Goal: Information Seeking & Learning: Learn about a topic

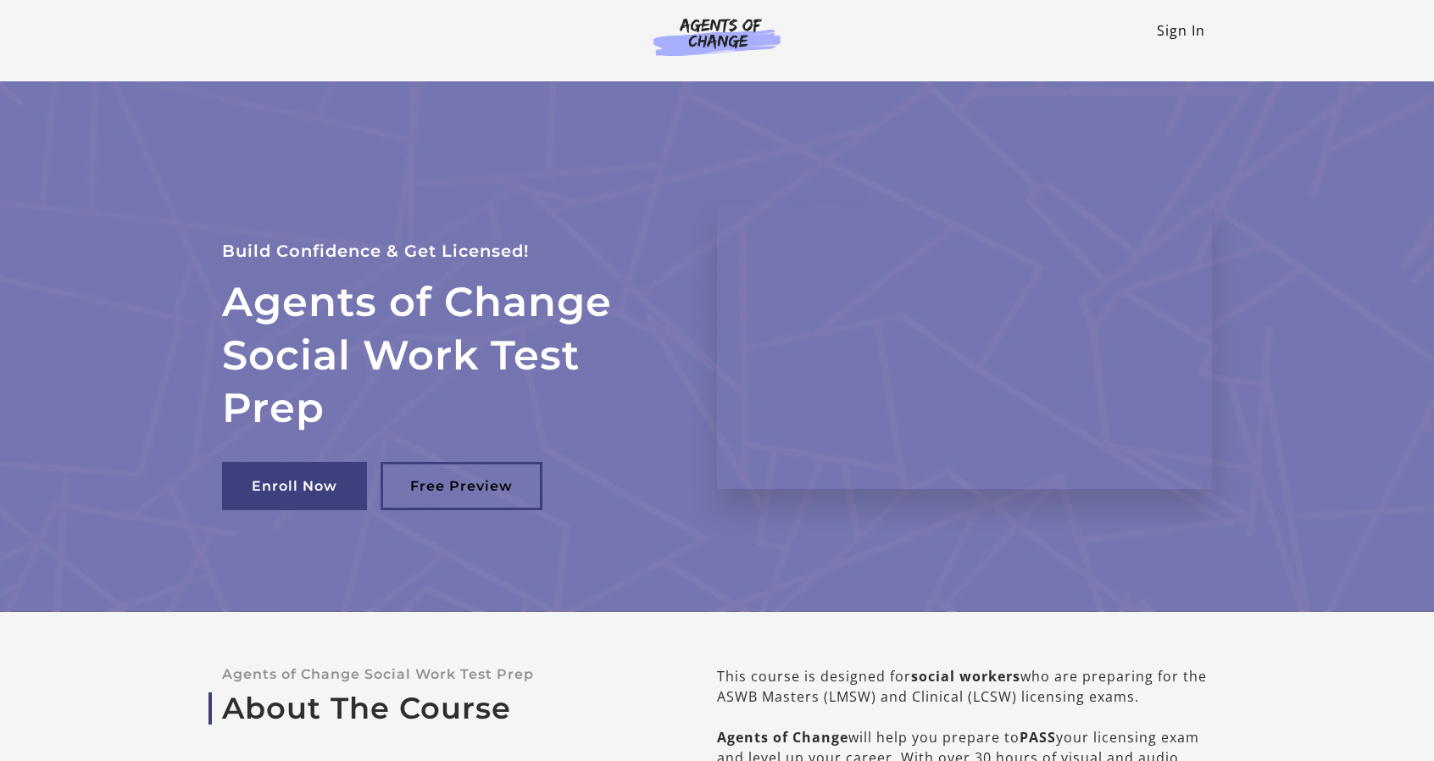
click at [1170, 25] on link "Sign In" at bounding box center [1181, 30] width 48 height 19
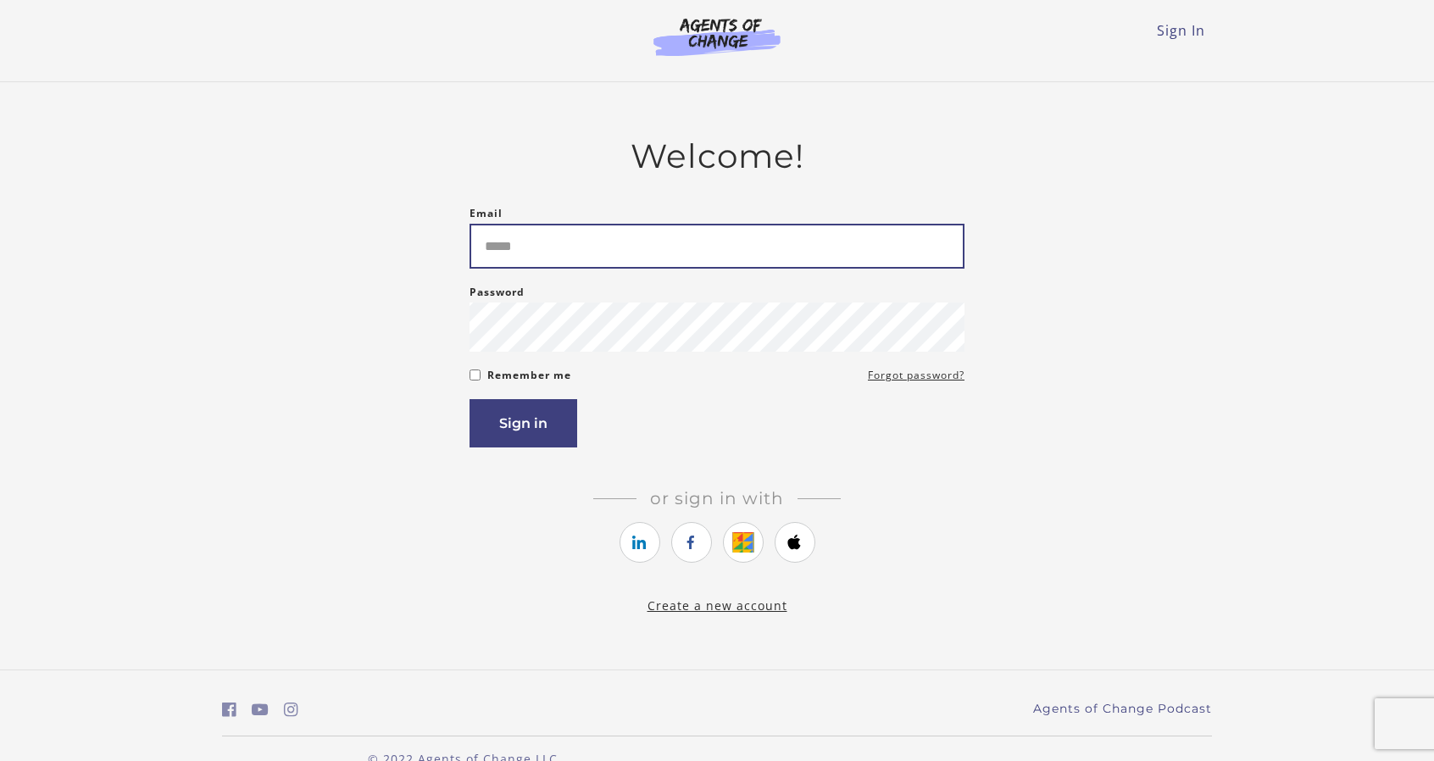
click at [594, 248] on input "Email" at bounding box center [716, 246] width 495 height 45
type input "**********"
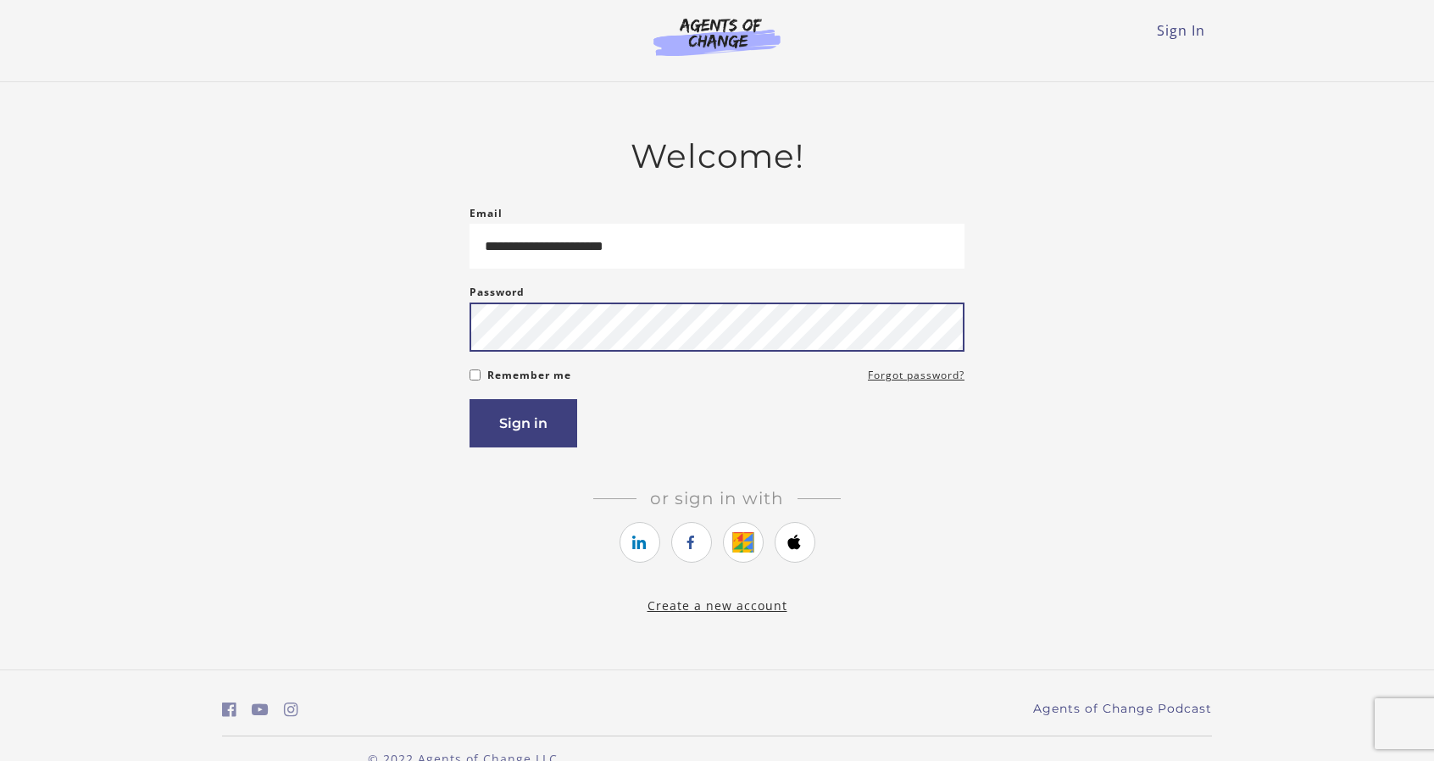
click at [469, 399] on button "Sign in" at bounding box center [523, 423] width 108 height 48
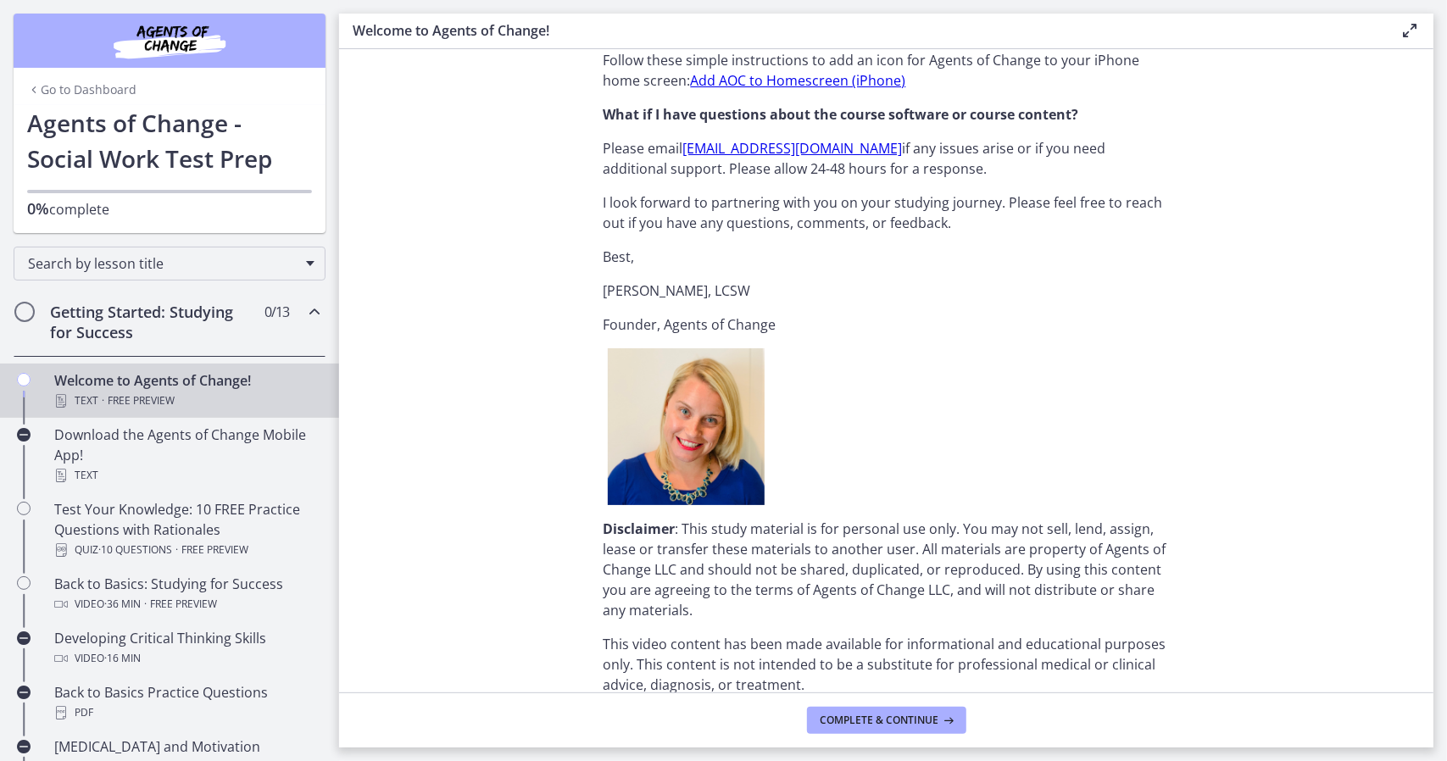
scroll to position [1774, 0]
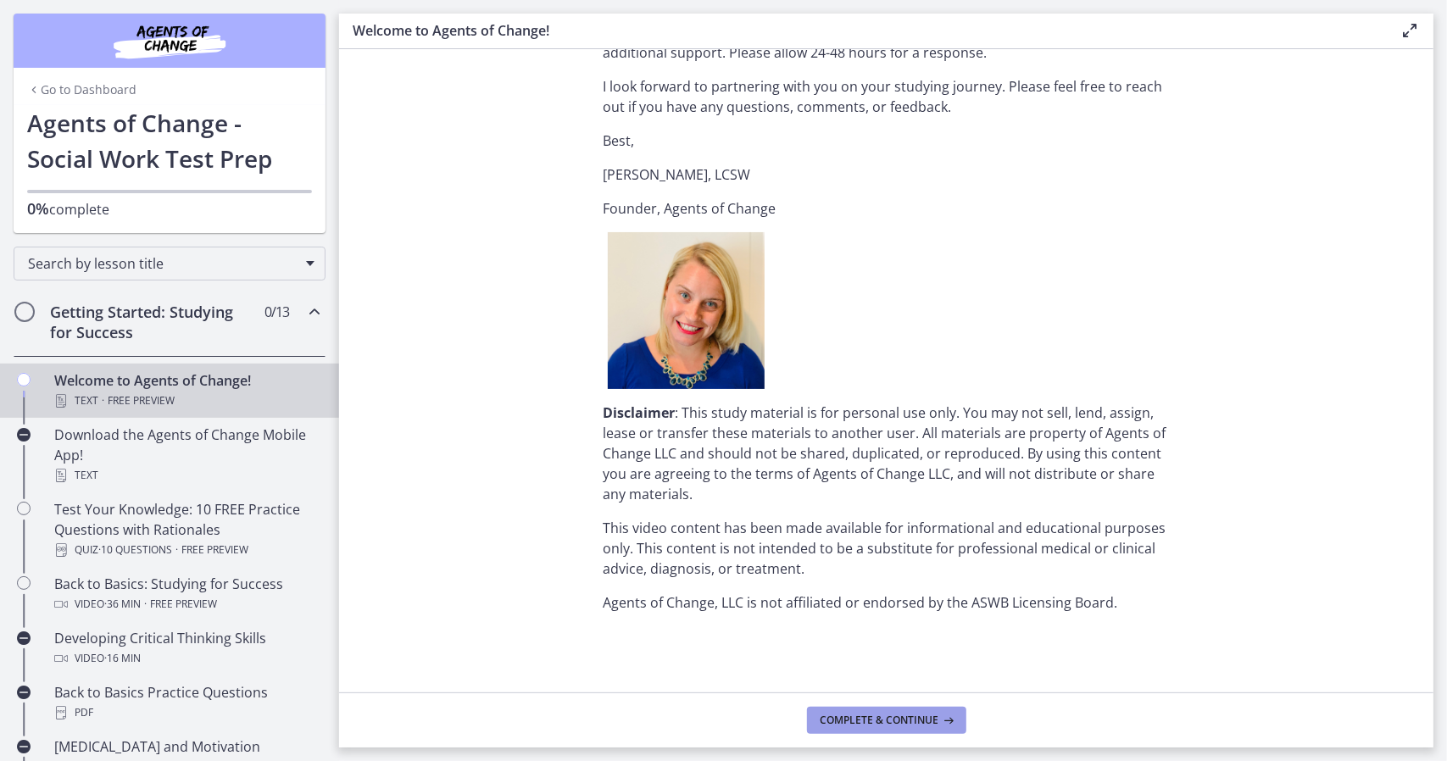
click at [872, 722] on span "Complete & continue" at bounding box center [879, 721] width 119 height 14
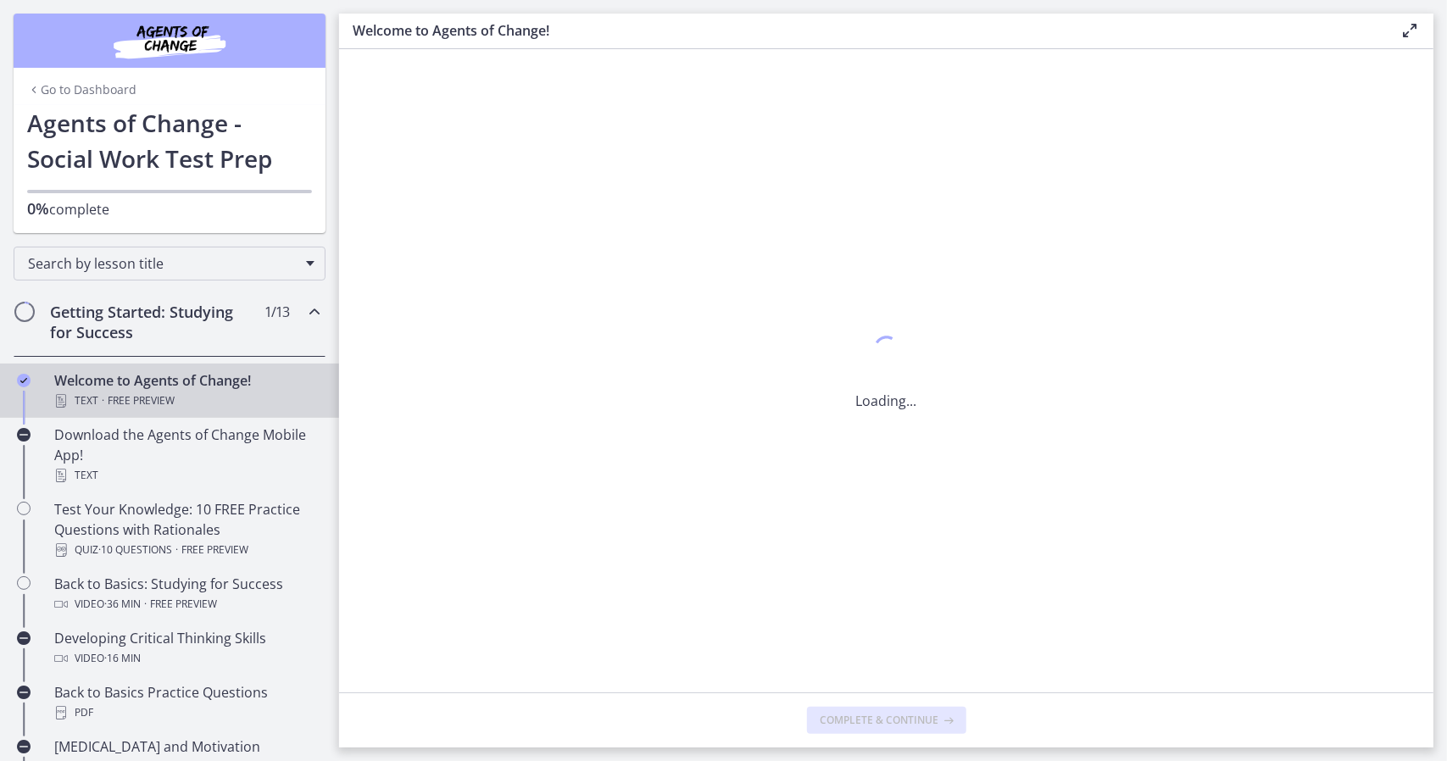
scroll to position [0, 0]
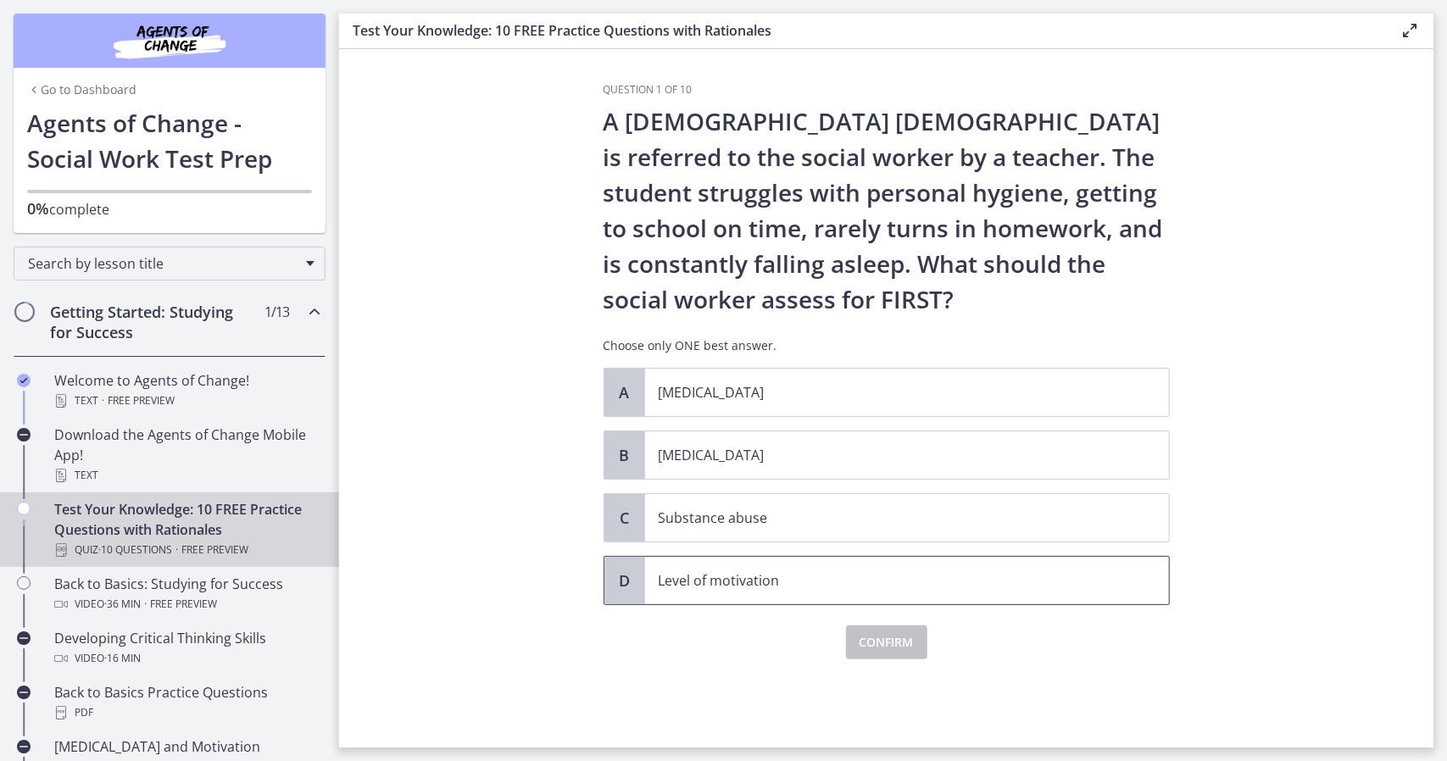
click at [1108, 598] on span "Level of motivation" at bounding box center [907, 580] width 524 height 47
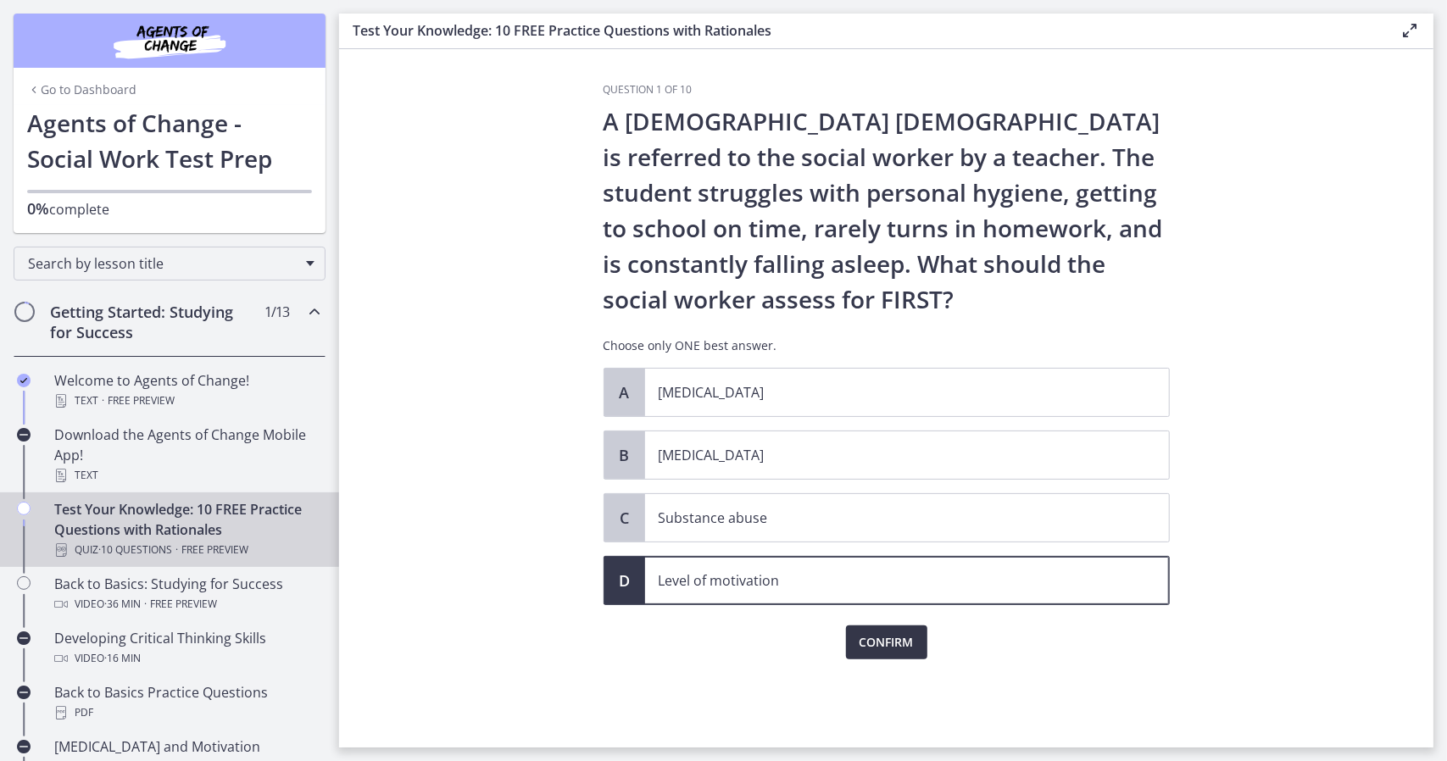
click at [915, 641] on button "Confirm" at bounding box center [886, 642] width 81 height 34
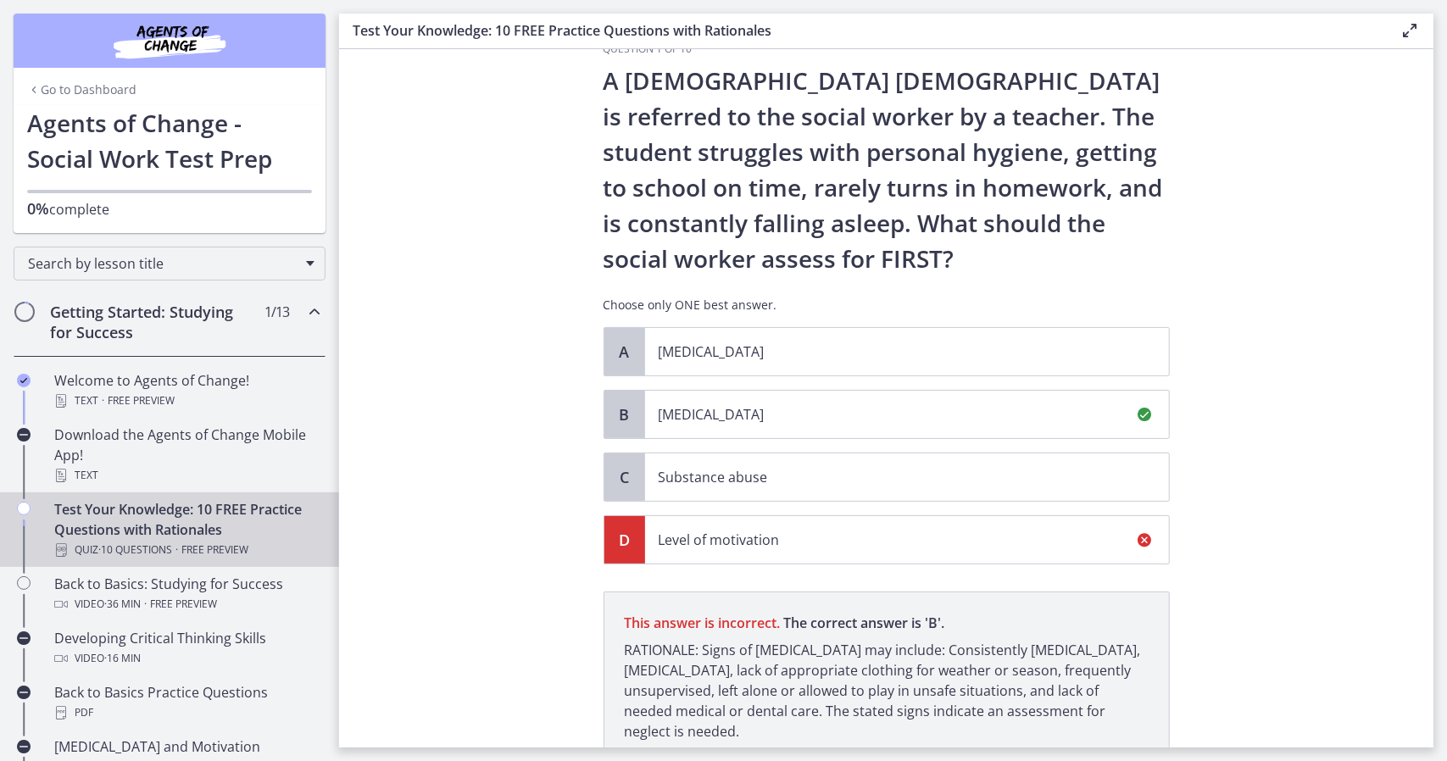
scroll to position [42, 0]
click at [898, 424] on span "[MEDICAL_DATA]" at bounding box center [907, 412] width 524 height 47
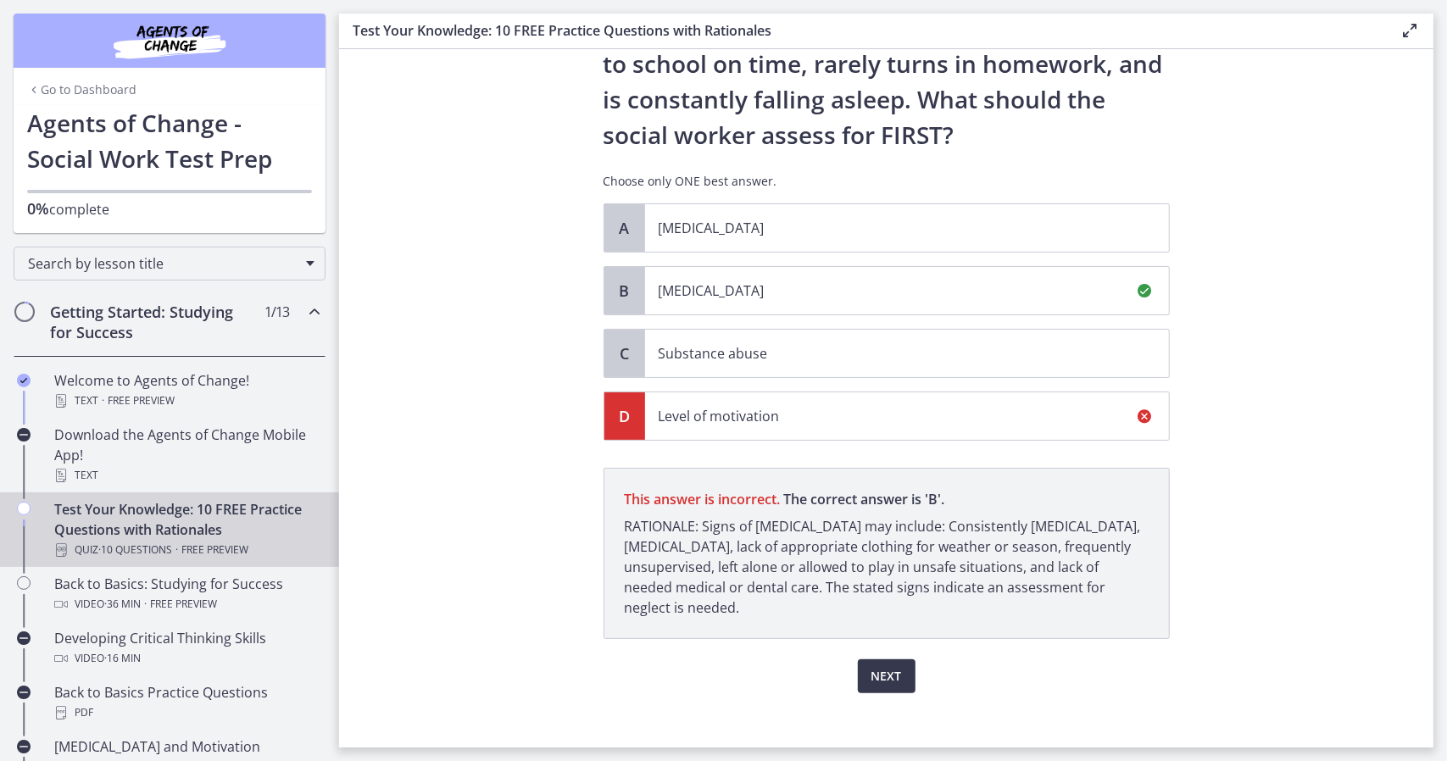
scroll to position [175, 0]
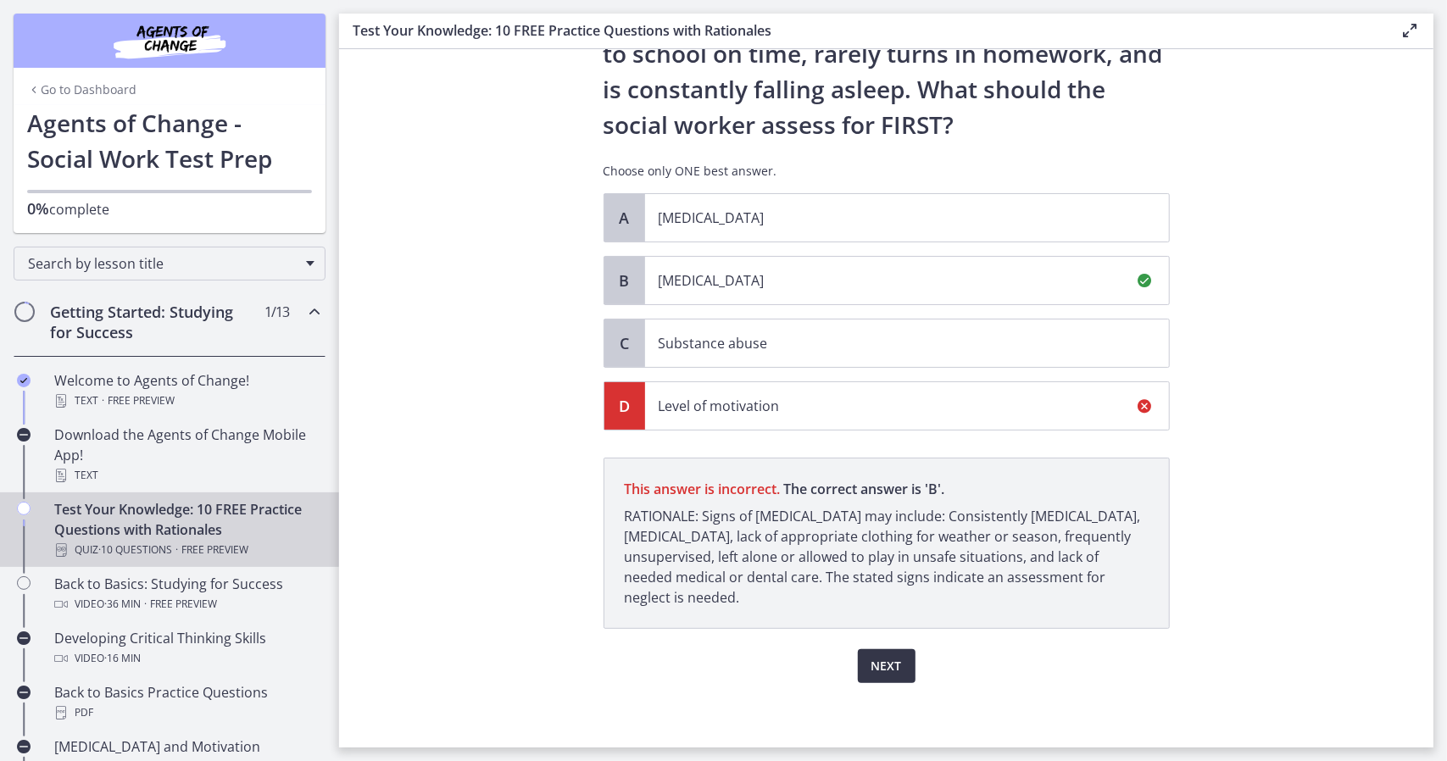
click at [891, 656] on span "Next" at bounding box center [886, 666] width 31 height 20
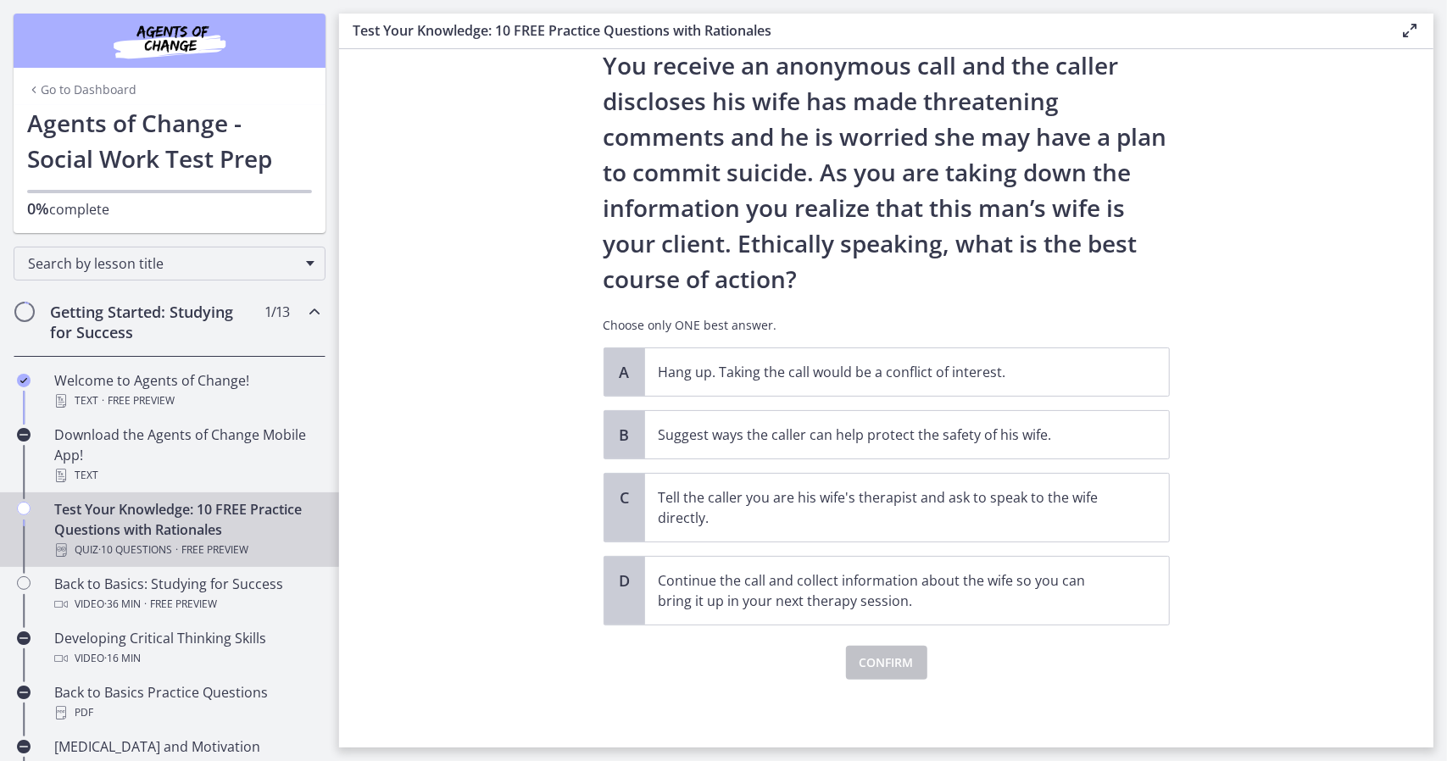
scroll to position [0, 0]
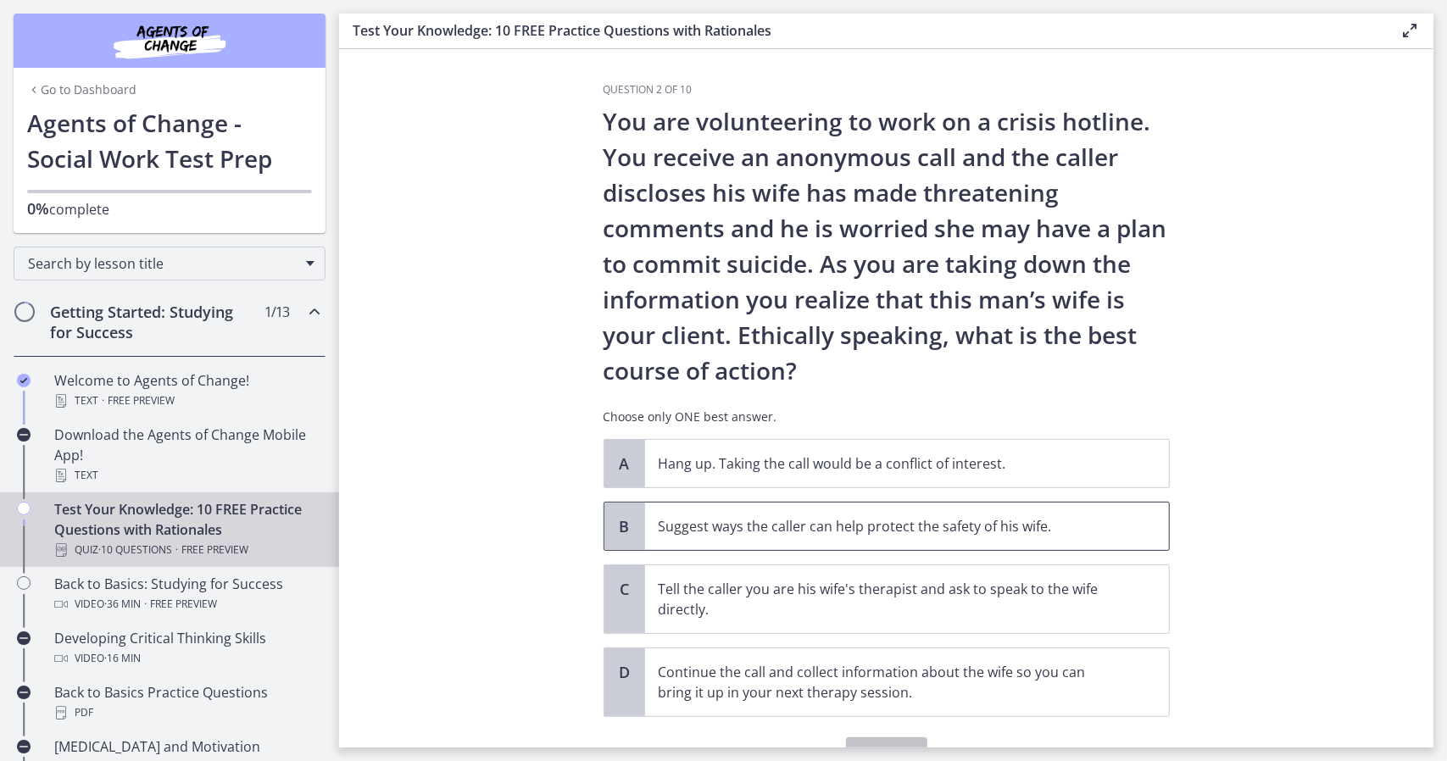
click at [827, 536] on span "Suggest ways the caller can help protect the safety of his wife." at bounding box center [907, 526] width 524 height 47
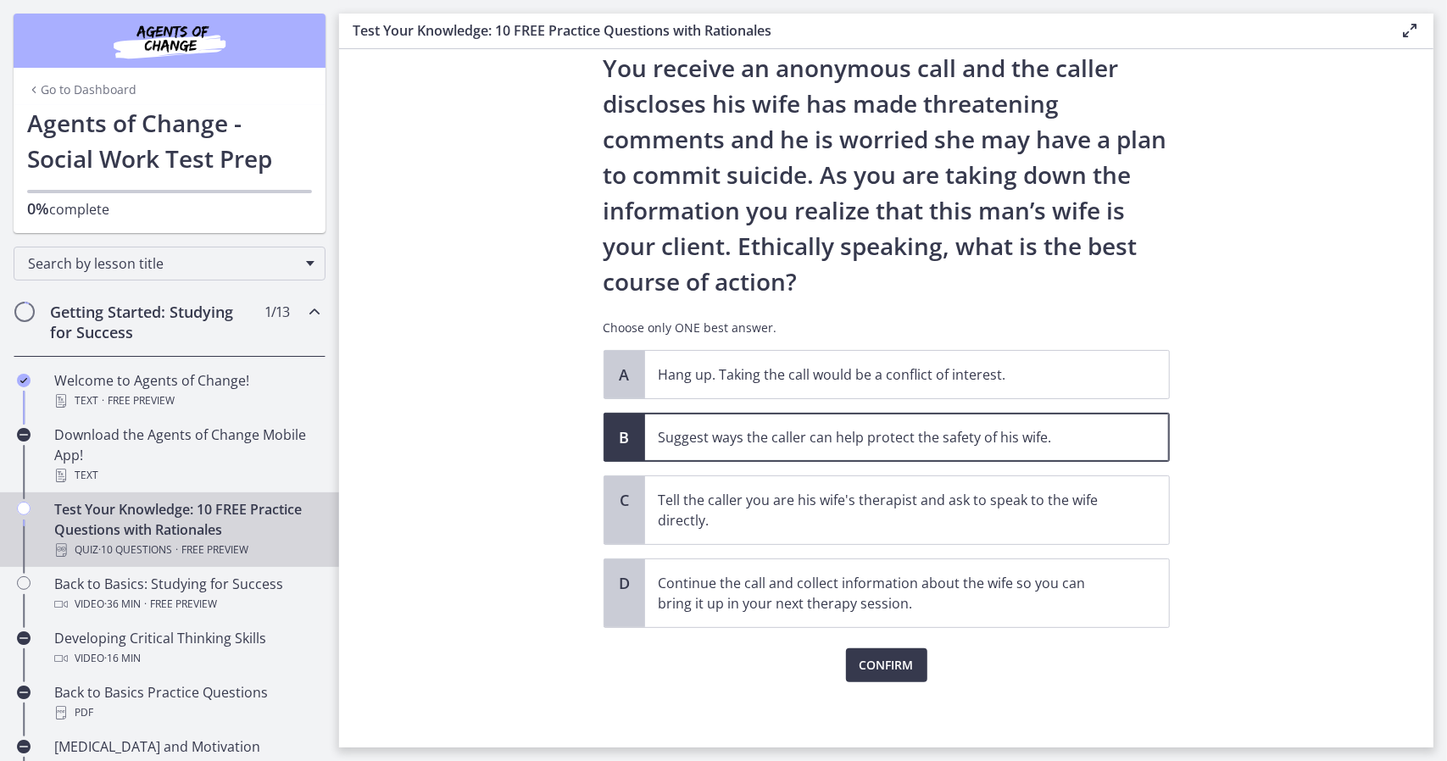
scroll to position [89, 0]
click at [900, 662] on span "Confirm" at bounding box center [886, 665] width 54 height 20
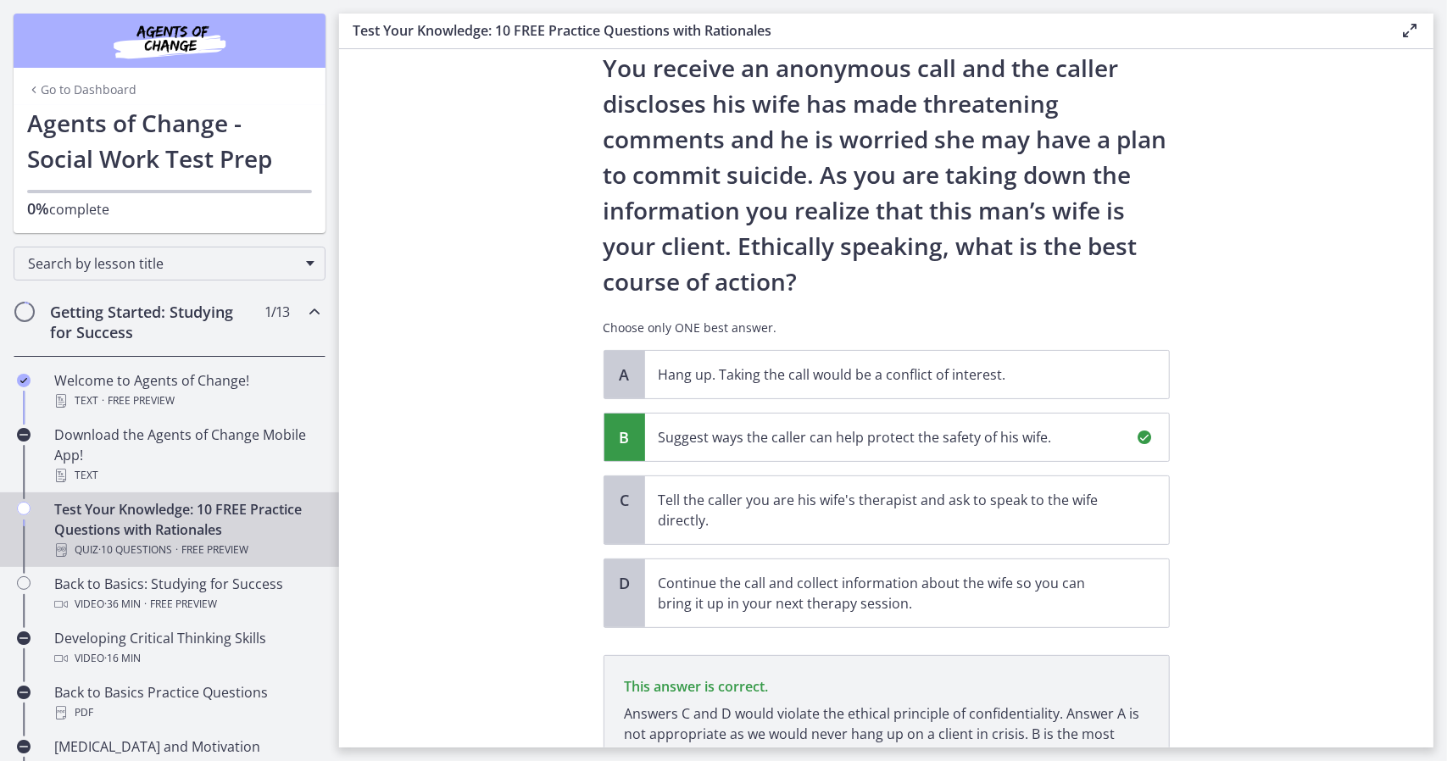
scroll to position [246, 0]
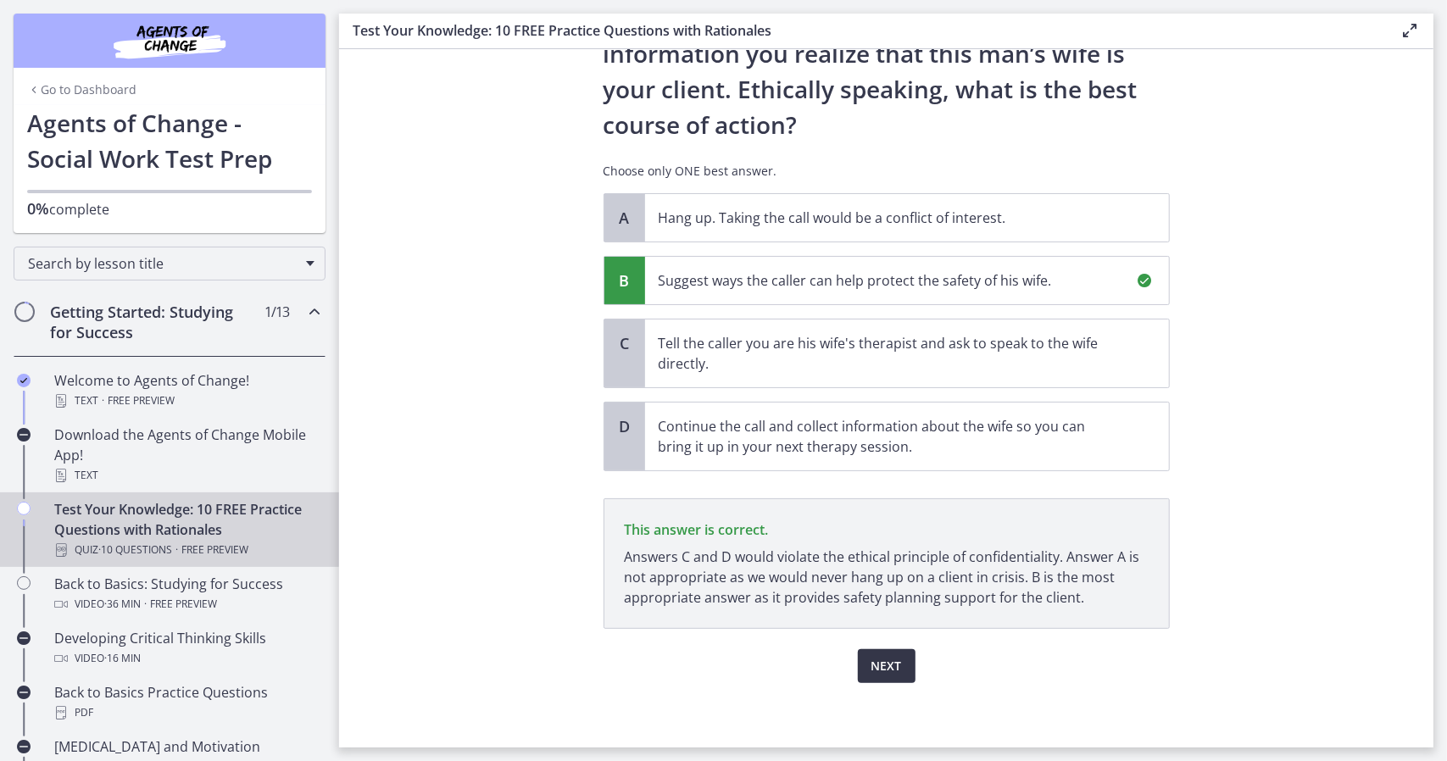
click at [900, 662] on button "Next" at bounding box center [887, 666] width 58 height 34
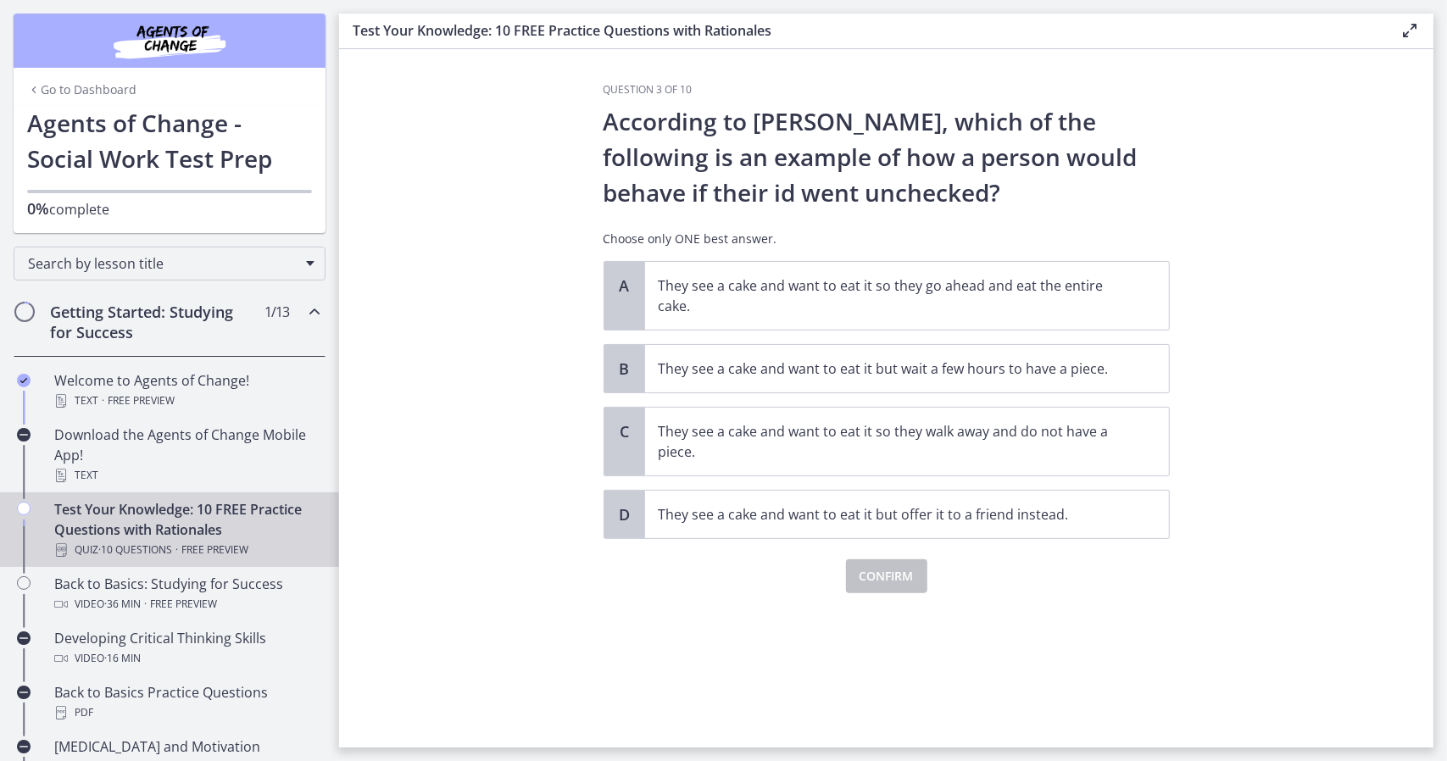
scroll to position [0, 0]
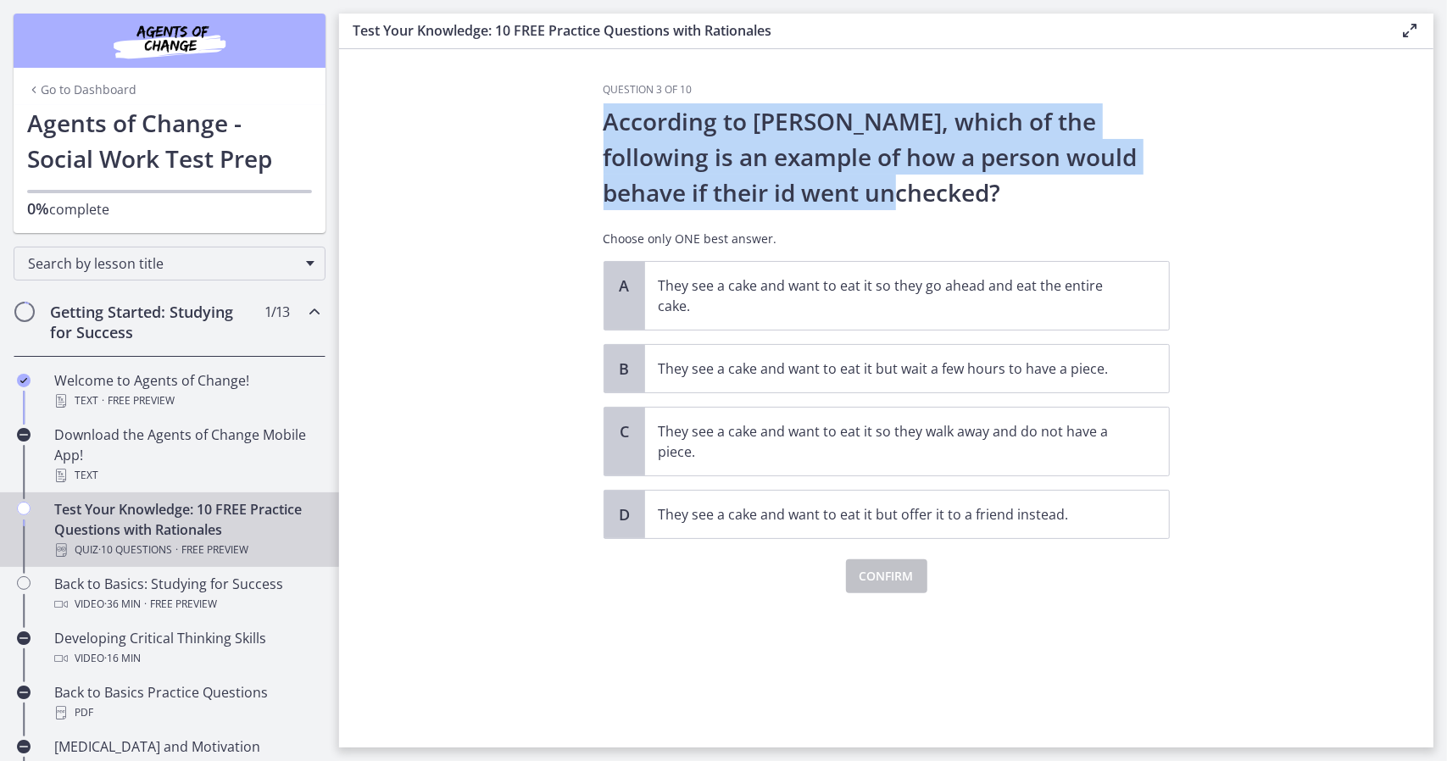
drag, startPoint x: 604, startPoint y: 111, endPoint x: 822, endPoint y: 203, distance: 236.2
click at [822, 203] on p "According to [PERSON_NAME], which of the following is an example of how a perso…" at bounding box center [886, 156] width 566 height 107
copy p "According to [PERSON_NAME], which of the following is an example of how a perso…"
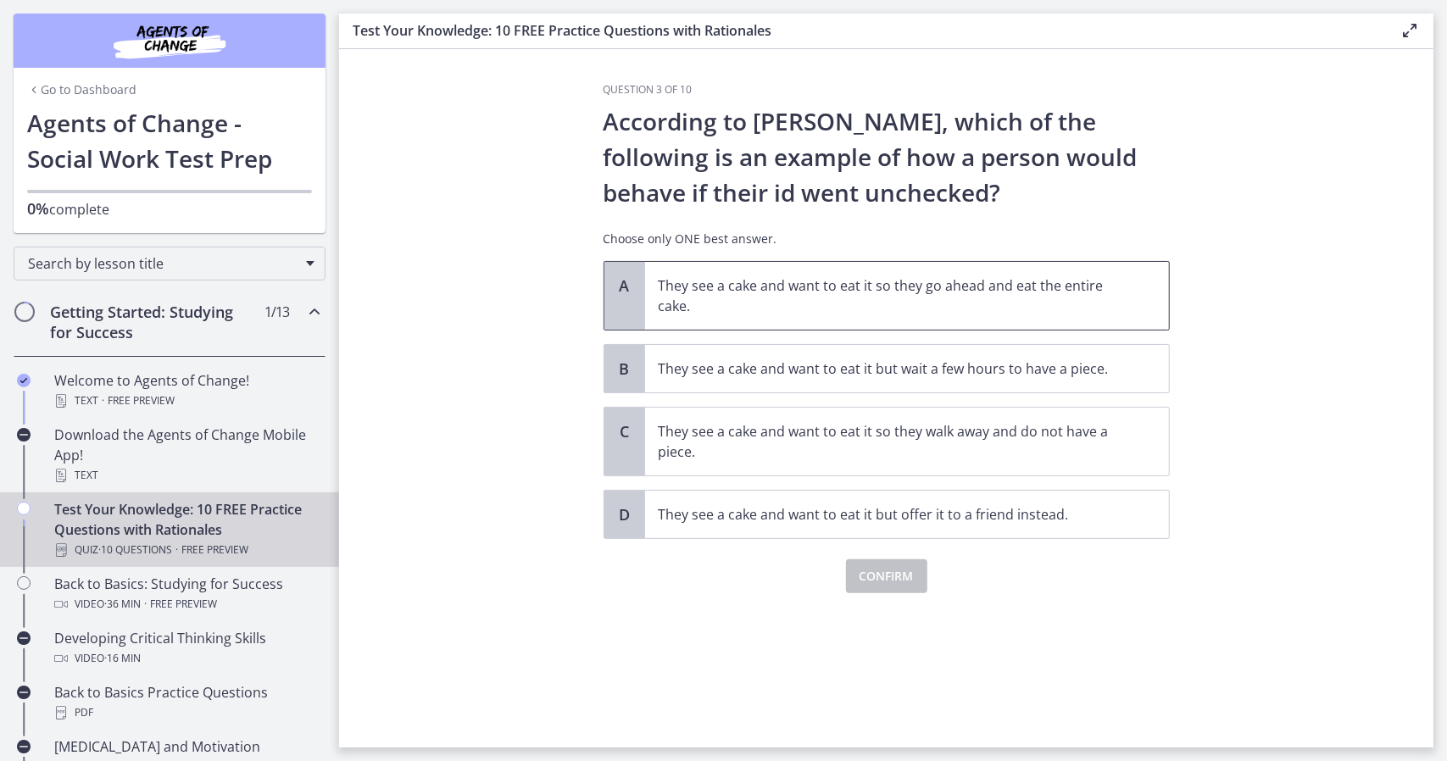
click at [867, 302] on p "They see a cake and want to eat it so they go ahead and eat the entire cake." at bounding box center [889, 295] width 463 height 41
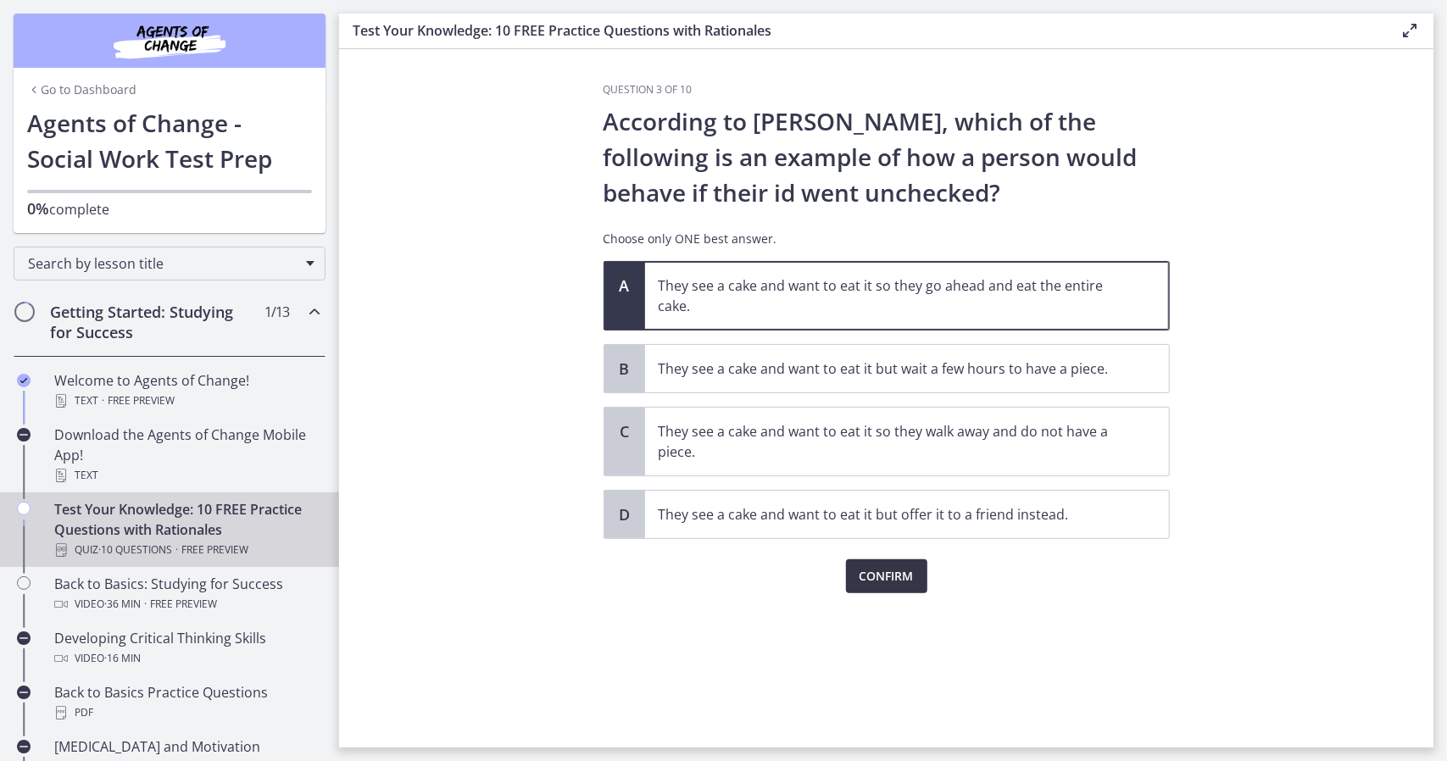
click at [883, 582] on span "Confirm" at bounding box center [886, 576] width 54 height 20
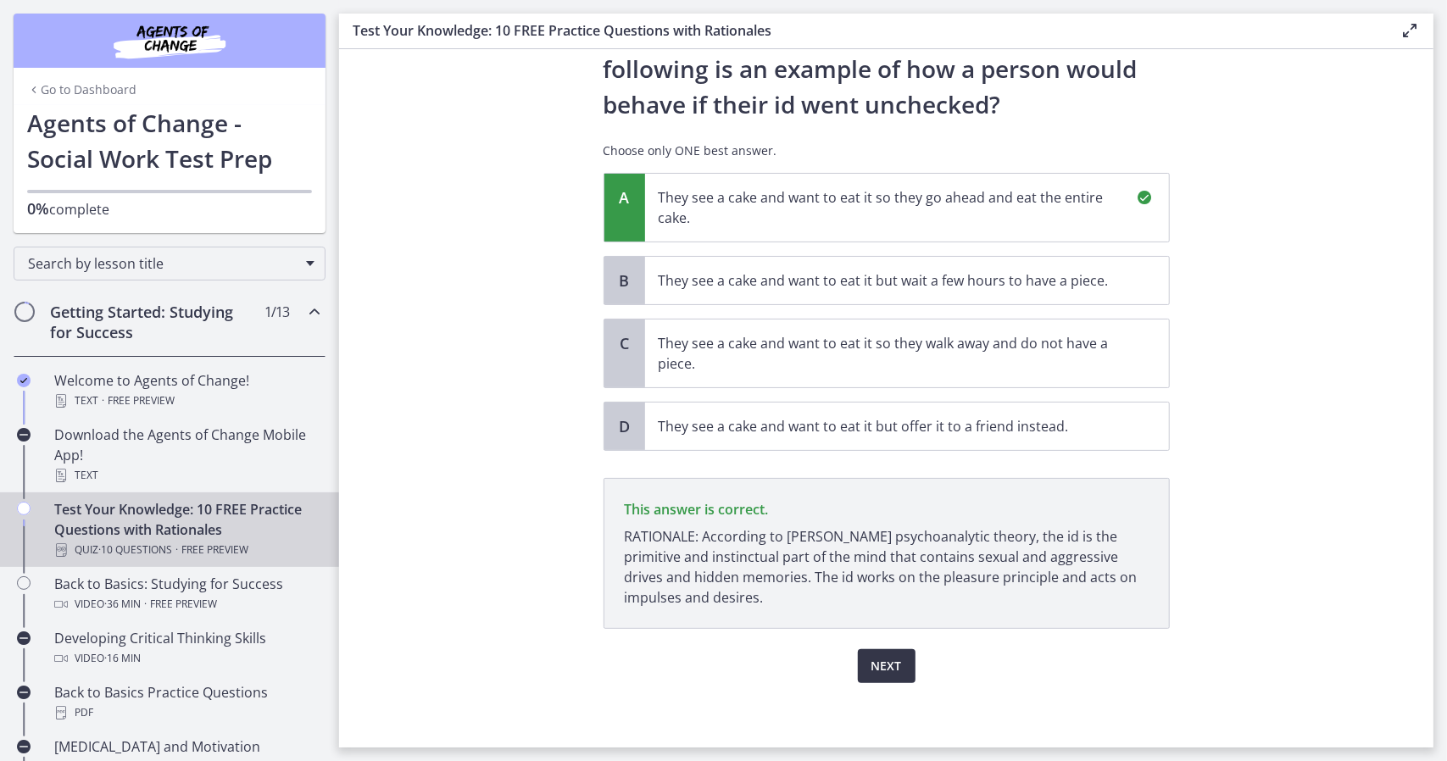
scroll to position [88, 0]
click at [888, 665] on span "Next" at bounding box center [886, 666] width 31 height 20
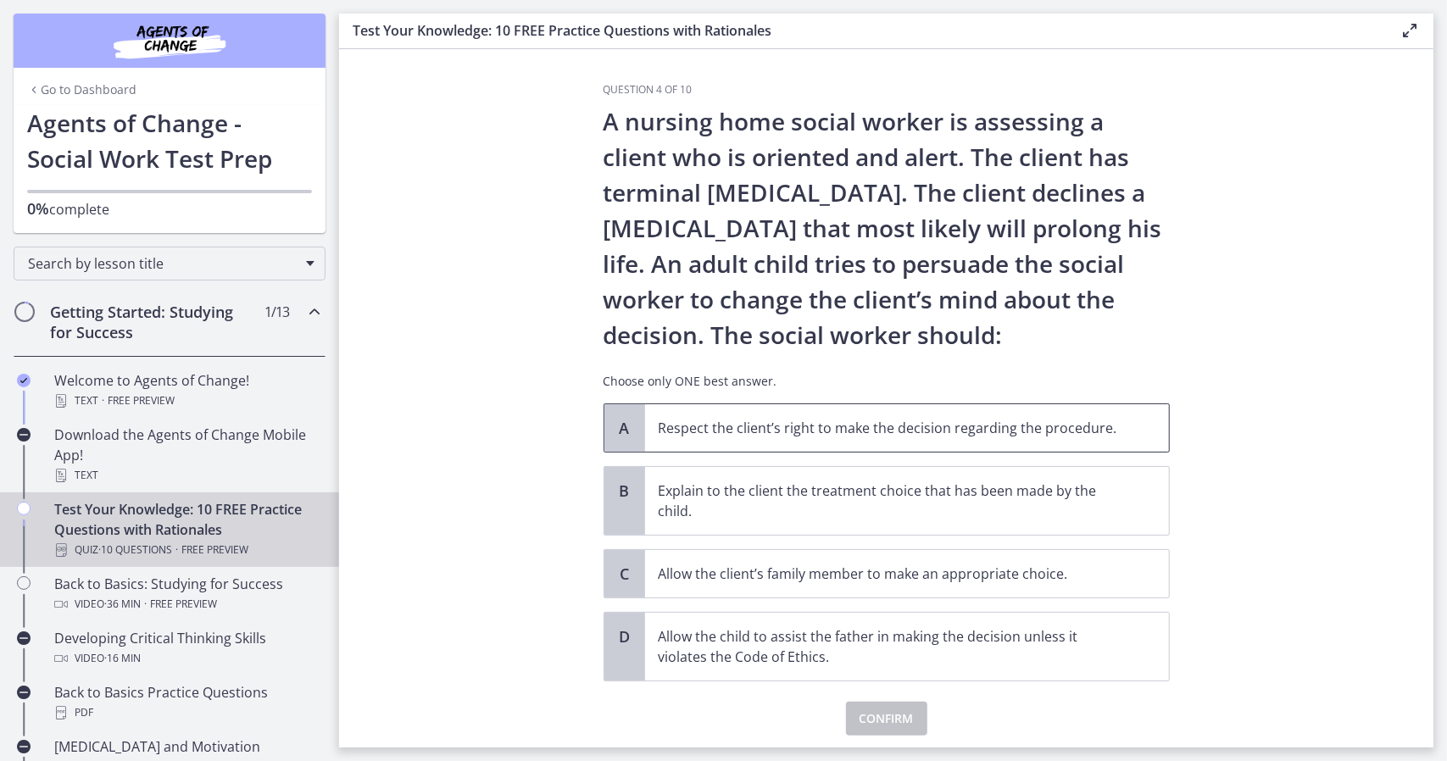
click at [1054, 429] on p "Respect the client’s right to make the decision regarding the procedure." at bounding box center [889, 428] width 463 height 20
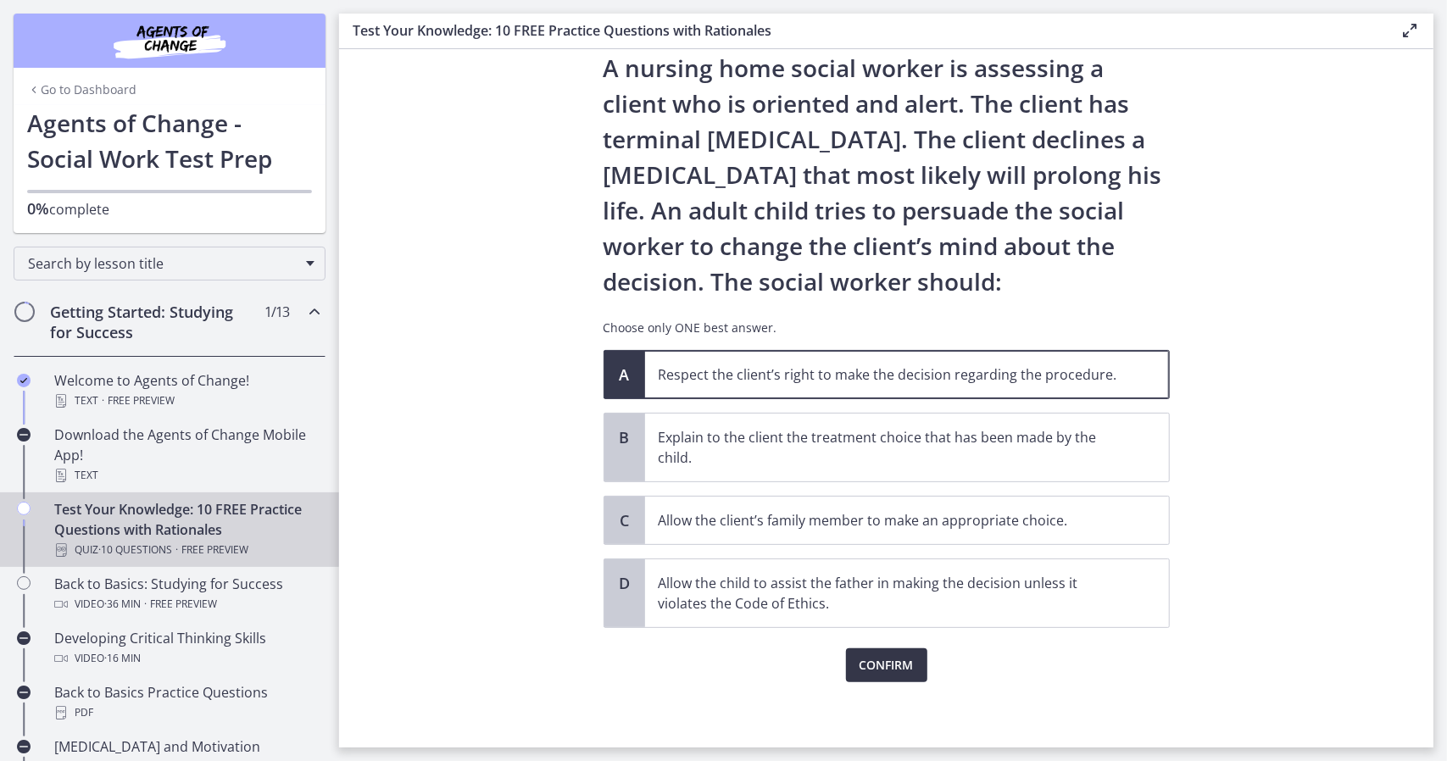
click at [907, 664] on span "Confirm" at bounding box center [886, 665] width 54 height 20
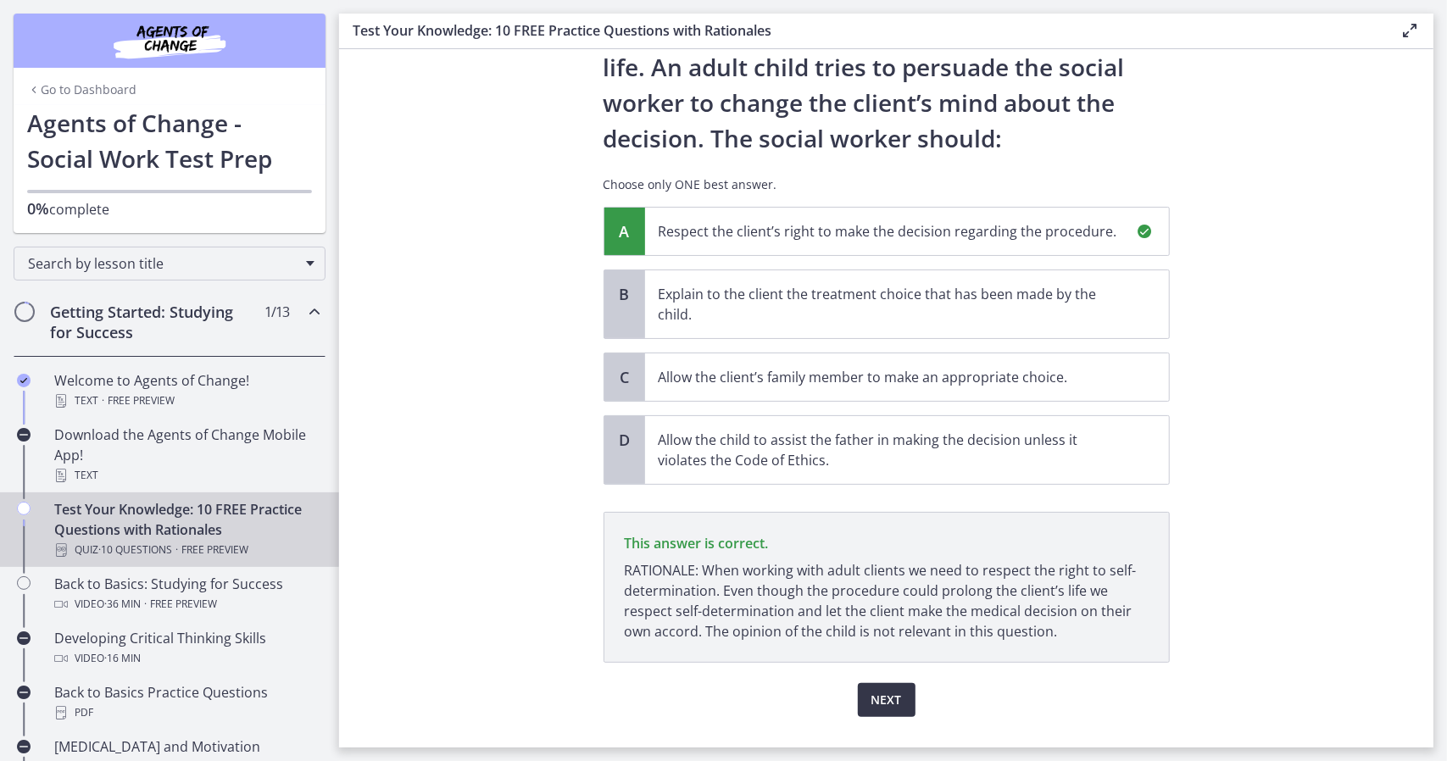
scroll to position [230, 0]
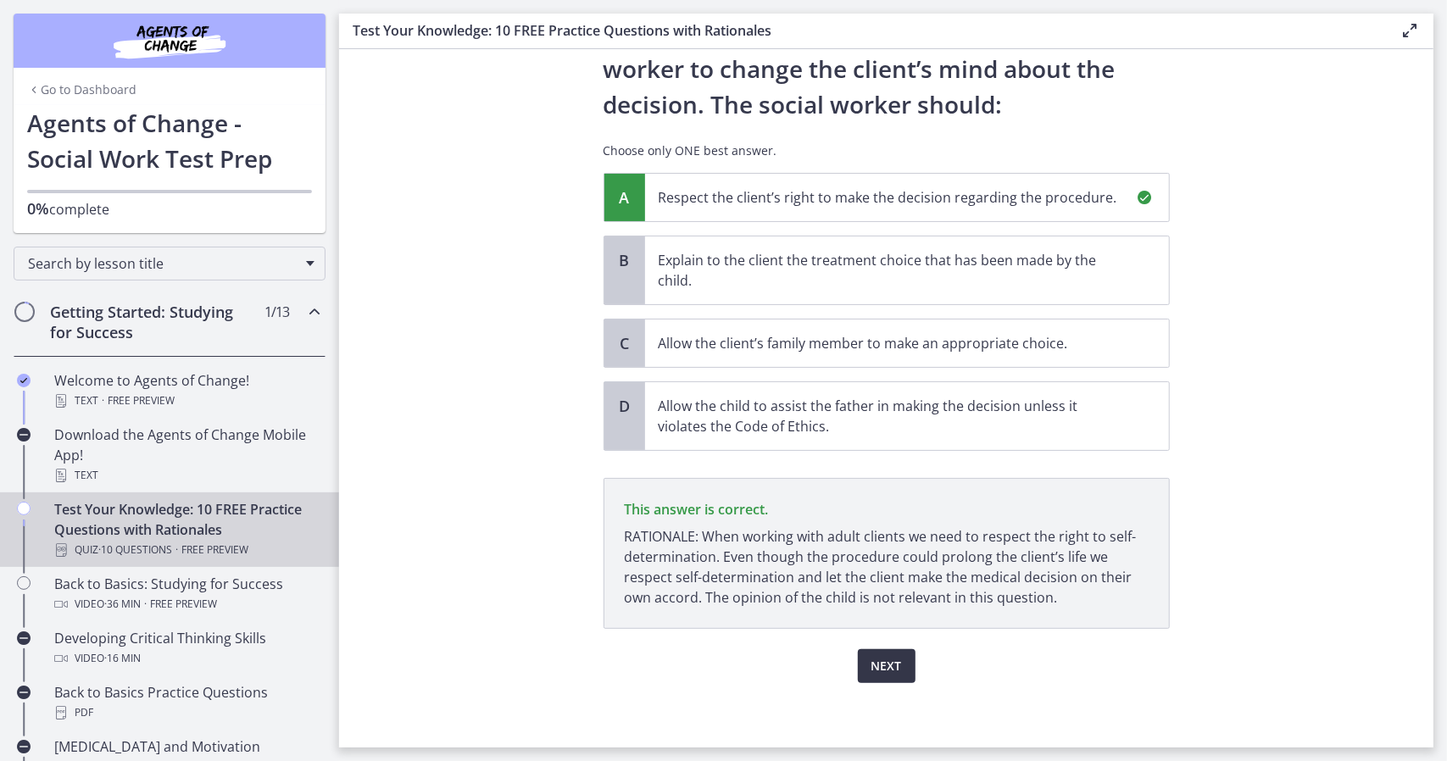
click at [889, 664] on span "Next" at bounding box center [886, 666] width 31 height 20
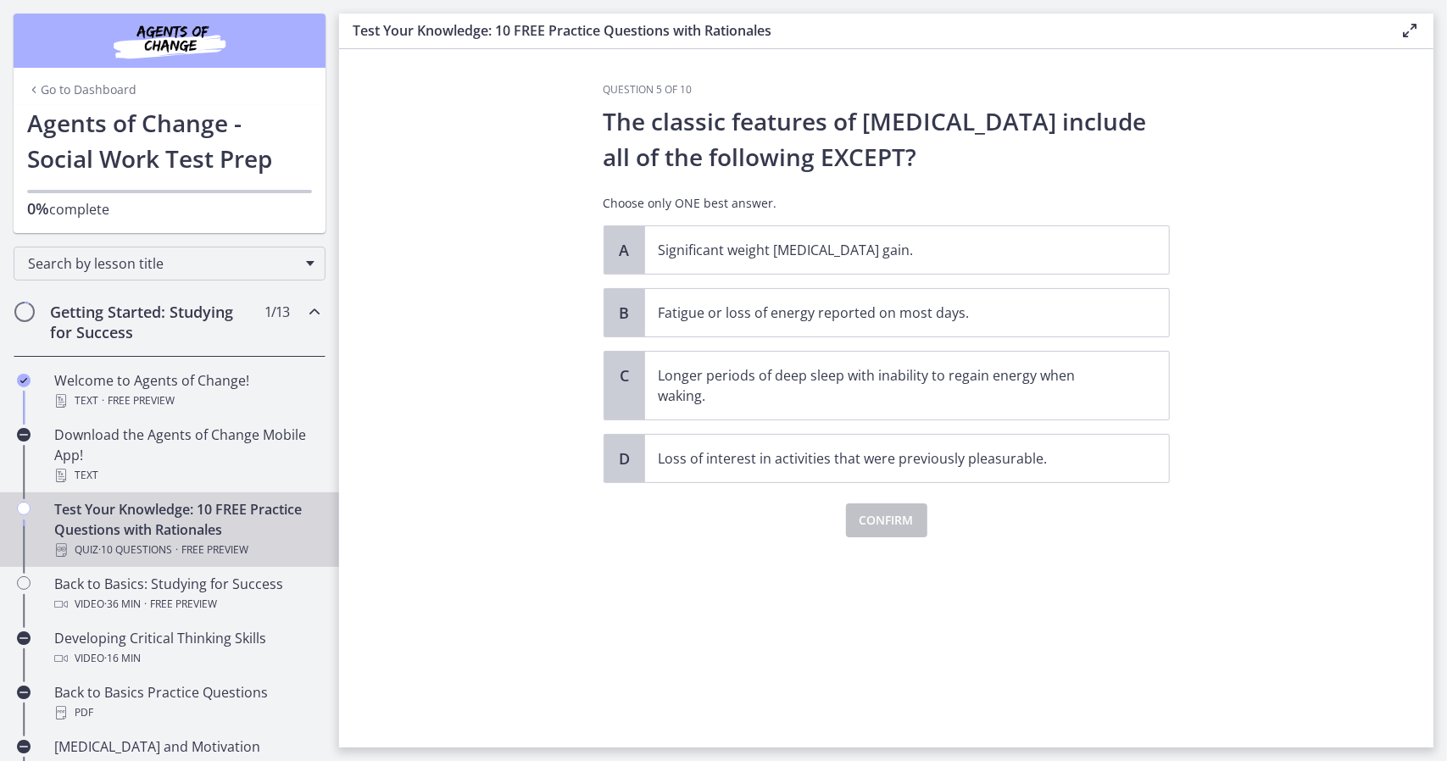
scroll to position [0, 0]
click at [1049, 384] on p "Longer periods of deep sleep with inability to regain energy when waking." at bounding box center [889, 385] width 463 height 41
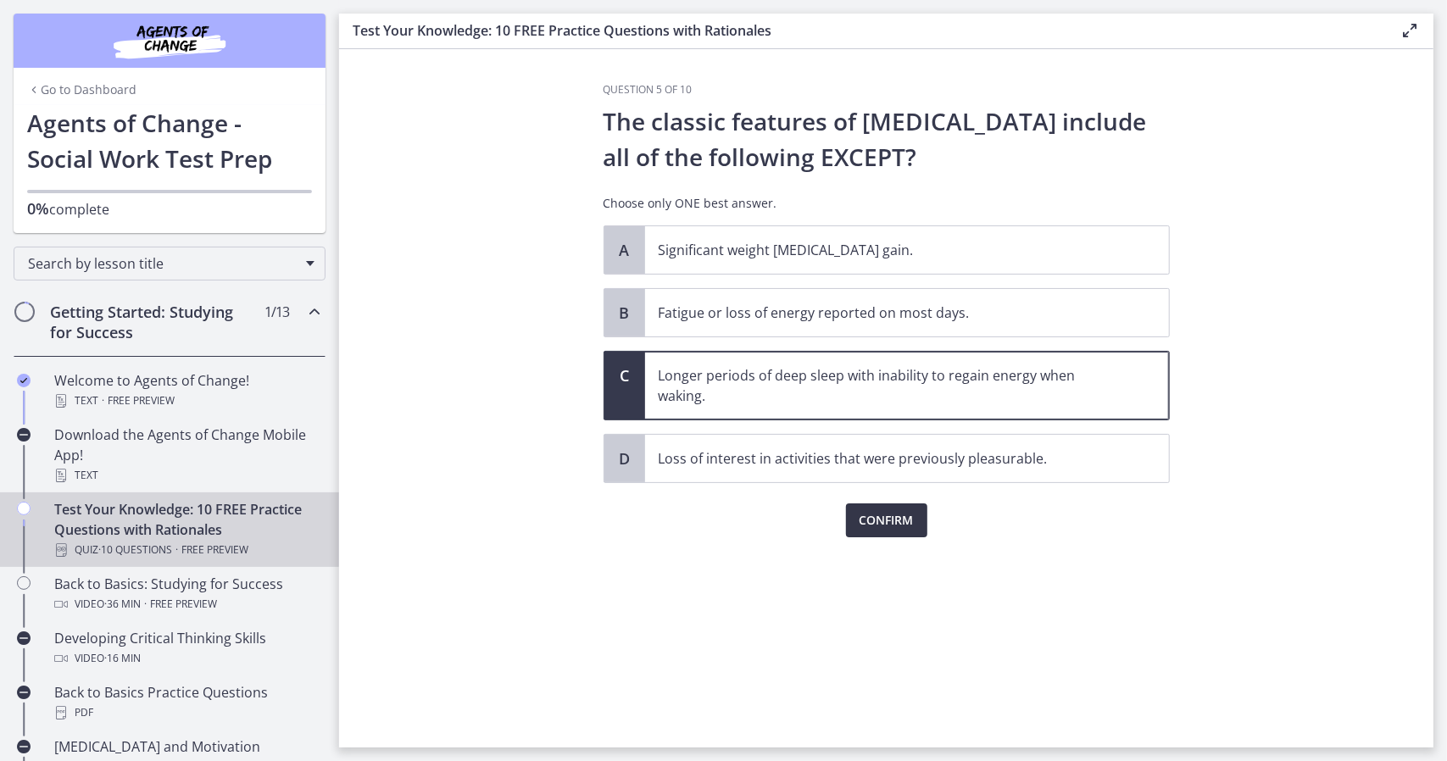
click at [907, 530] on button "Confirm" at bounding box center [886, 520] width 81 height 34
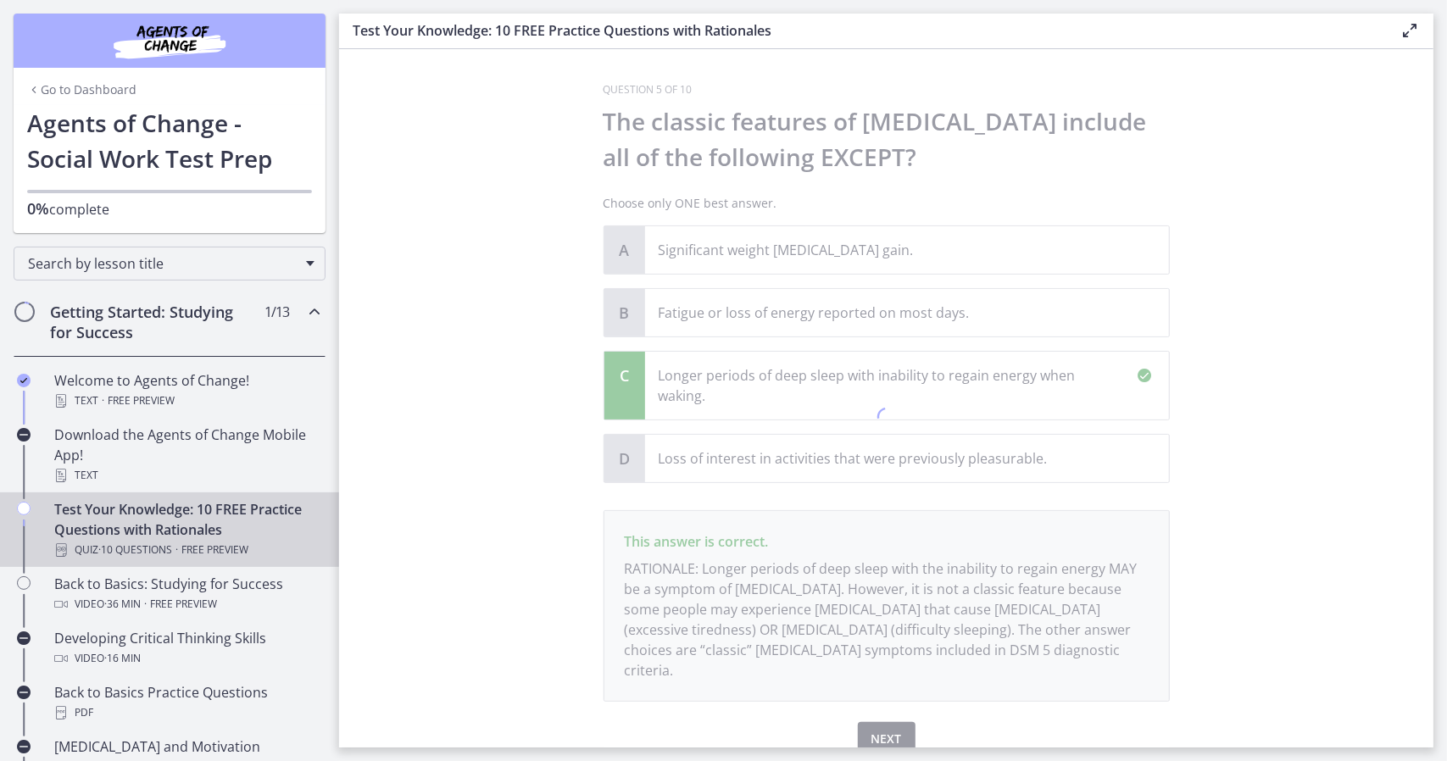
scroll to position [53, 0]
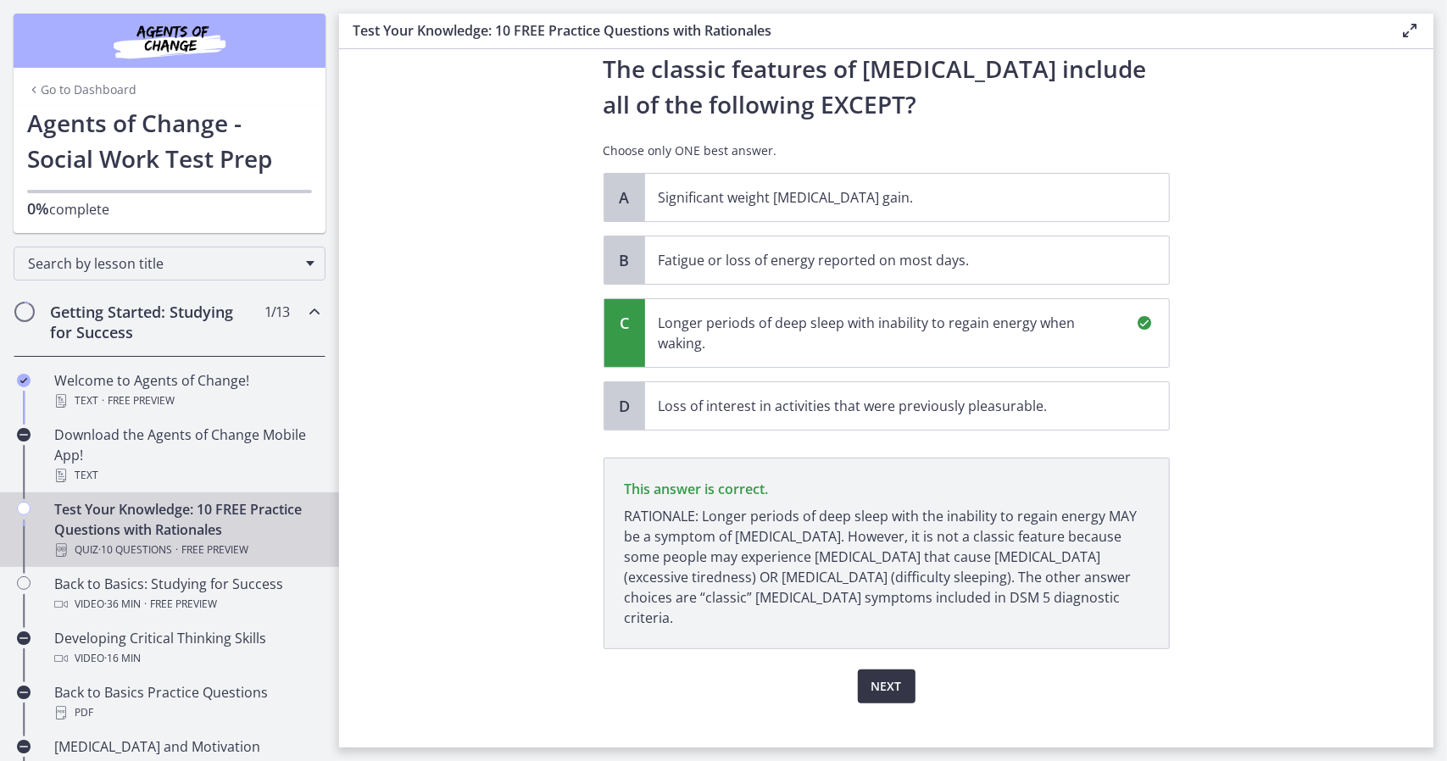
click at [886, 676] on span "Next" at bounding box center [886, 686] width 31 height 20
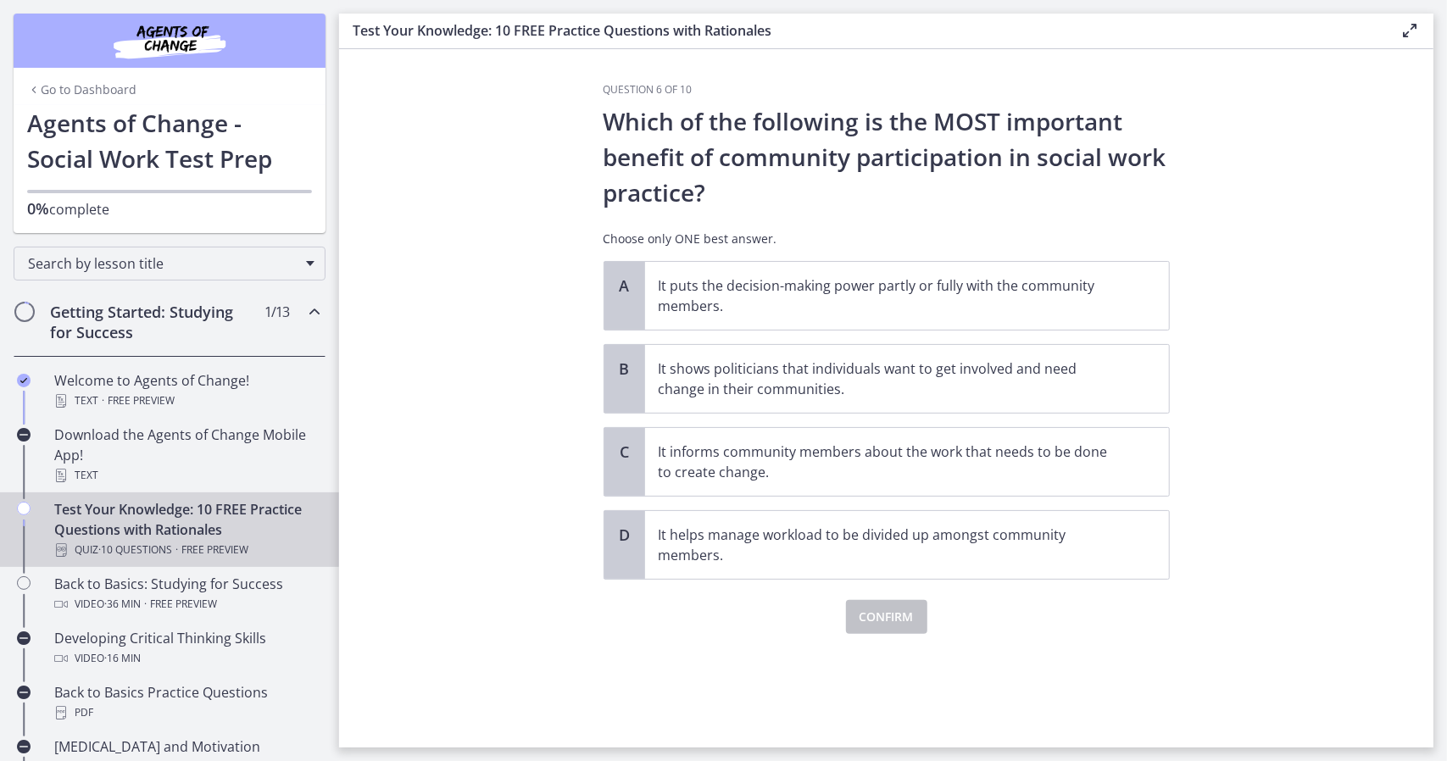
scroll to position [0, 0]
click at [980, 291] on p "It puts the decision-making power partly or fully with the community members." at bounding box center [889, 295] width 463 height 41
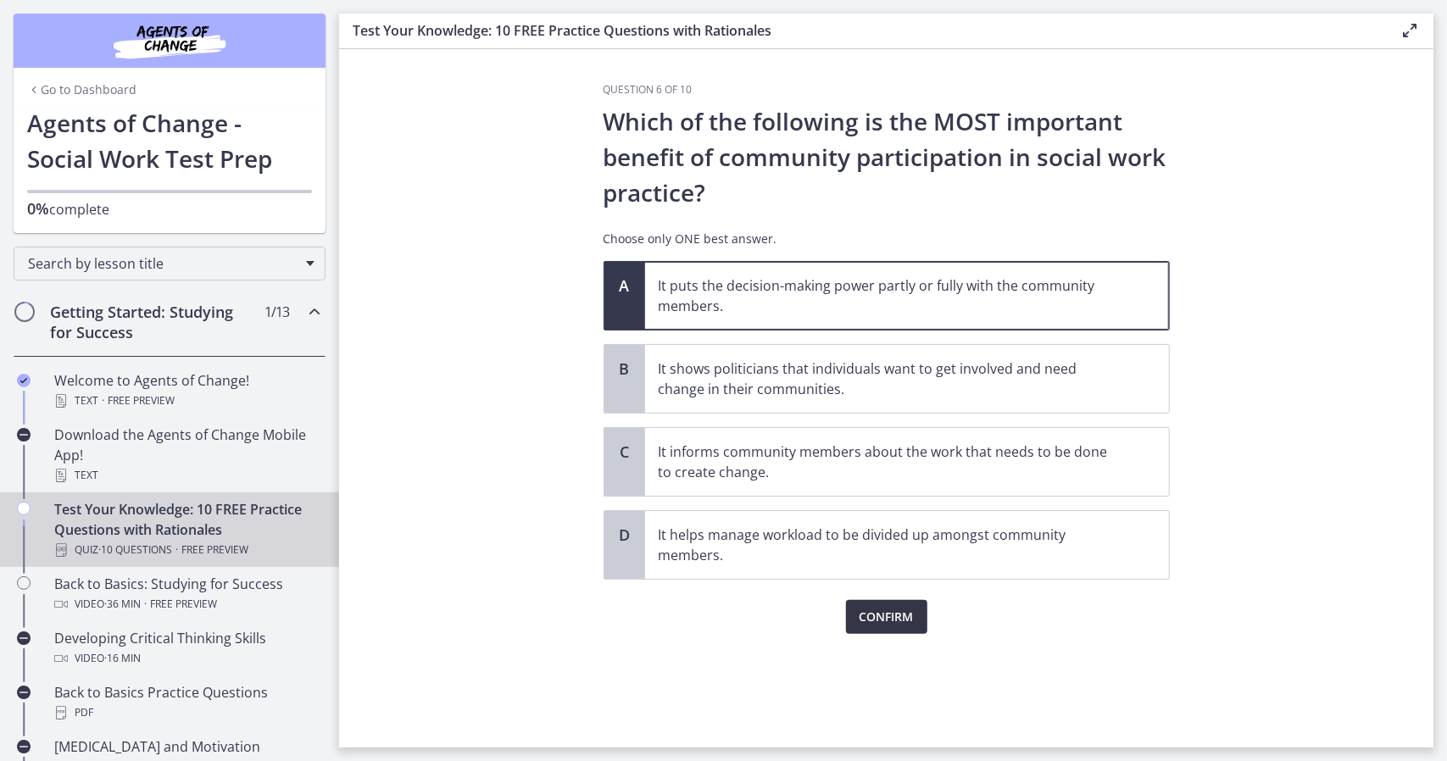
click at [893, 615] on span "Confirm" at bounding box center [886, 617] width 54 height 20
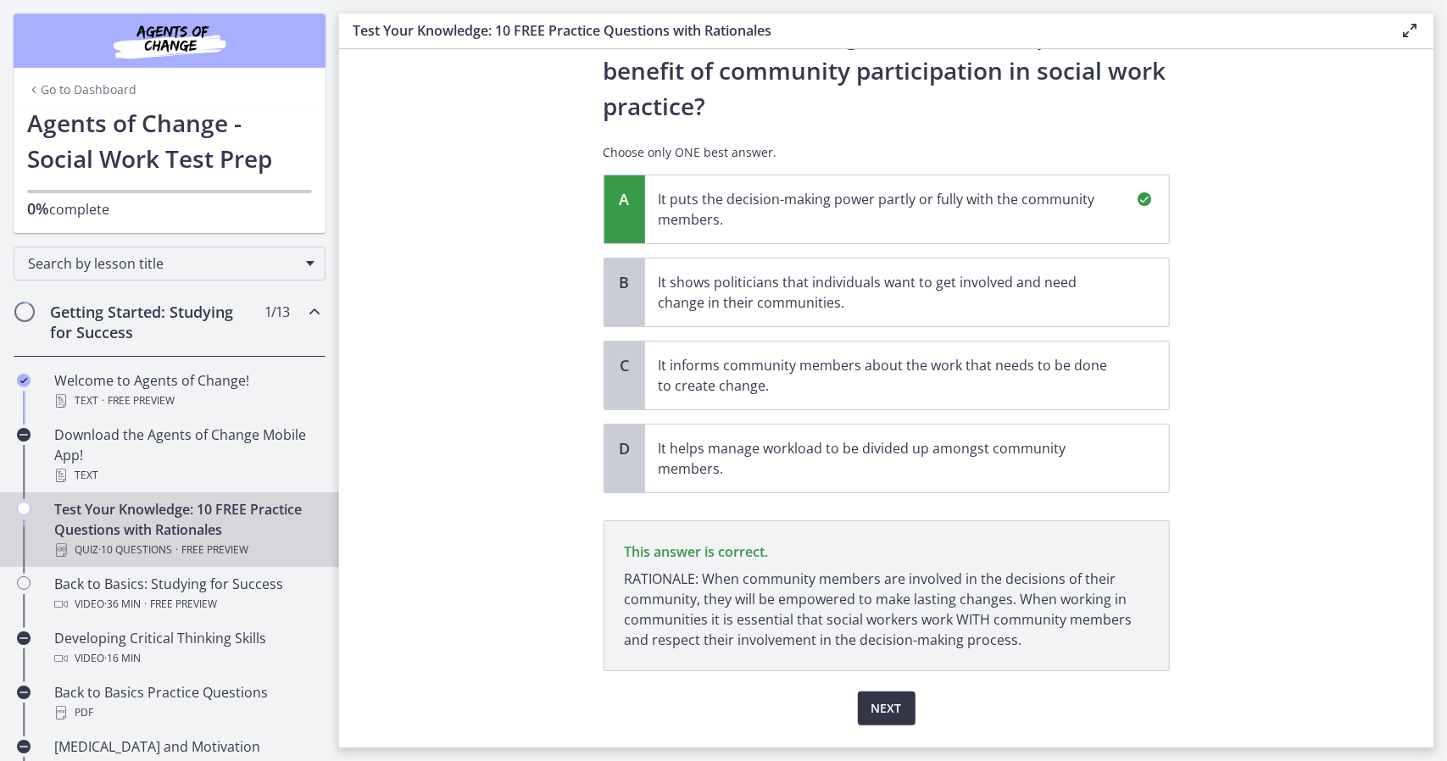
scroll to position [129, 0]
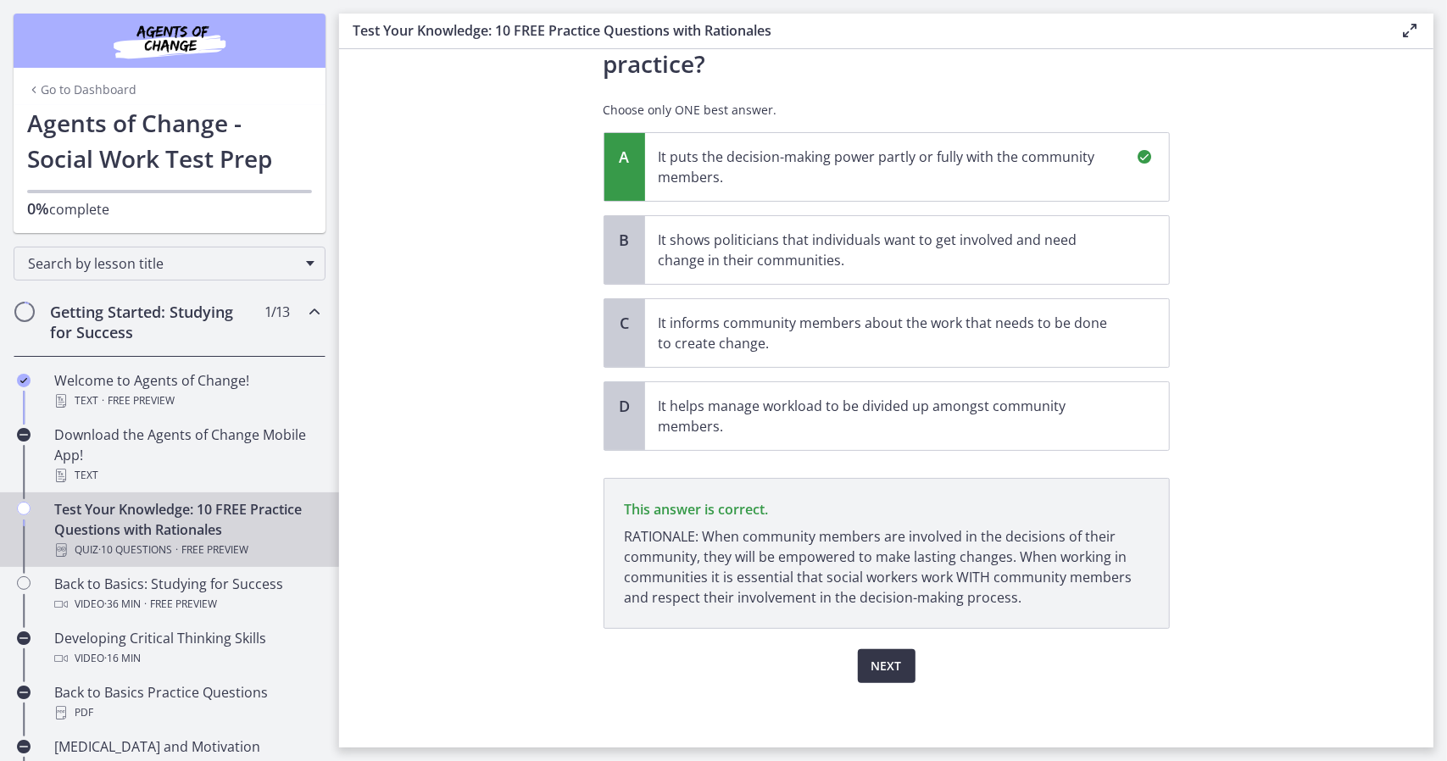
click at [884, 665] on span "Next" at bounding box center [886, 666] width 31 height 20
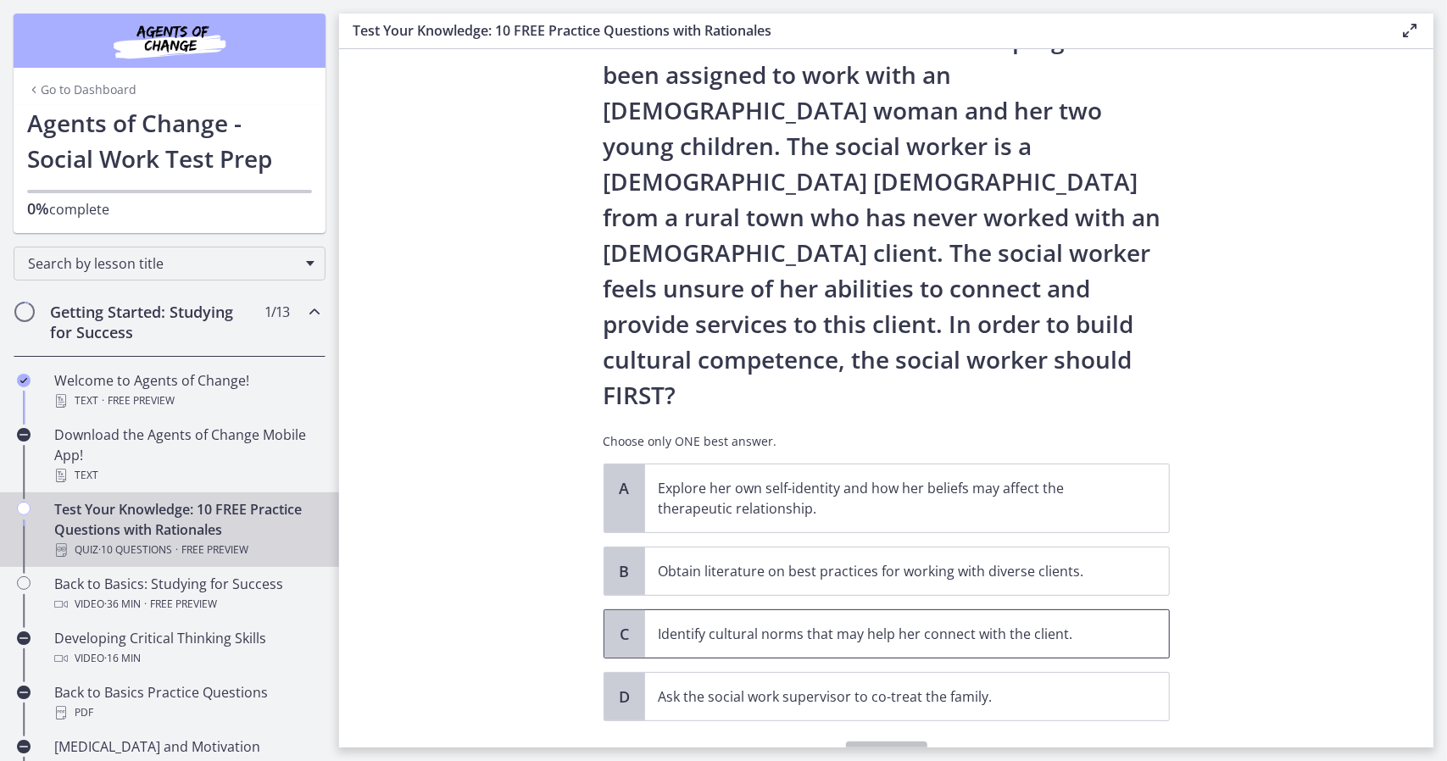
scroll to position [83, 0]
click at [958, 672] on span "Ask the social work supervisor to co-treat the family." at bounding box center [907, 695] width 524 height 47
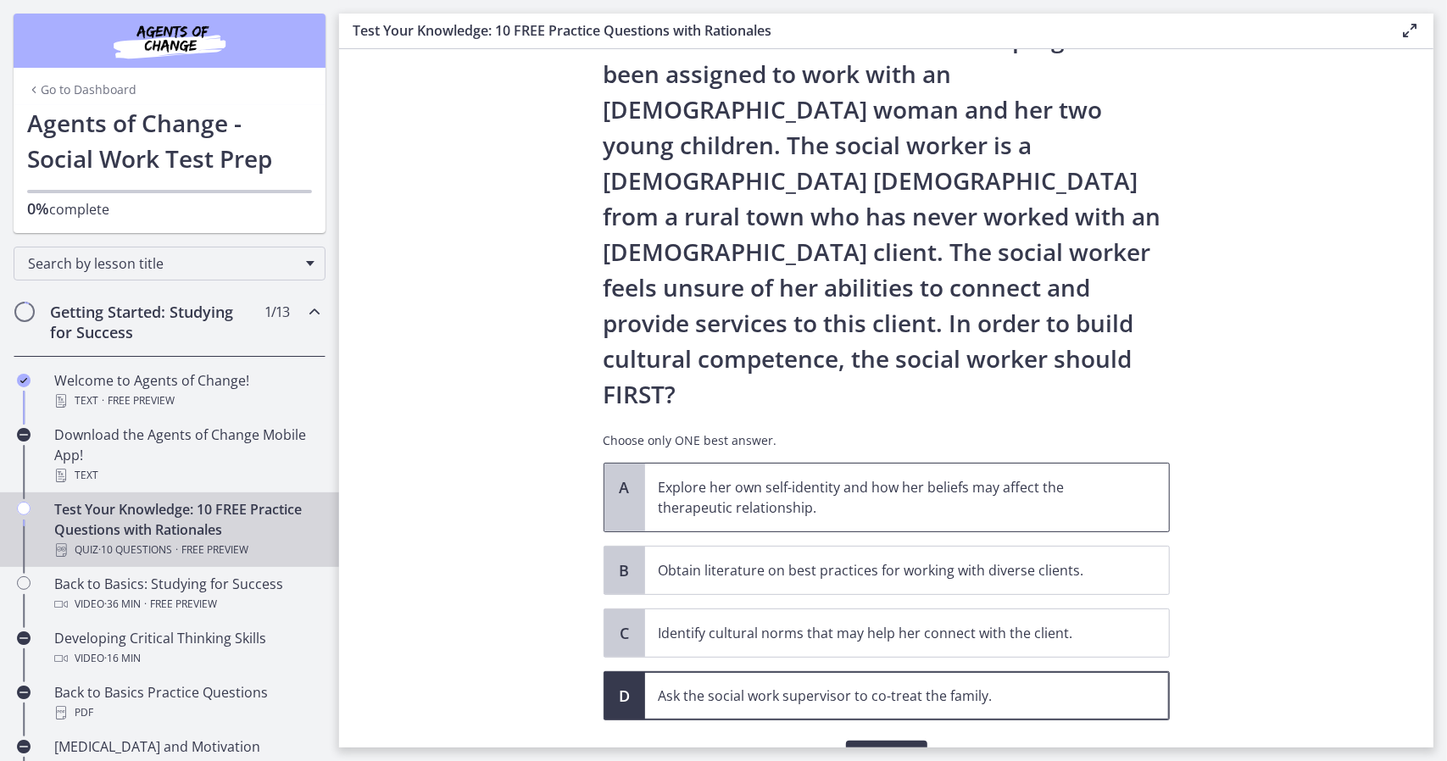
click at [954, 477] on p "Explore her own self-identity and how her beliefs may affect the therapeutic re…" at bounding box center [889, 497] width 463 height 41
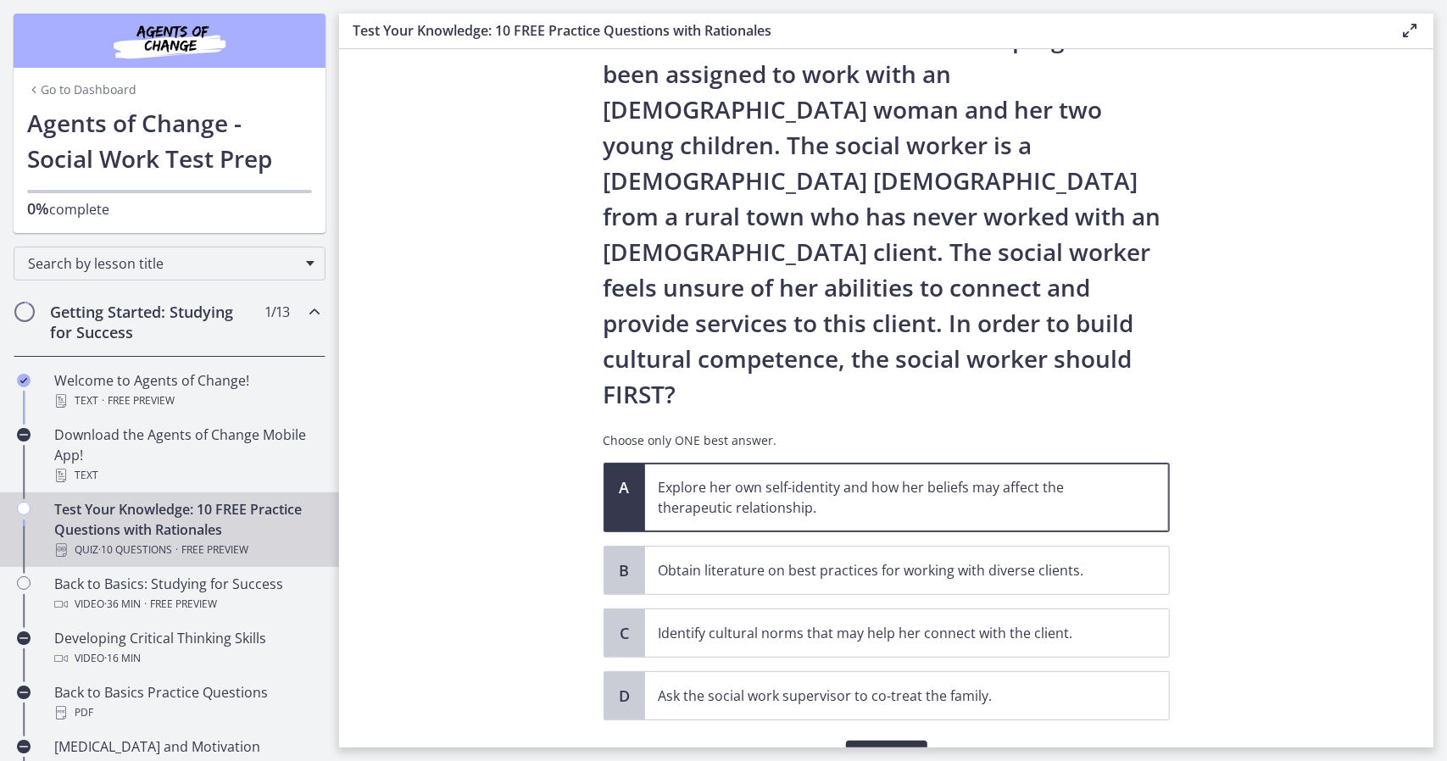
click at [893, 747] on span "Confirm" at bounding box center [886, 757] width 54 height 20
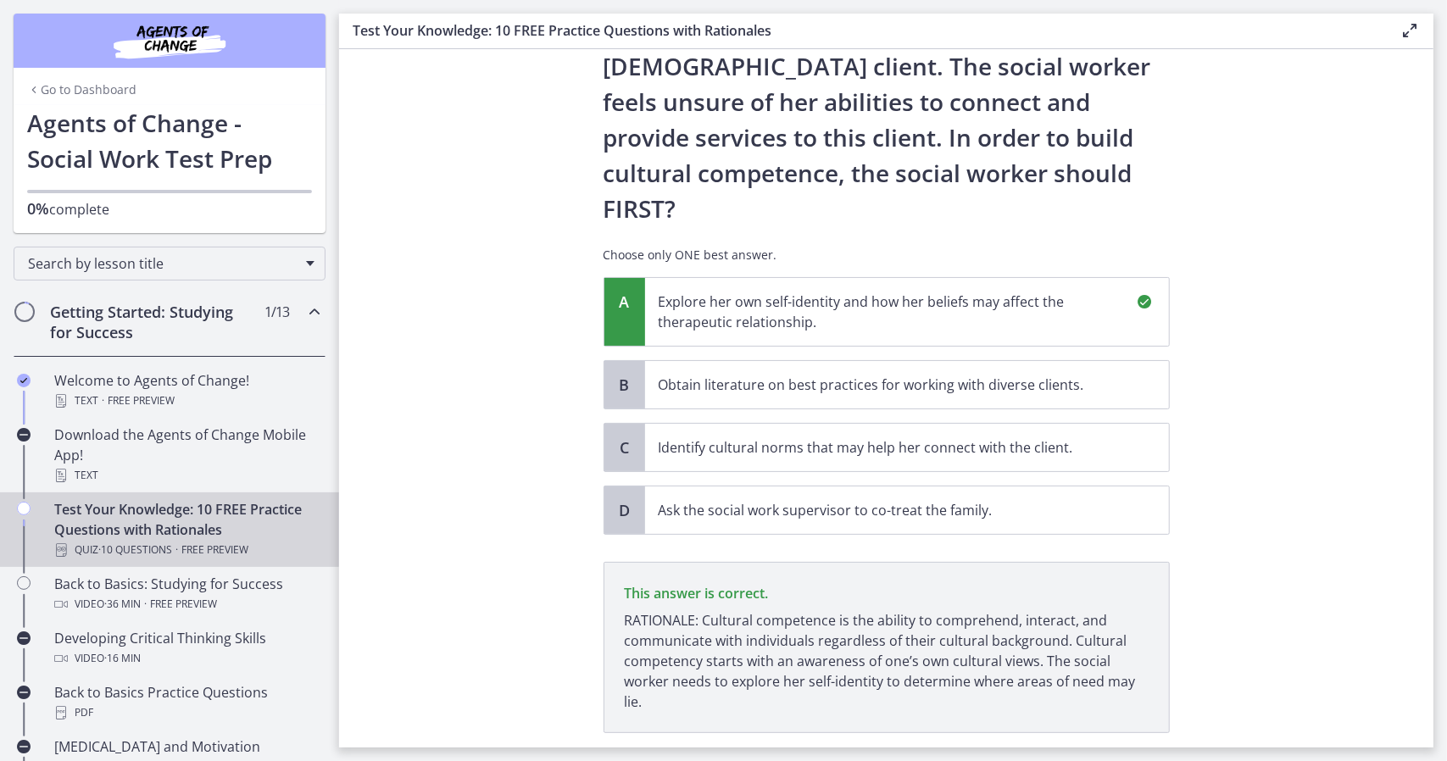
scroll to position [302, 0]
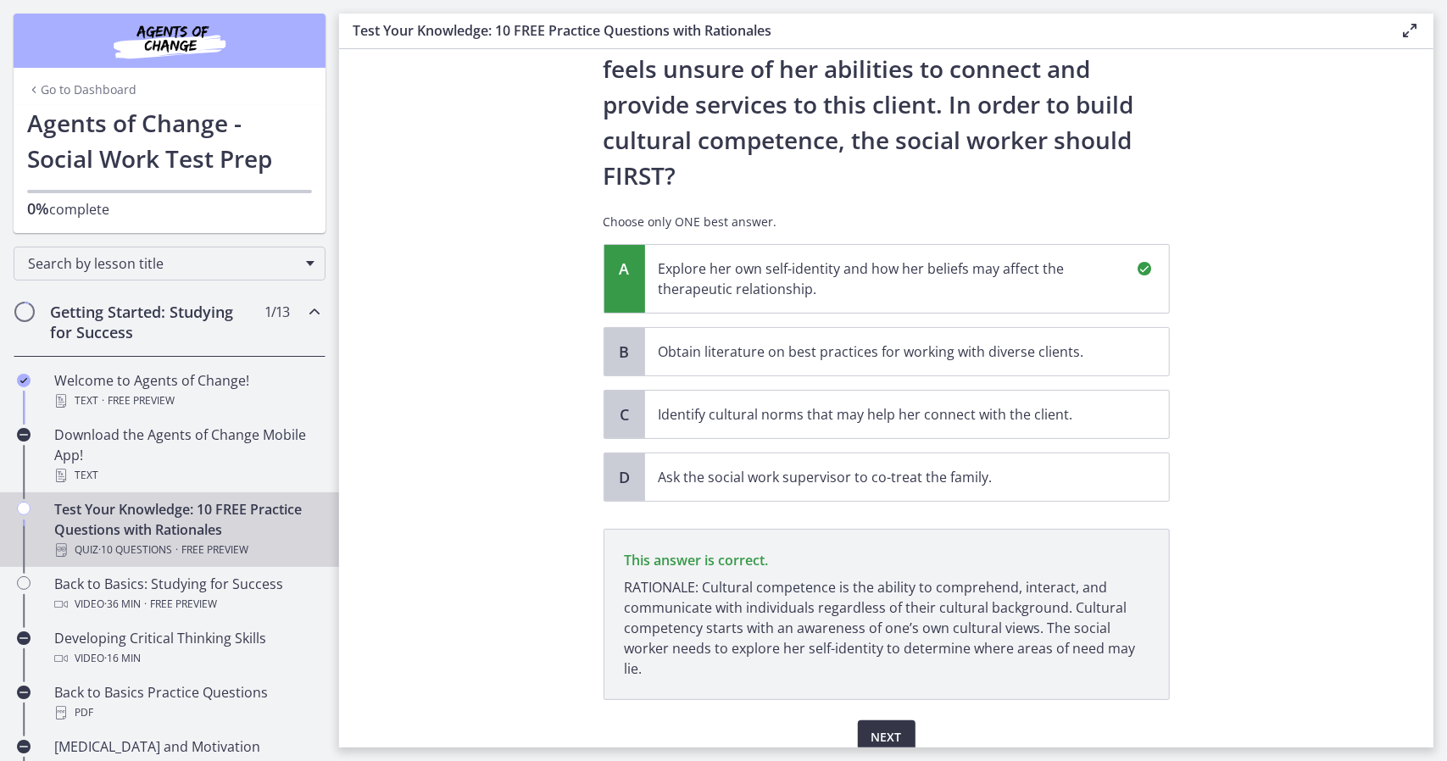
click at [871, 727] on span "Next" at bounding box center [886, 737] width 31 height 20
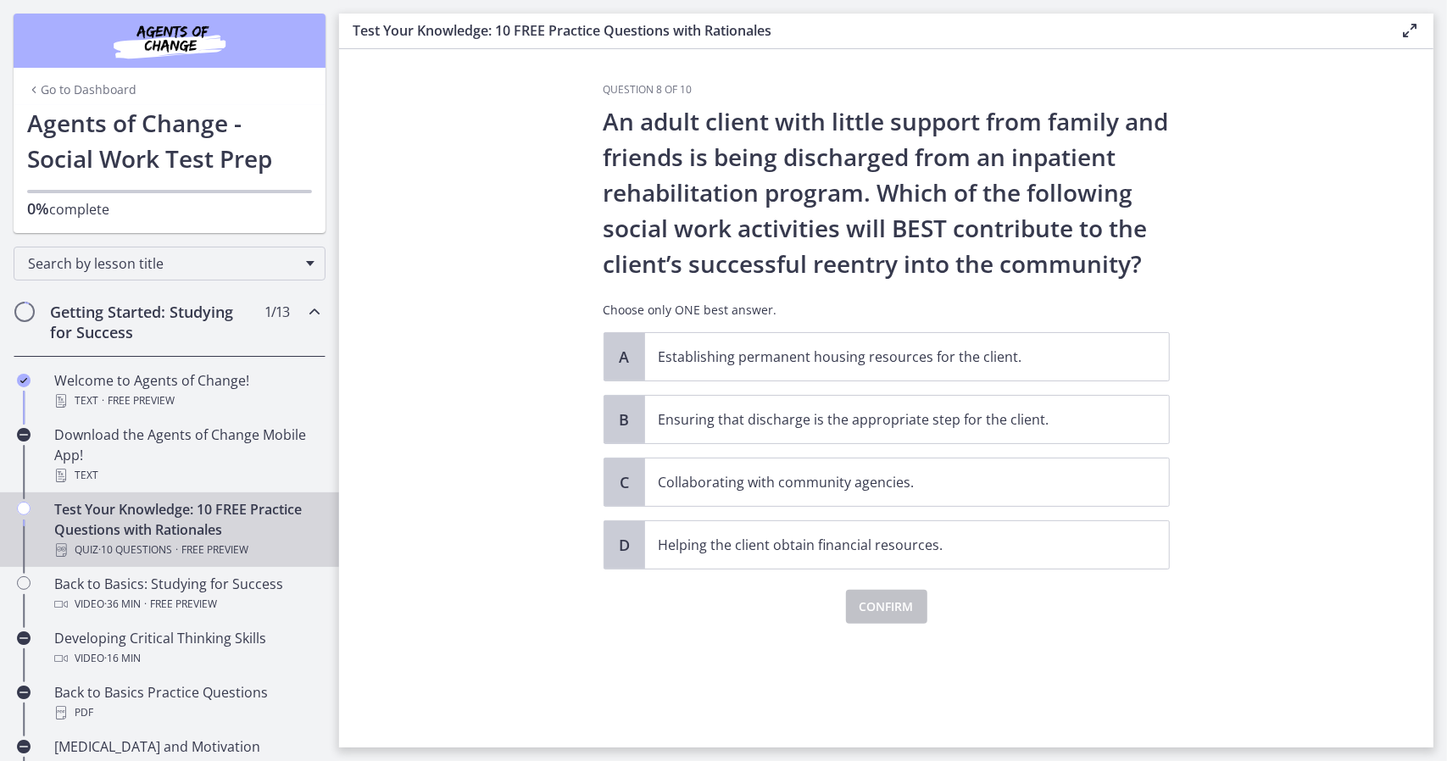
scroll to position [0, 0]
click at [1097, 472] on p "Collaborating with community agencies." at bounding box center [889, 482] width 463 height 20
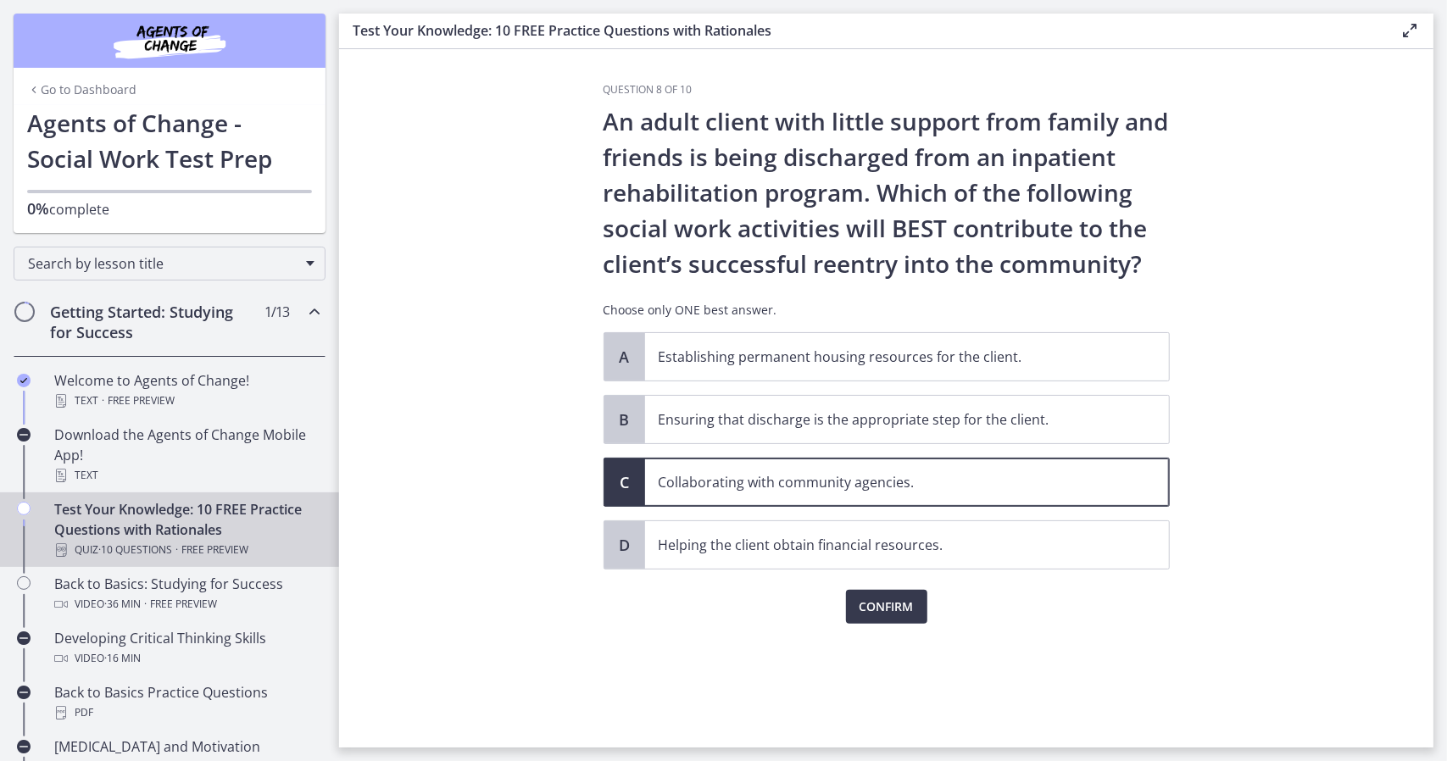
click at [1097, 472] on p "Collaborating with community agencies." at bounding box center [889, 482] width 463 height 20
click at [902, 602] on span "Confirm" at bounding box center [886, 607] width 54 height 20
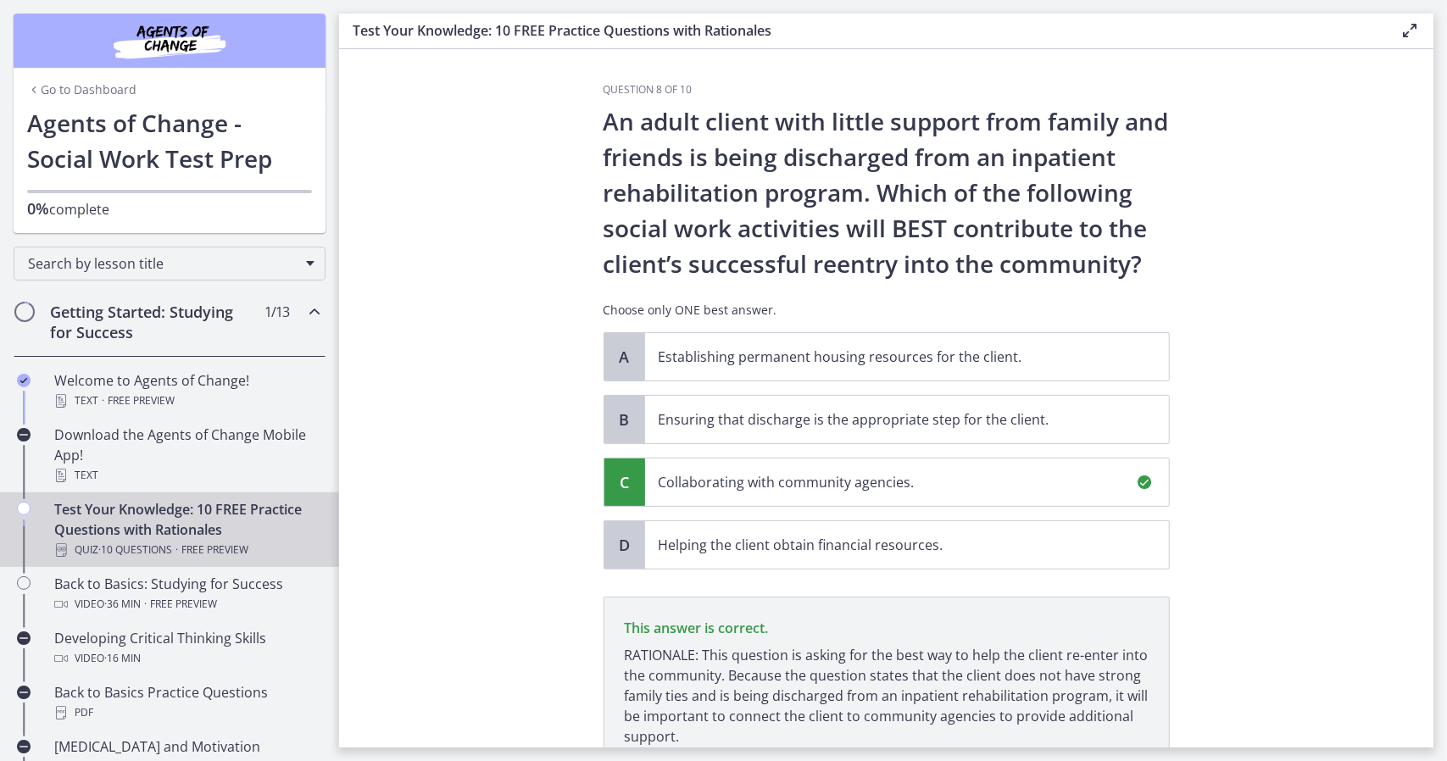
scroll to position [139, 0]
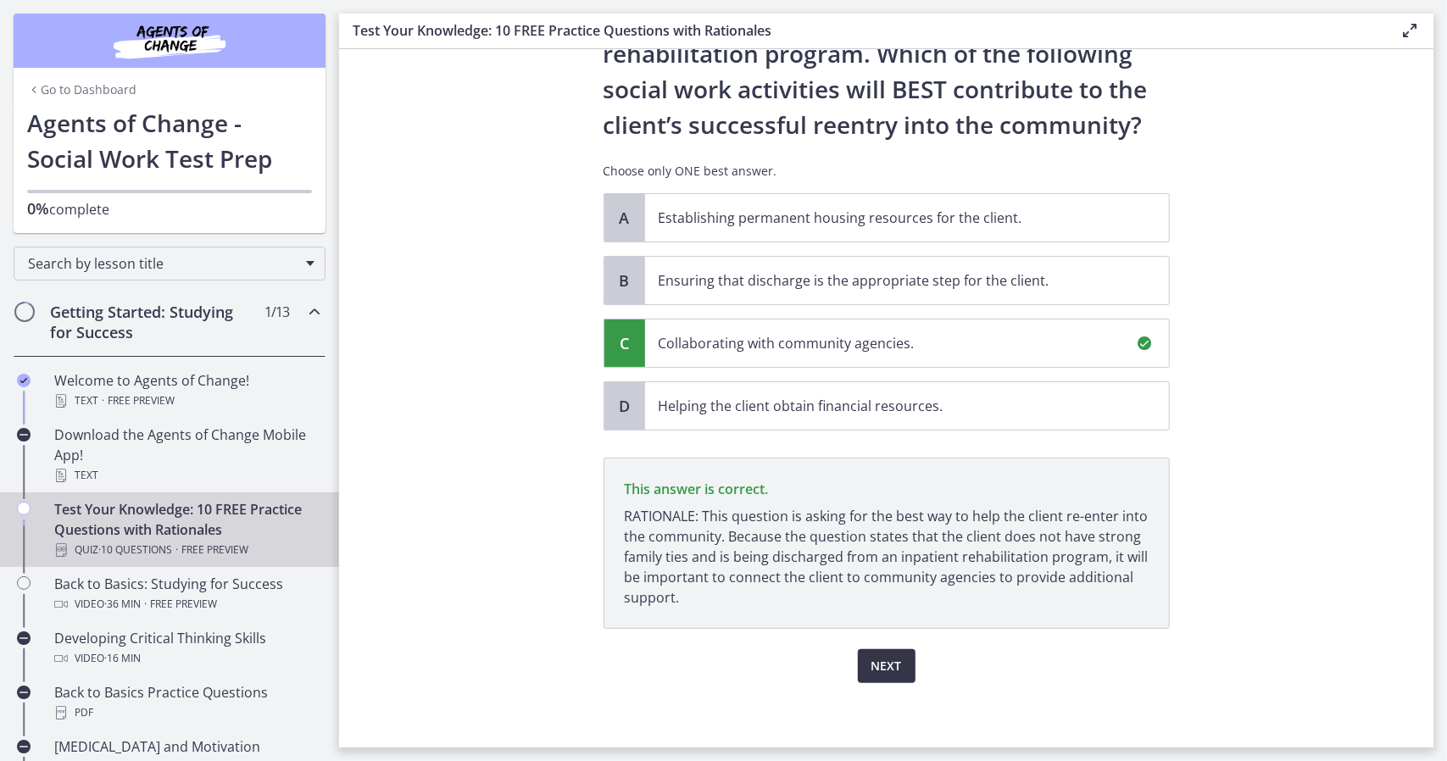
click at [888, 664] on span "Next" at bounding box center [886, 666] width 31 height 20
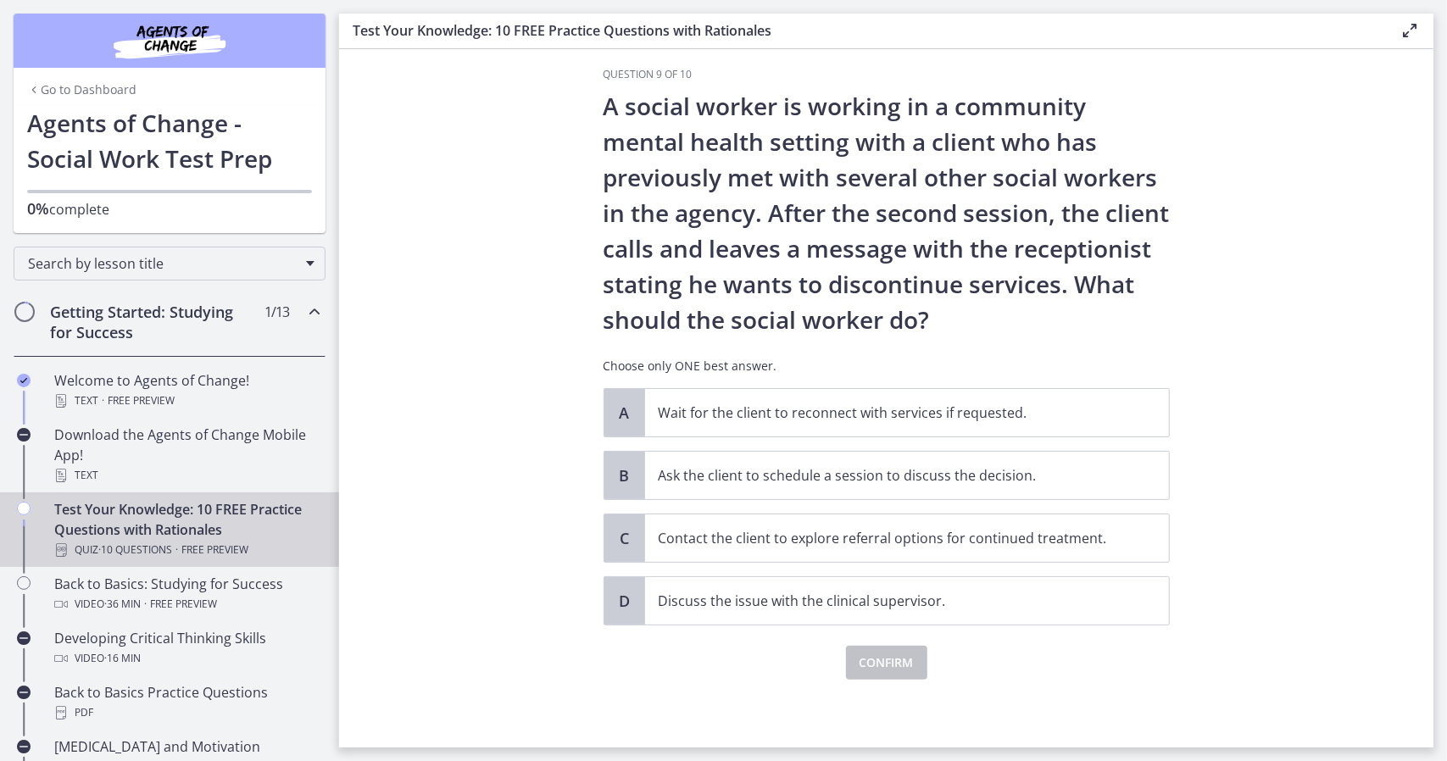
scroll to position [0, 0]
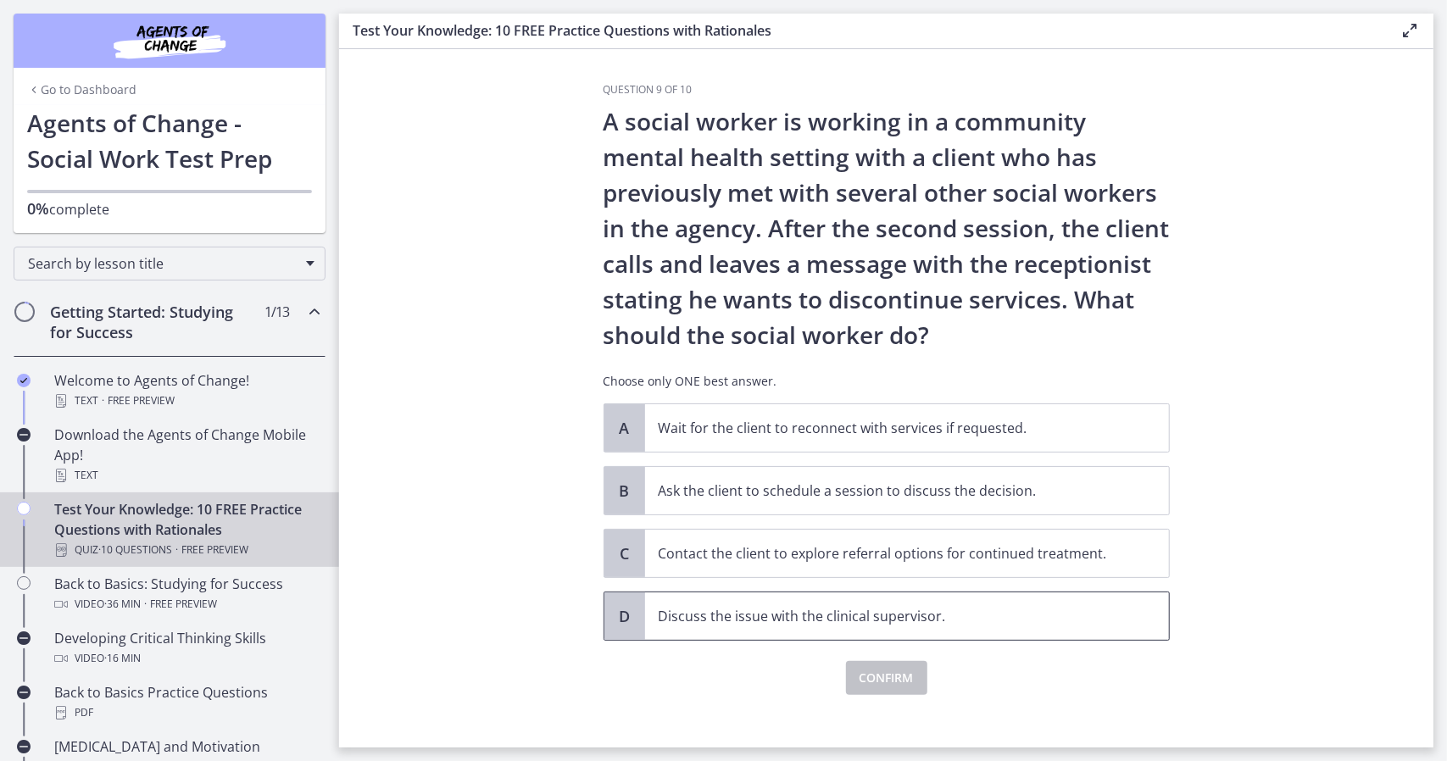
click at [1051, 625] on span "Discuss the issue with the clinical supervisor." at bounding box center [907, 615] width 524 height 47
click at [883, 671] on span "Confirm" at bounding box center [886, 678] width 54 height 20
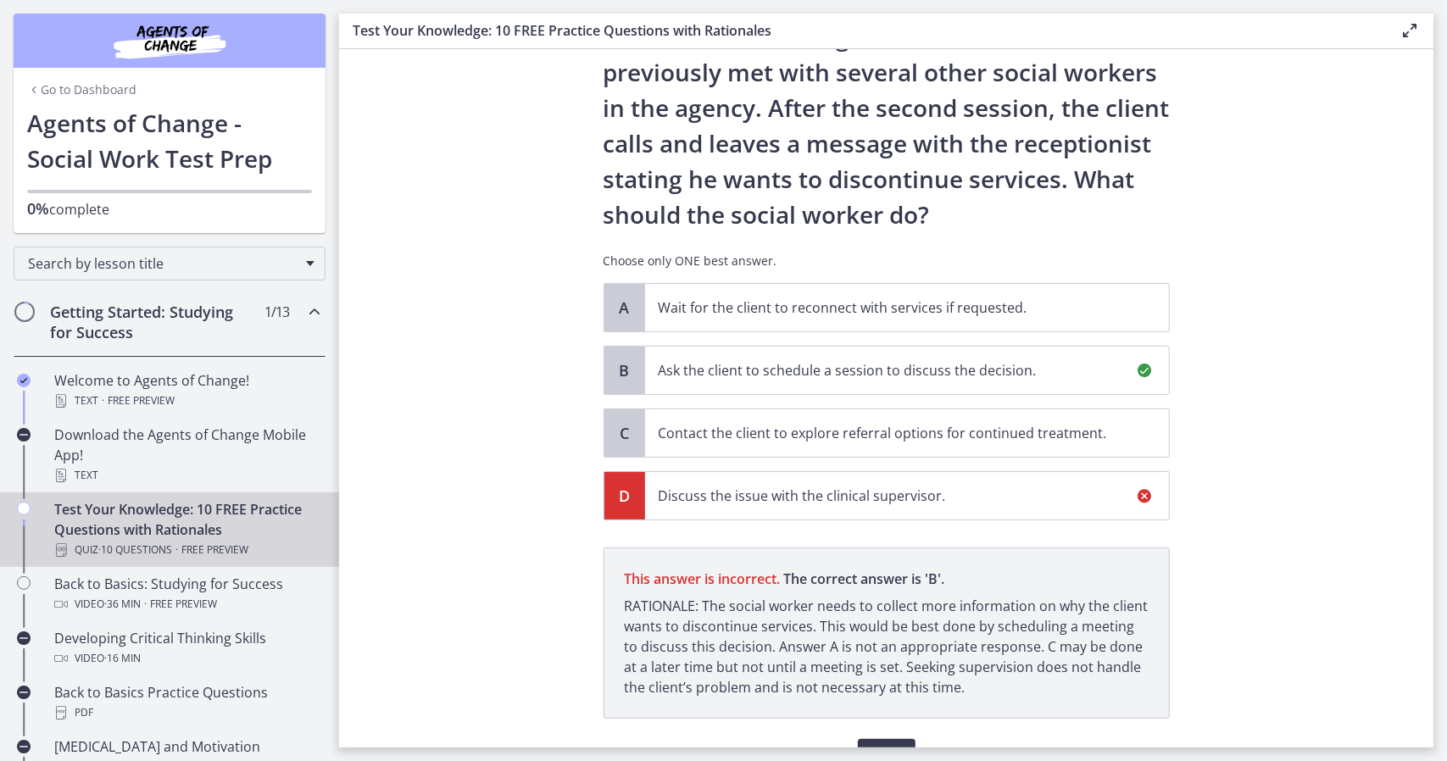
scroll to position [210, 0]
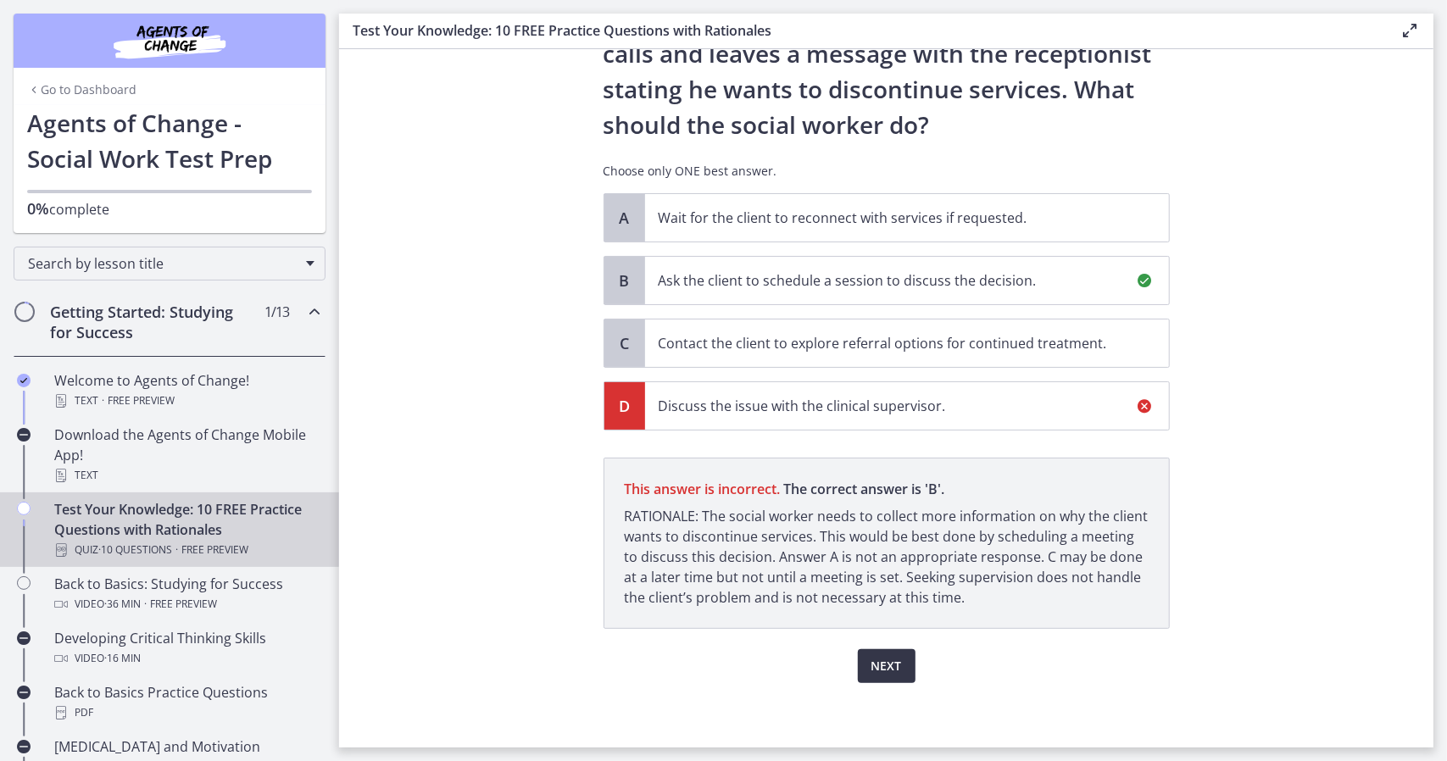
click at [891, 664] on span "Next" at bounding box center [886, 666] width 31 height 20
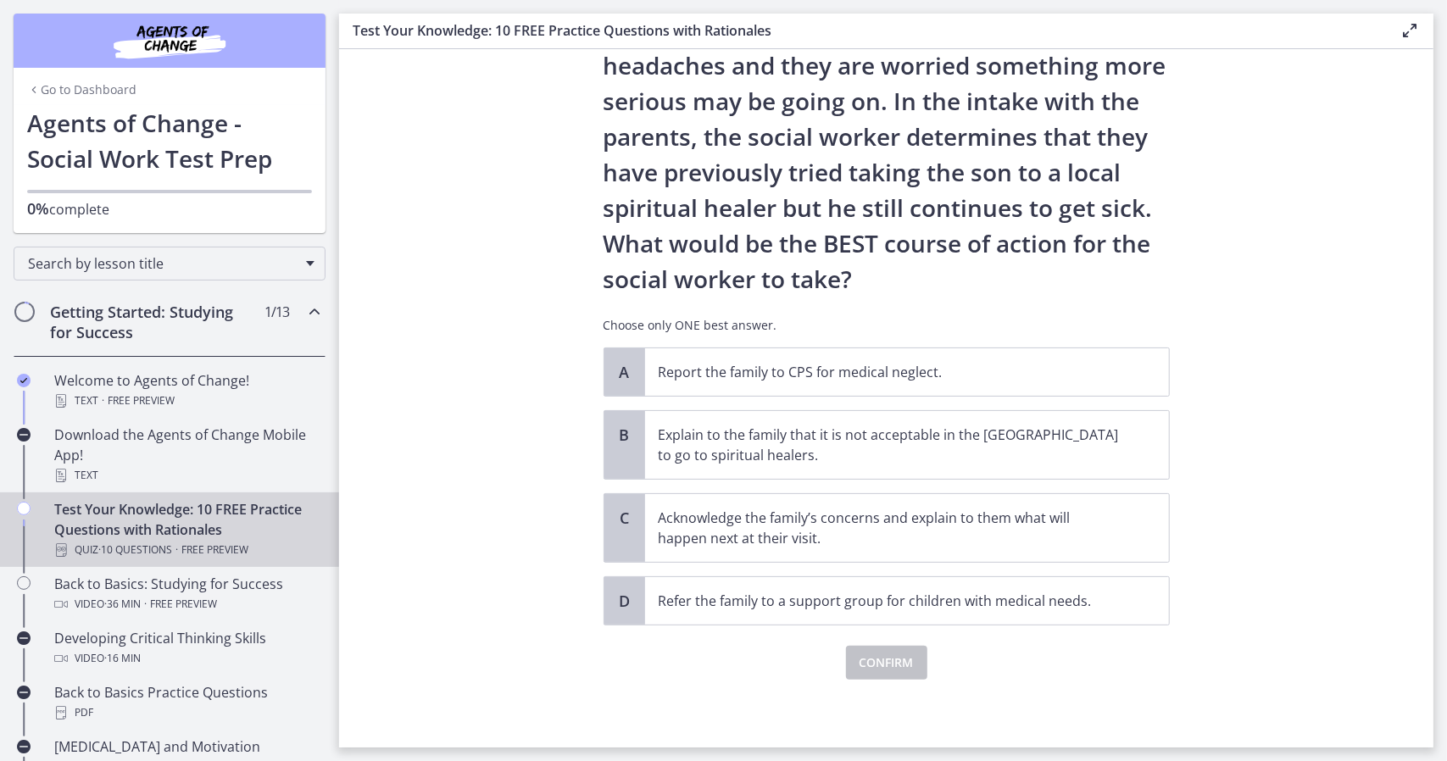
scroll to position [0, 0]
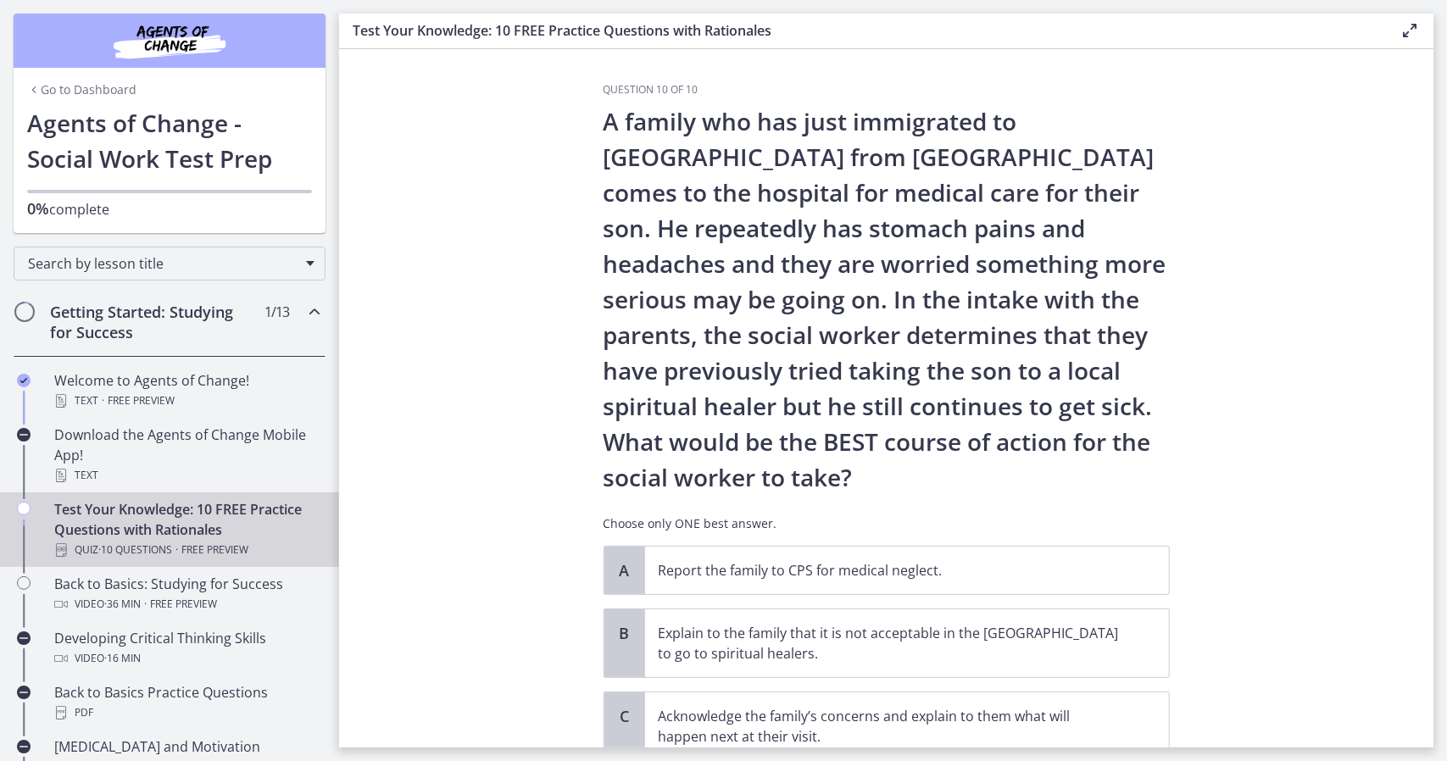
click at [934, 252] on p "A family who has just immigrated to [GEOGRAPHIC_DATA] from [GEOGRAPHIC_DATA] co…" at bounding box center [886, 299] width 566 height 392
click at [979, 257] on p "A family who has just immigrated to [GEOGRAPHIC_DATA] from [GEOGRAPHIC_DATA] co…" at bounding box center [886, 299] width 566 height 392
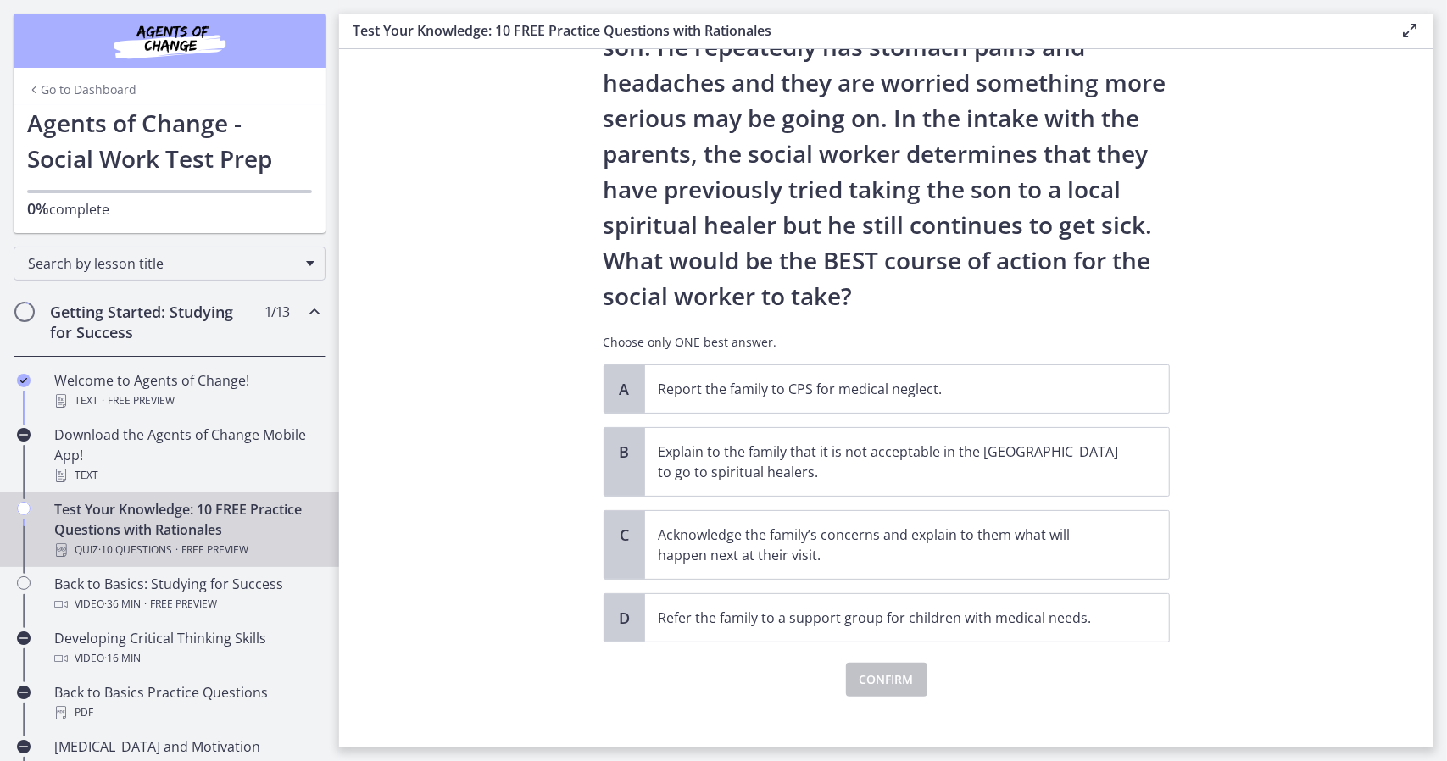
scroll to position [182, 0]
click at [930, 535] on p "Acknowledge the family’s concerns and explain to them what will happen next at …" at bounding box center [889, 544] width 463 height 41
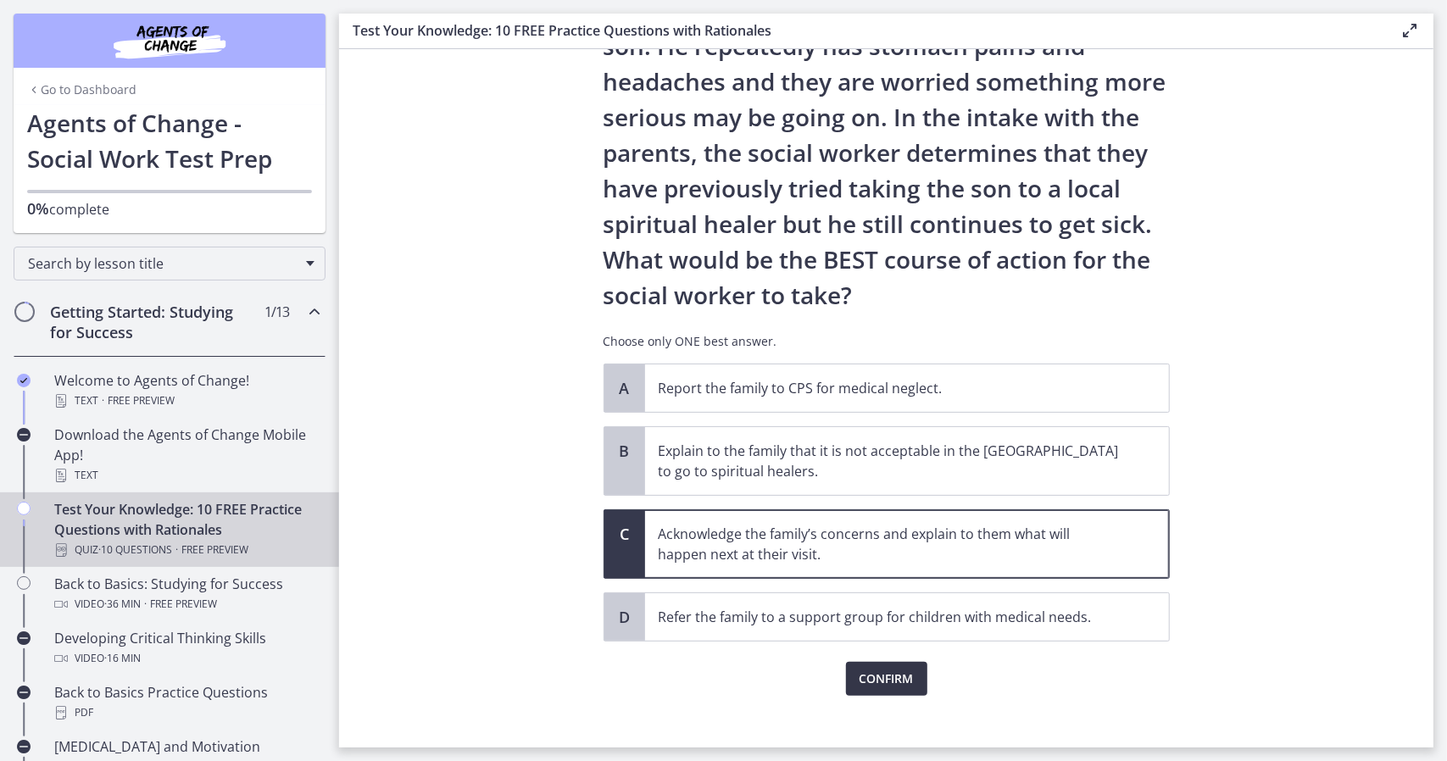
click at [875, 673] on span "Confirm" at bounding box center [886, 679] width 54 height 20
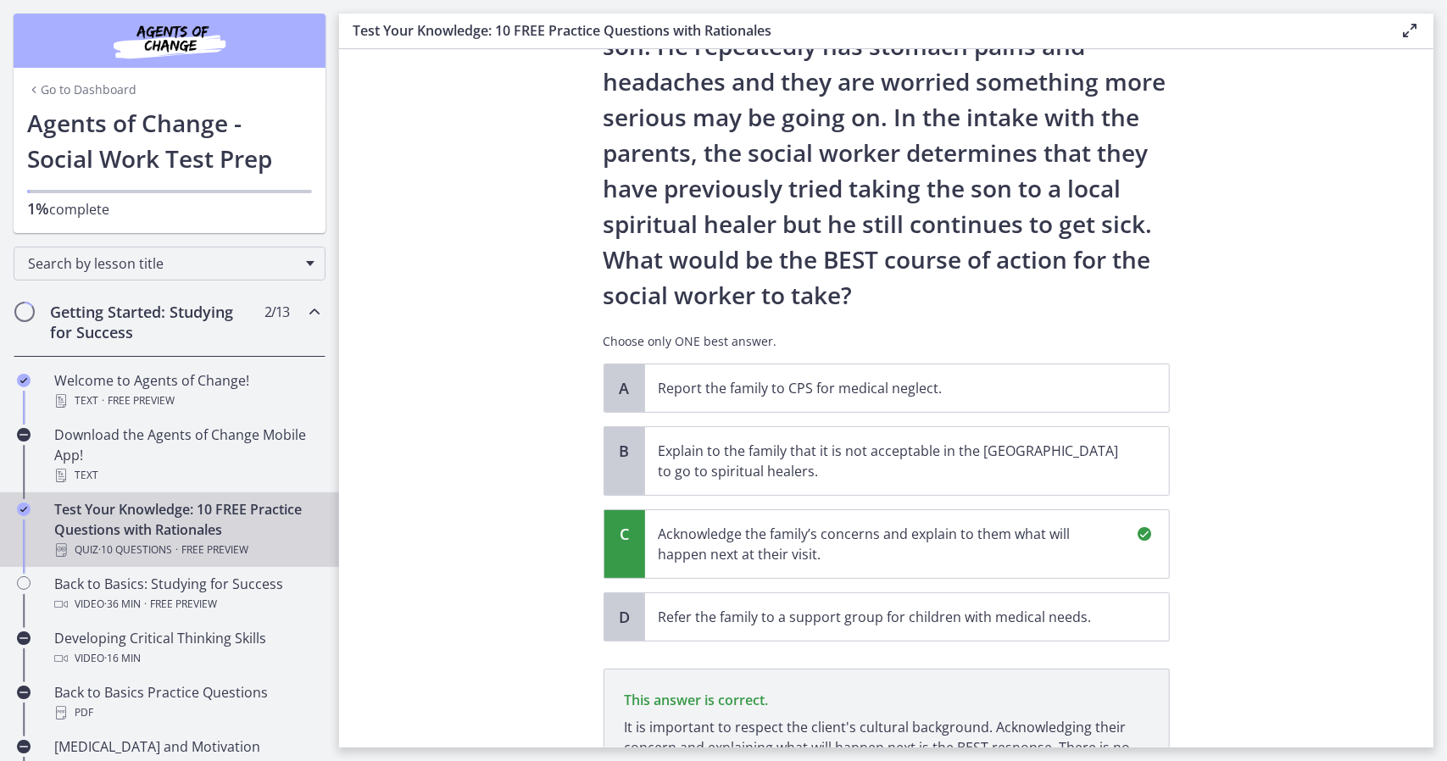
scroll to position [393, 0]
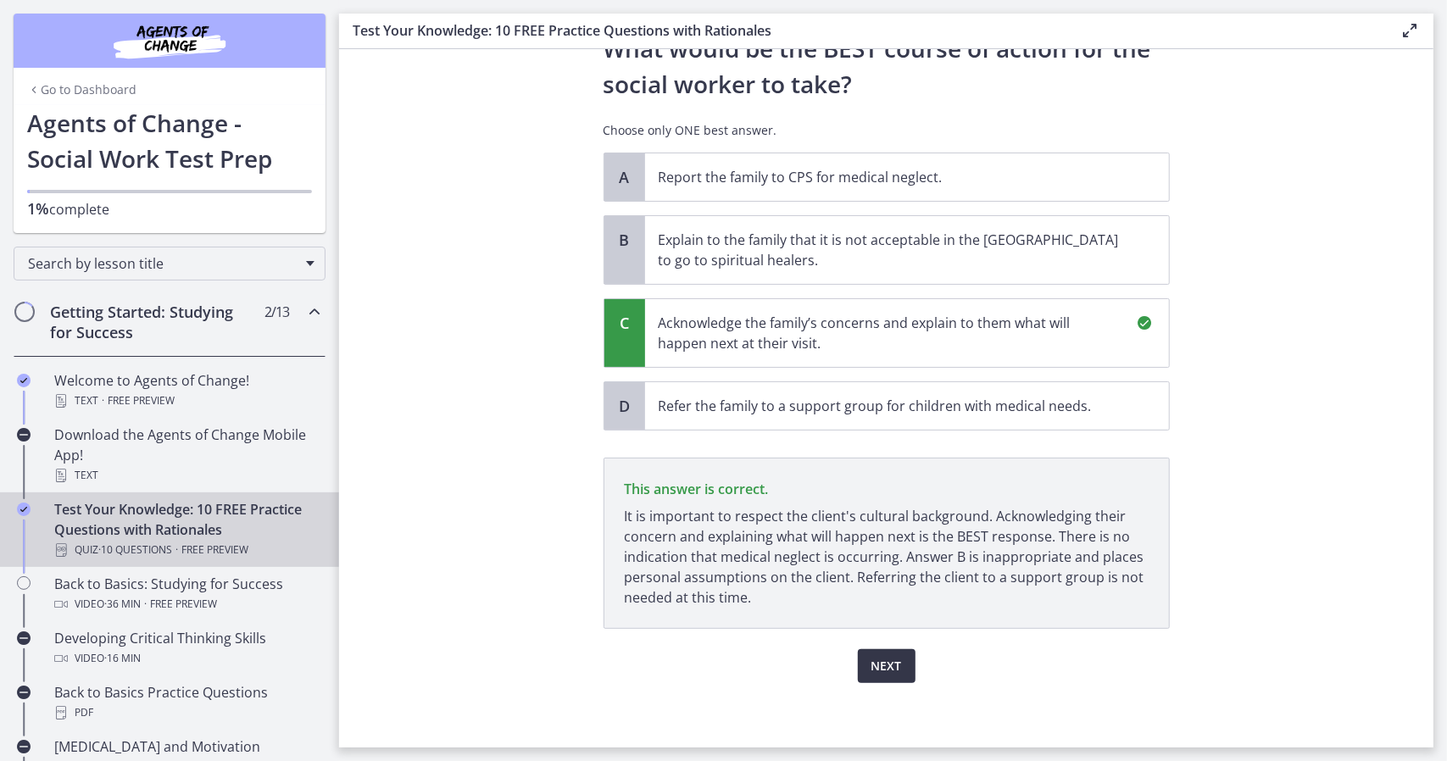
click at [881, 657] on span "Next" at bounding box center [886, 666] width 31 height 20
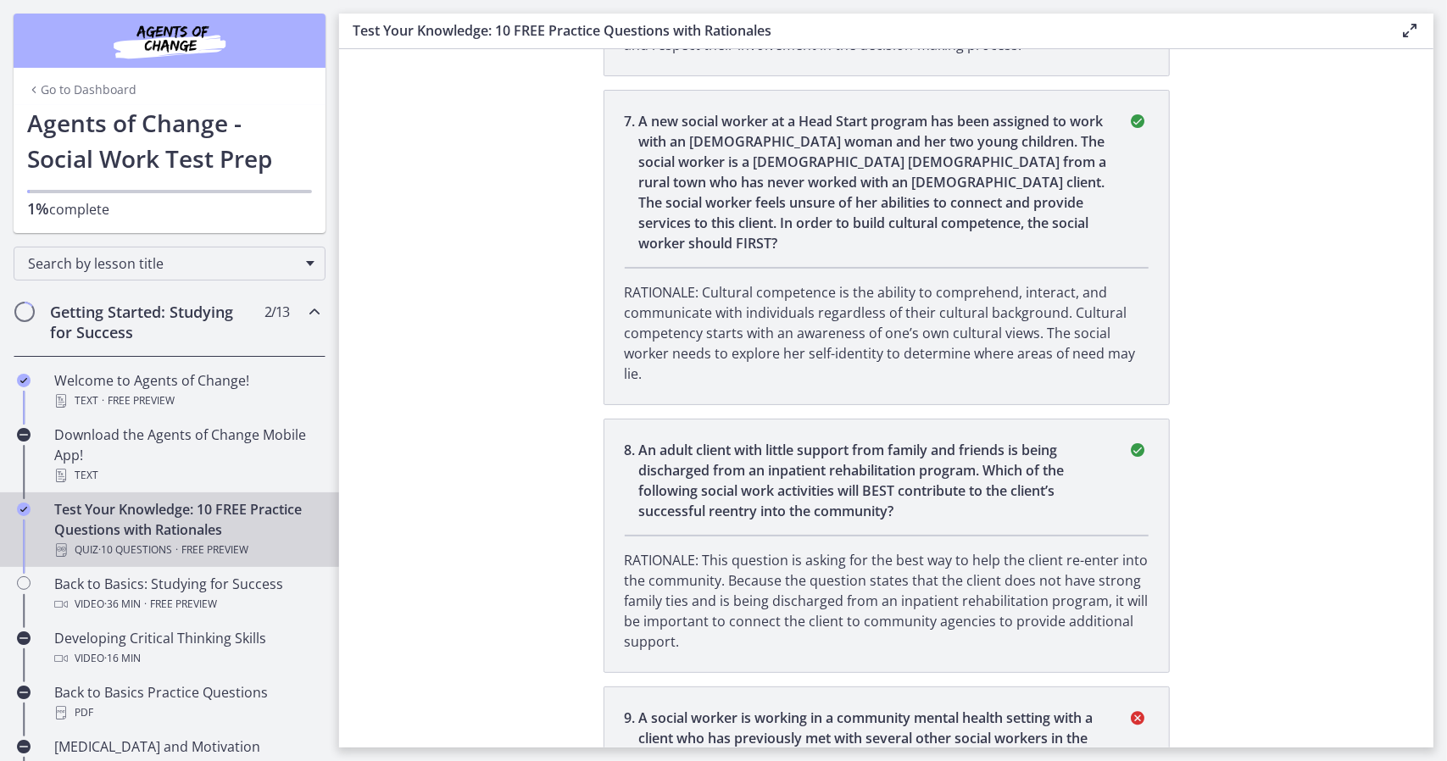
scroll to position [2307, 0]
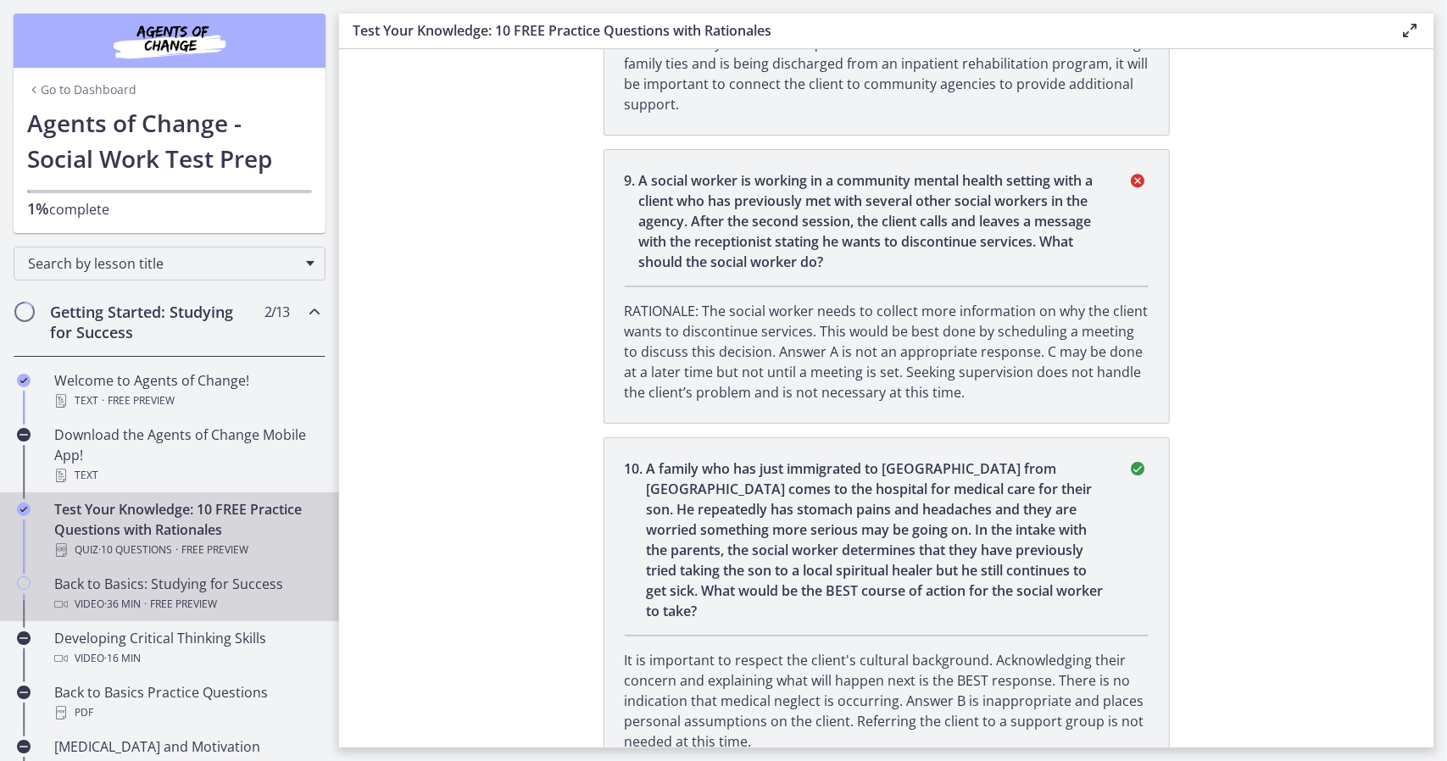
click at [97, 588] on div "Back to Basics: Studying for Success Video · 36 min · Free preview" at bounding box center [186, 594] width 264 height 41
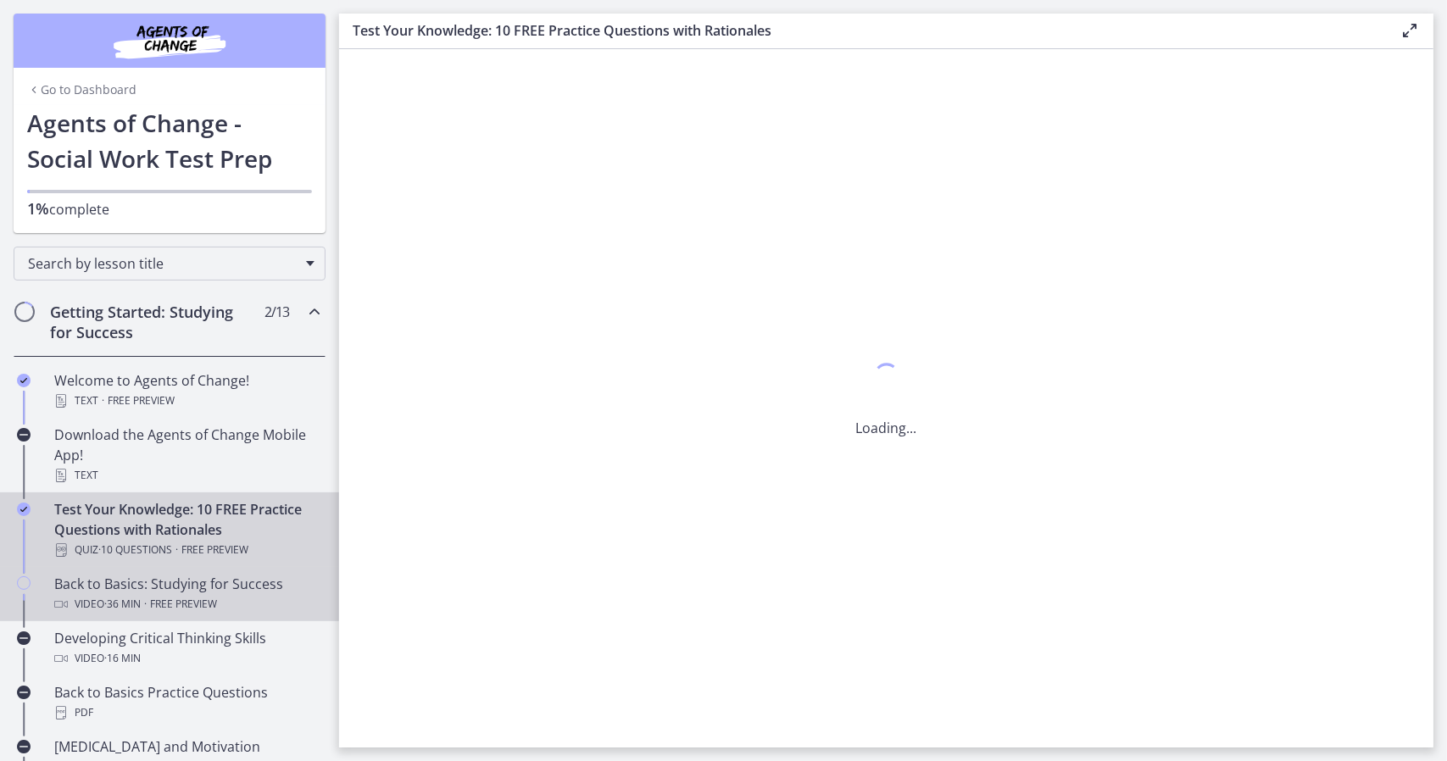
scroll to position [0, 0]
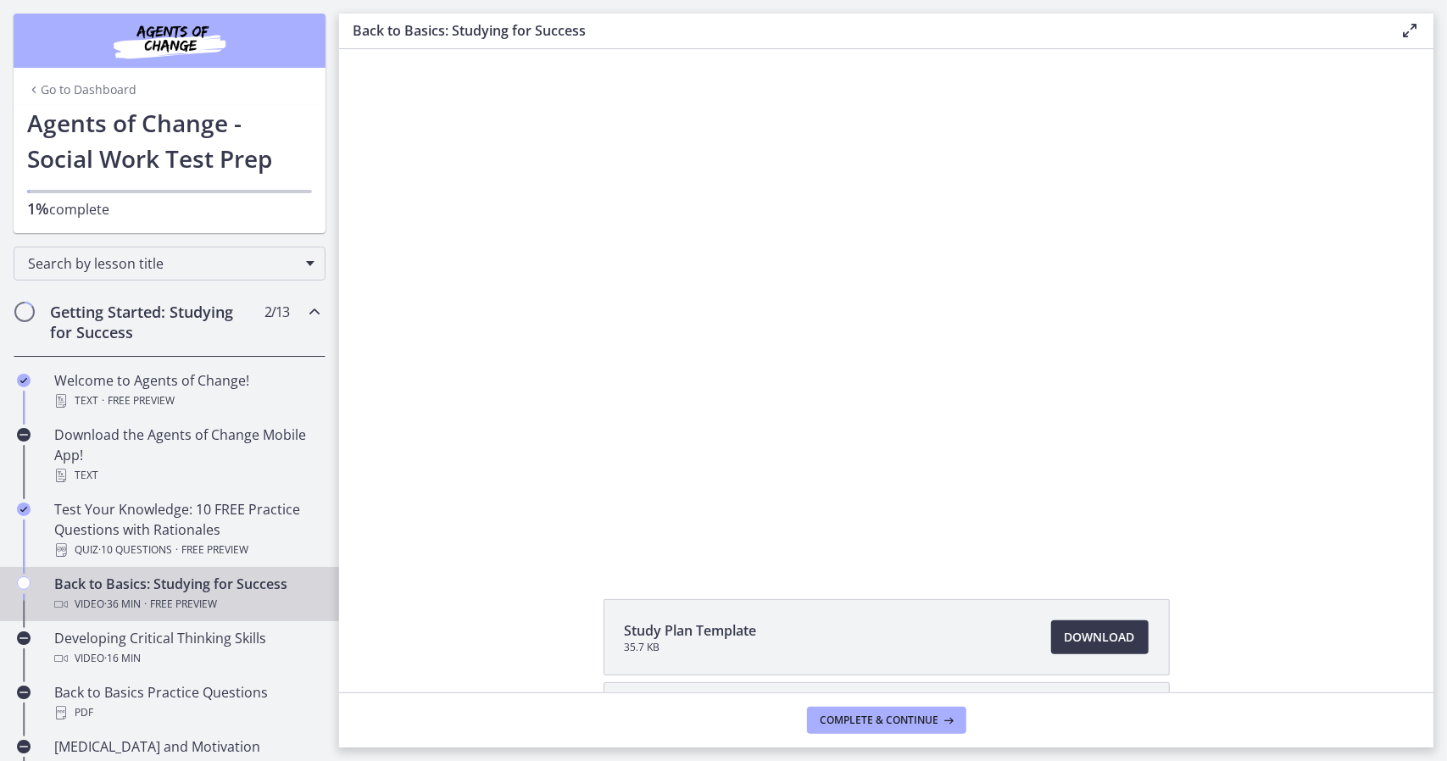
scroll to position [146, 0]
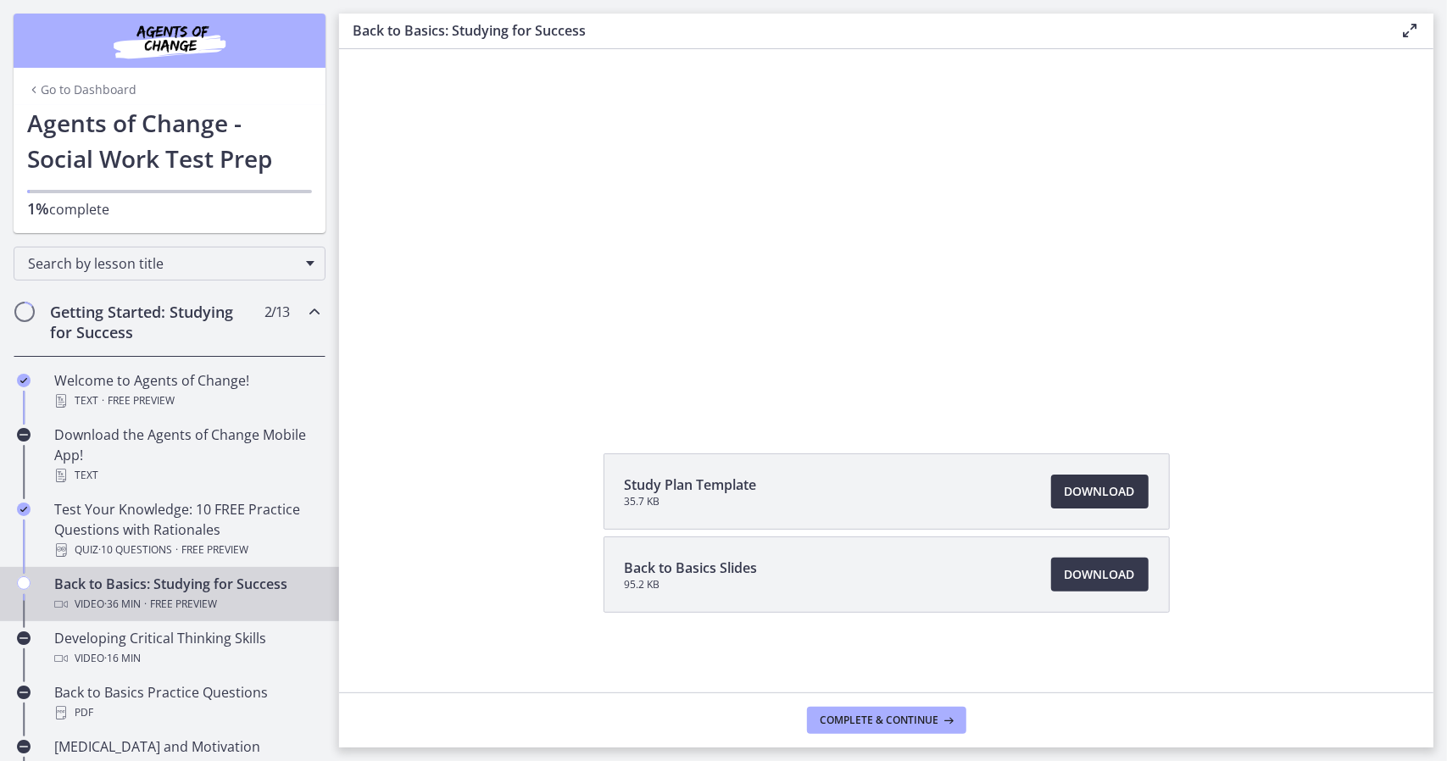
click at [1070, 490] on span "Download Opens in a new window" at bounding box center [1099, 491] width 70 height 20
click at [1107, 577] on span "Download Opens in a new window" at bounding box center [1099, 574] width 70 height 20
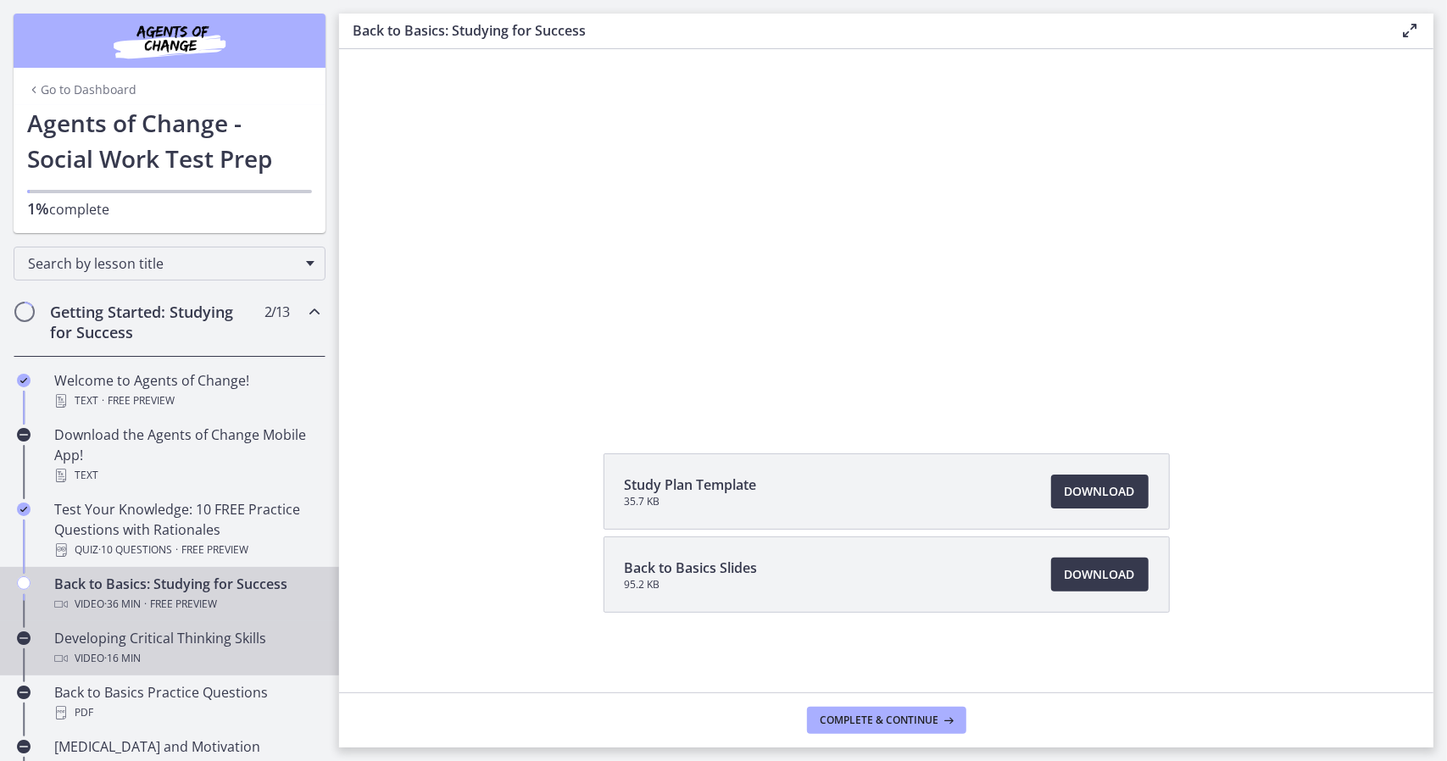
click at [169, 642] on div "Developing Critical Thinking Skills Video · 16 min" at bounding box center [186, 648] width 264 height 41
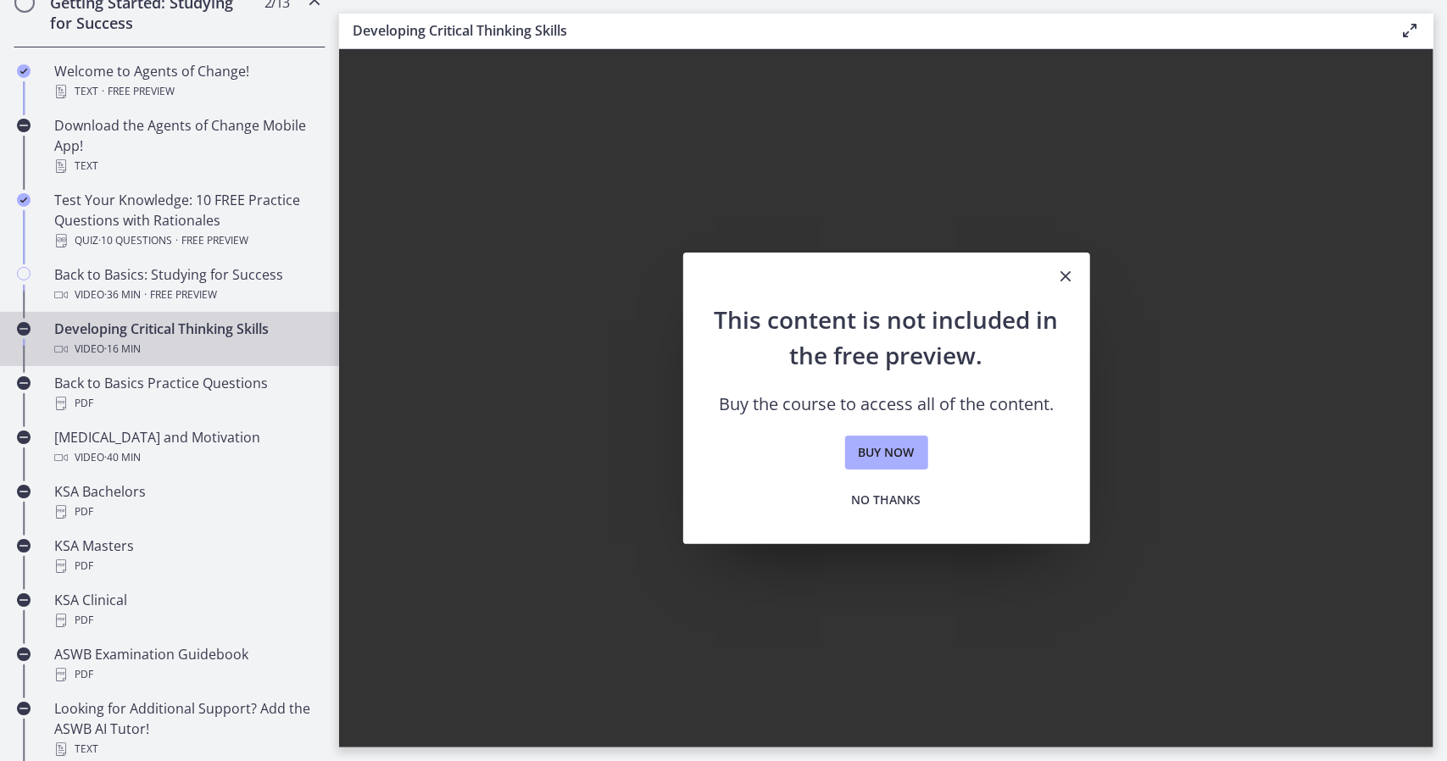
scroll to position [316, 0]
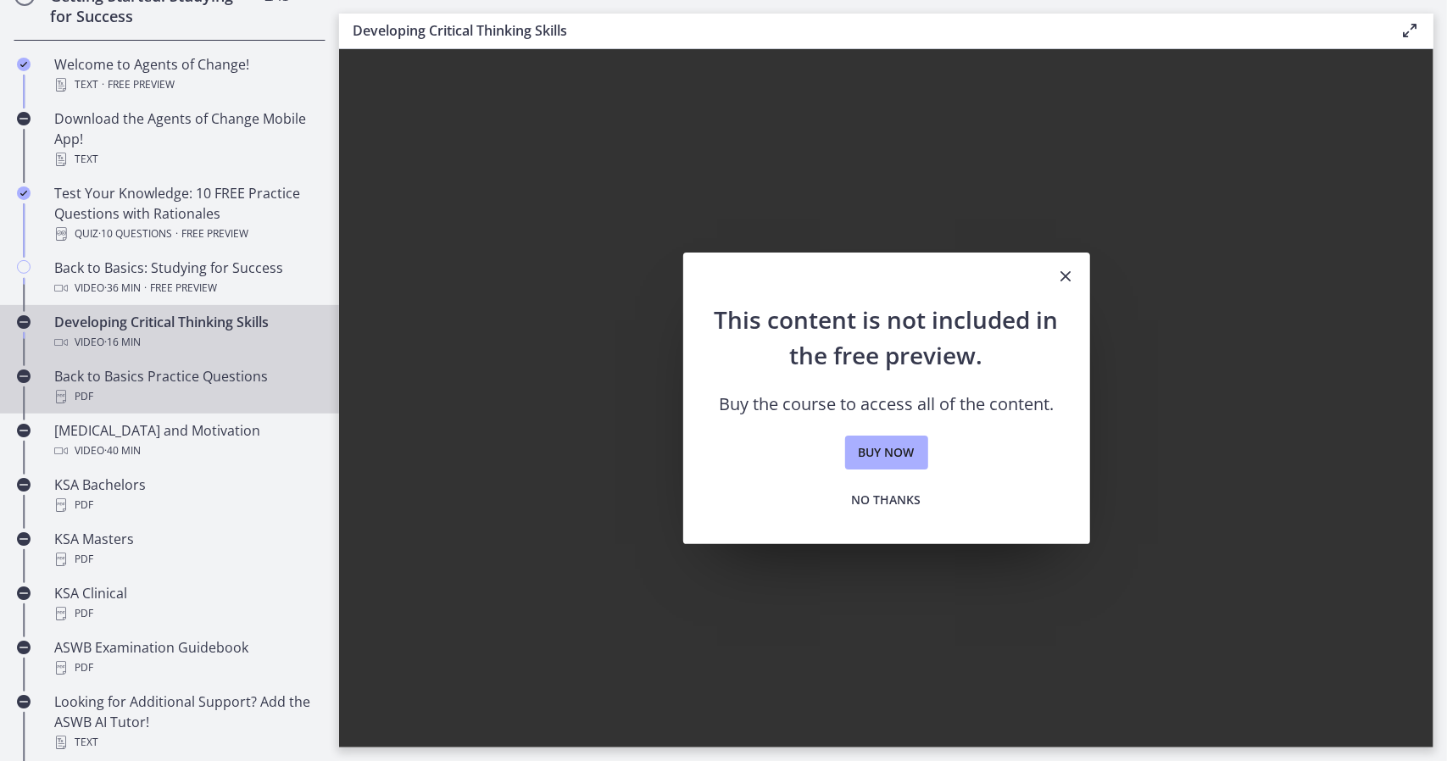
click at [203, 394] on div "PDF" at bounding box center [186, 396] width 264 height 20
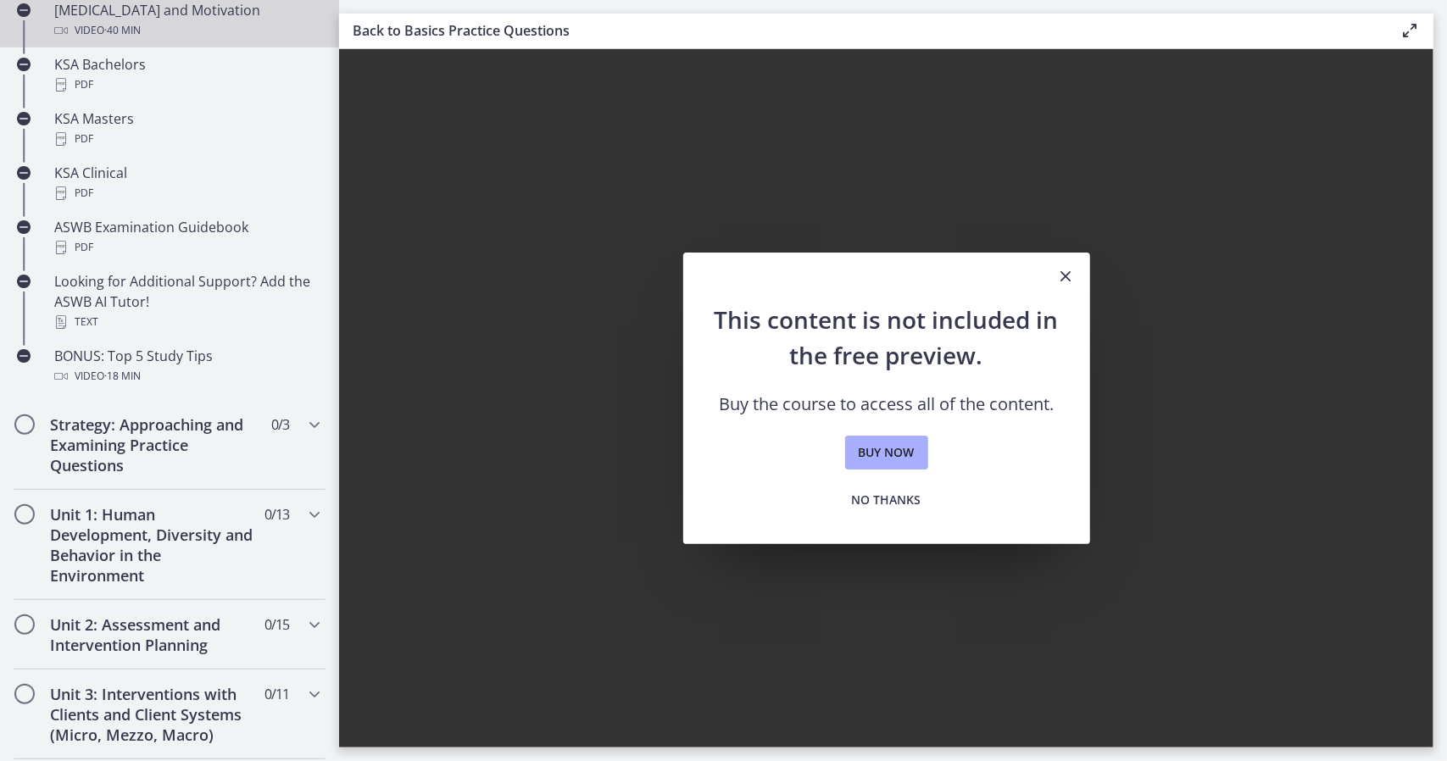
scroll to position [740, 0]
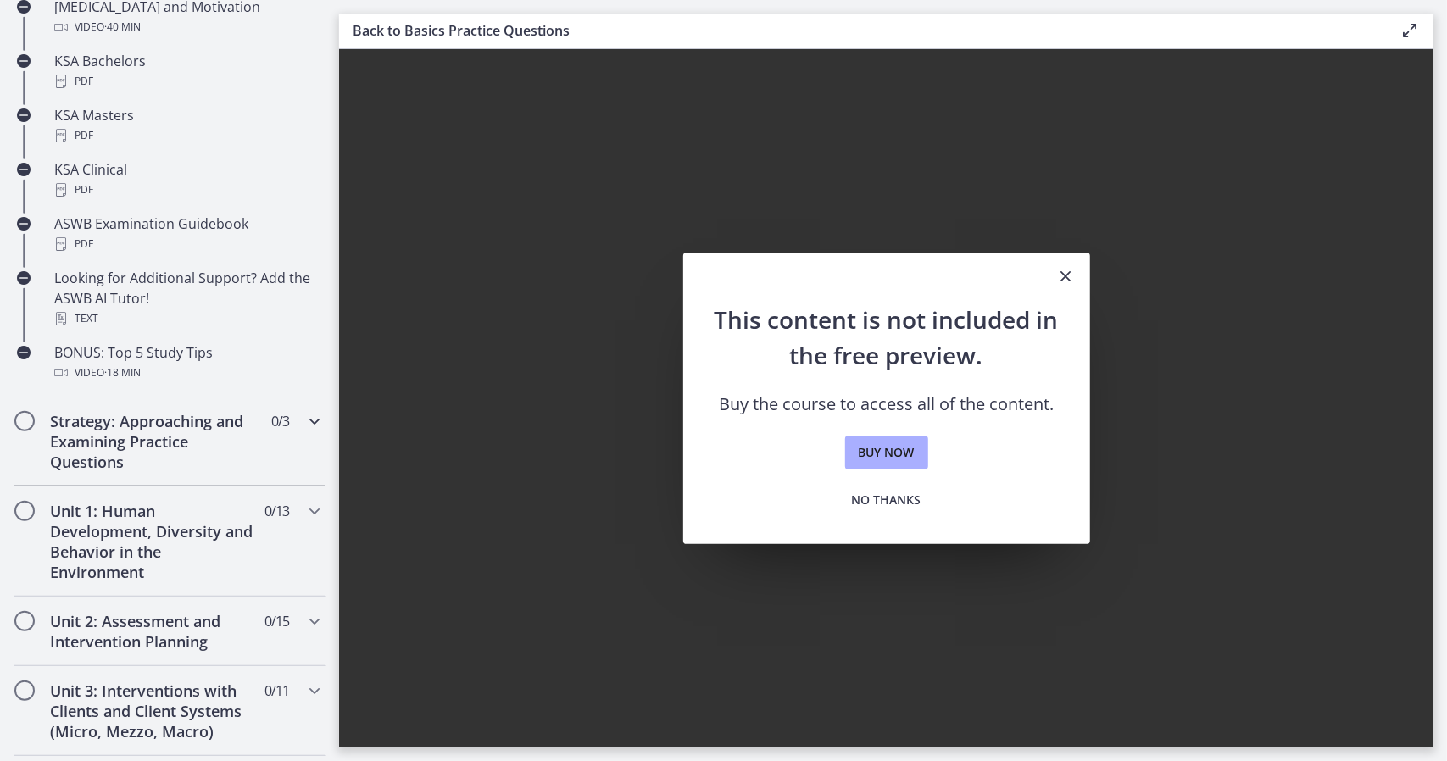
click at [25, 425] on span "Chapters" at bounding box center [24, 421] width 17 height 17
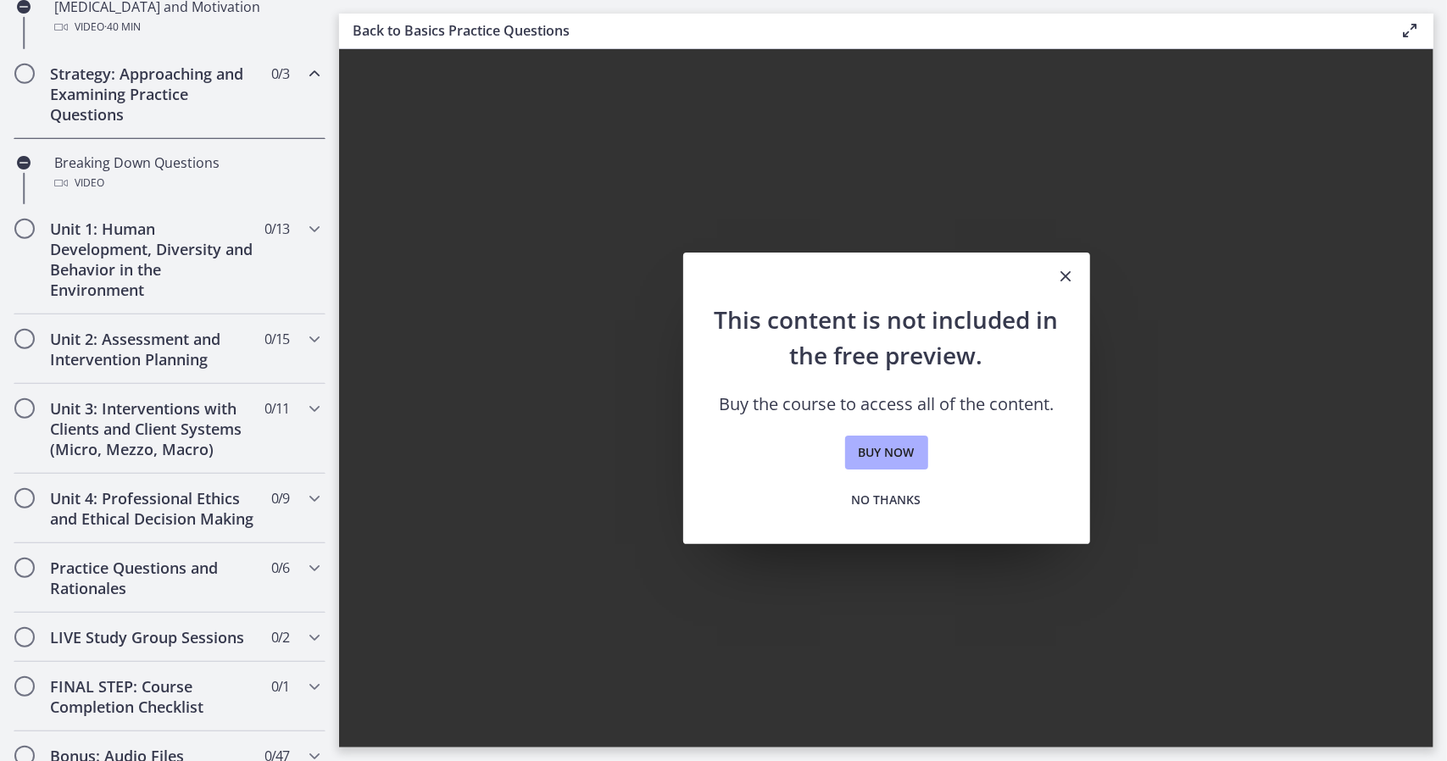
scroll to position [720, 0]
